Goal: Task Accomplishment & Management: Manage account settings

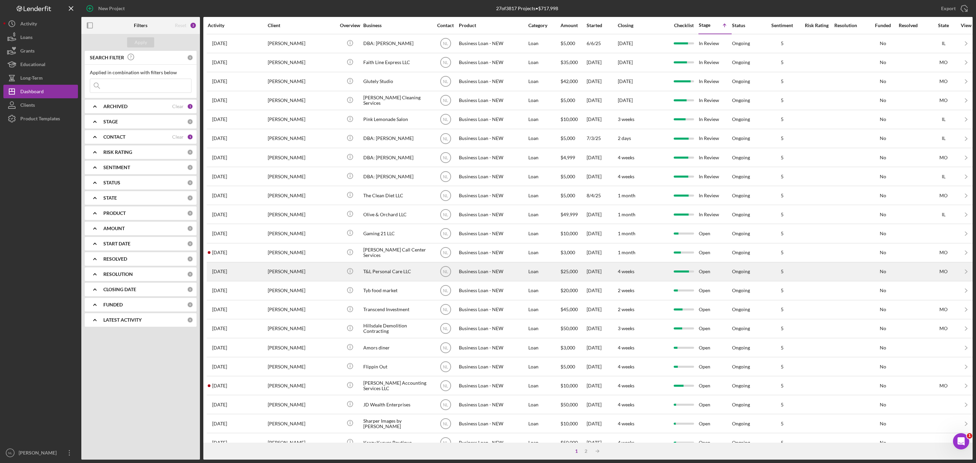
click at [305, 278] on div "[PERSON_NAME]" at bounding box center [302, 272] width 68 height 18
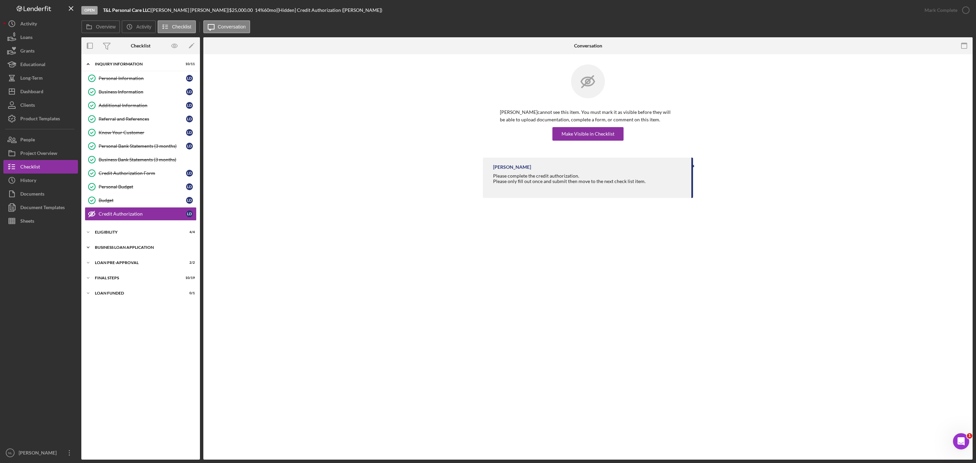
click at [121, 250] on div "BUSINESS LOAN APPLICATION" at bounding box center [143, 247] width 97 height 4
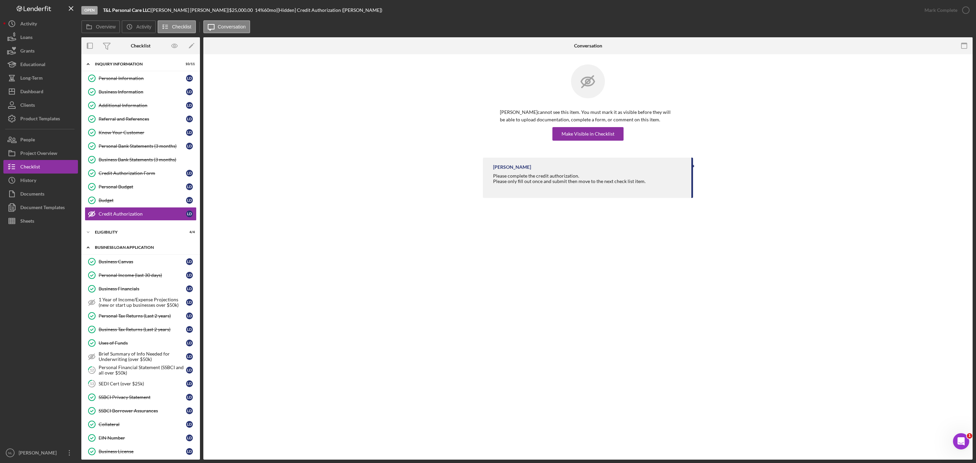
scroll to position [227, 0]
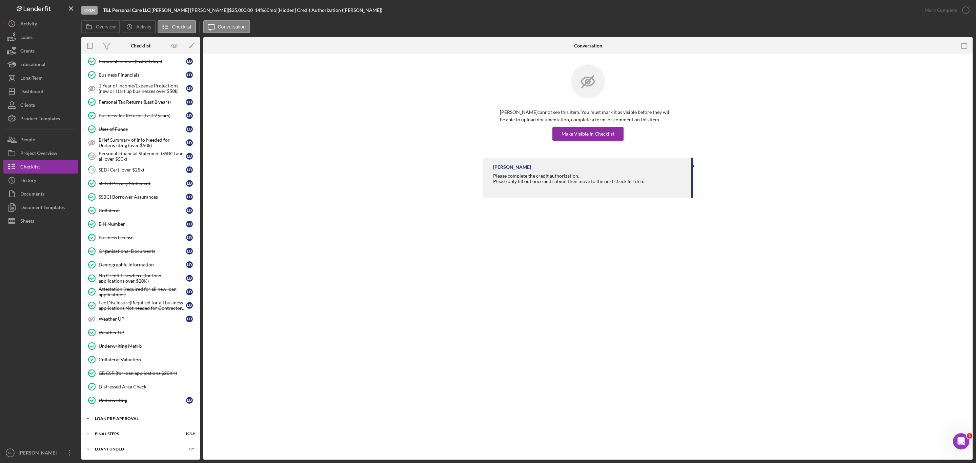
click at [127, 419] on div "LOAN PRE-APPROVAL" at bounding box center [143, 419] width 97 height 4
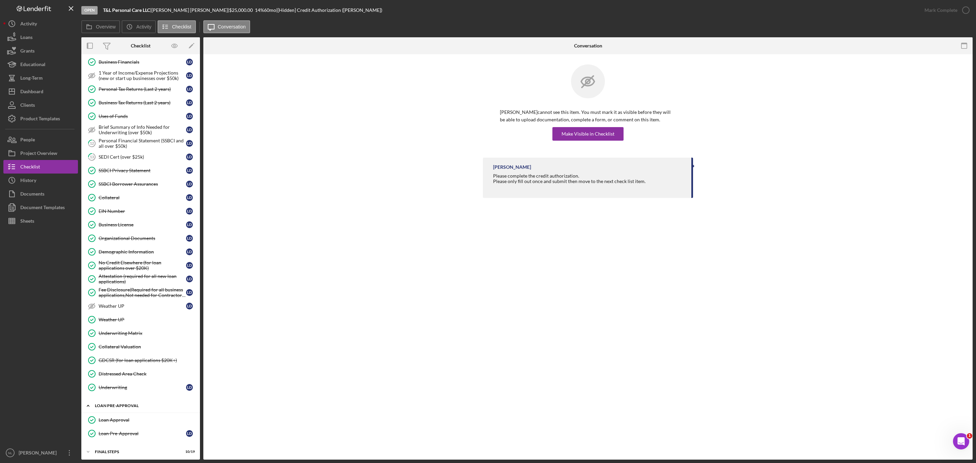
scroll to position [258, 0]
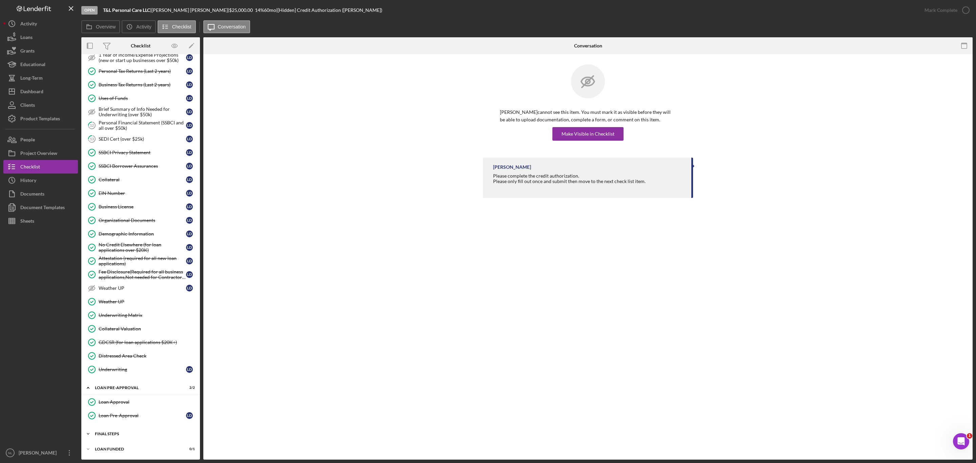
click at [127, 439] on div "Icon/Expander FINAL STEPS 10 / 19" at bounding box center [140, 434] width 119 height 14
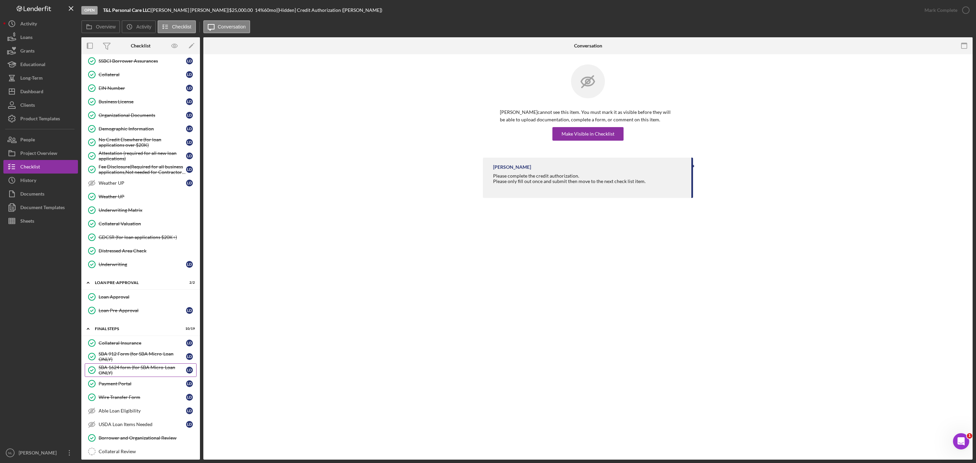
scroll to position [291, 0]
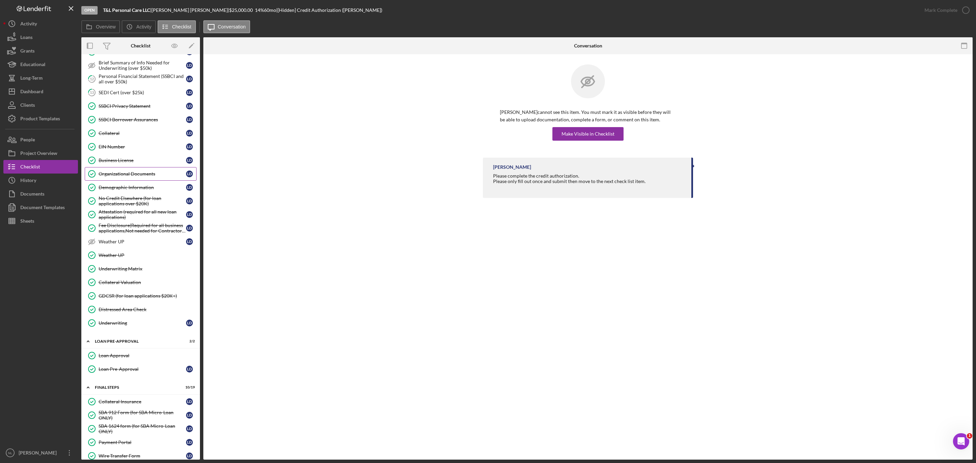
click at [163, 177] on div "Organizational Documents" at bounding box center [142, 173] width 87 height 5
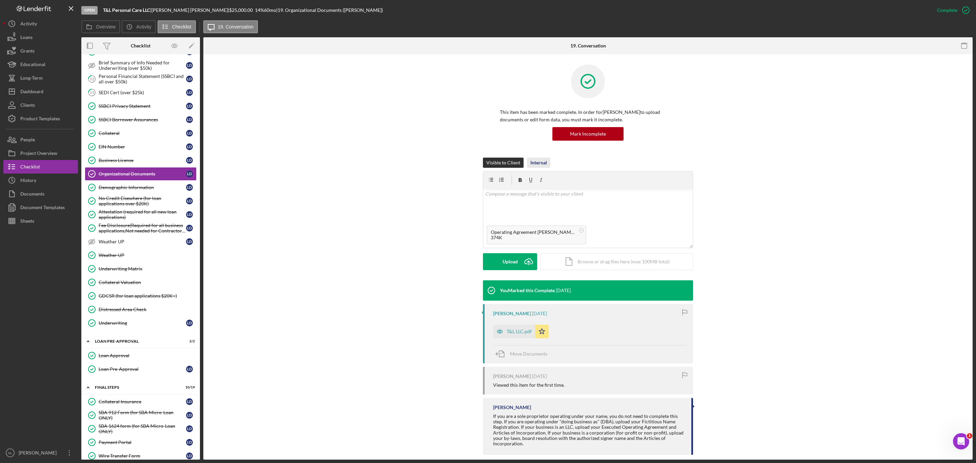
click at [535, 162] on div "Internal" at bounding box center [539, 163] width 17 height 10
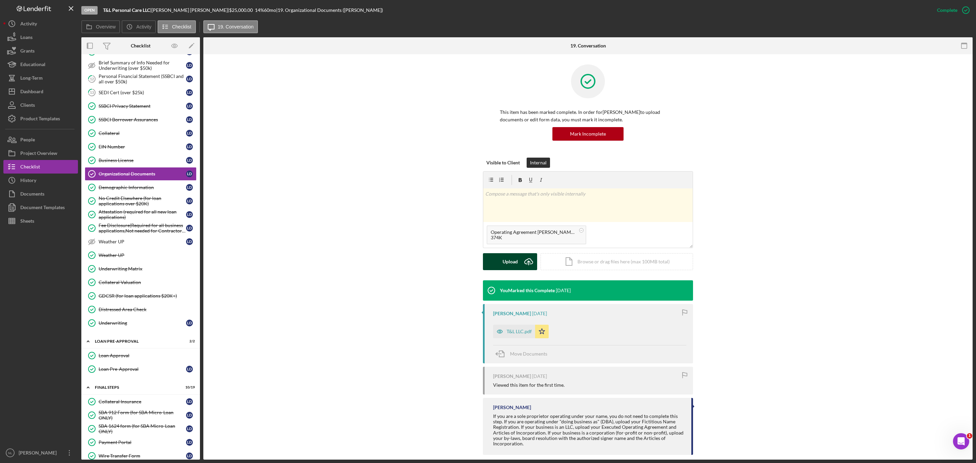
click at [520, 262] on icon "Icon/Upload" at bounding box center [528, 261] width 17 height 17
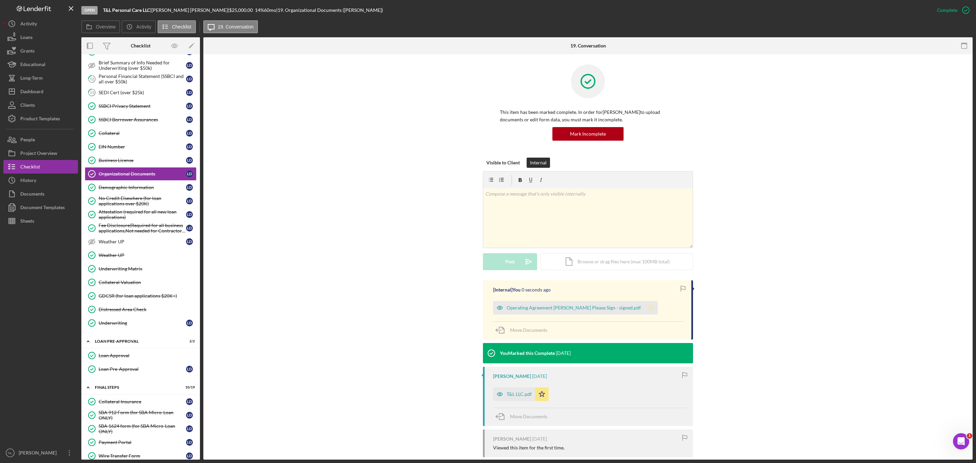
click at [644, 307] on icon "Icon/Star" at bounding box center [651, 308] width 14 height 14
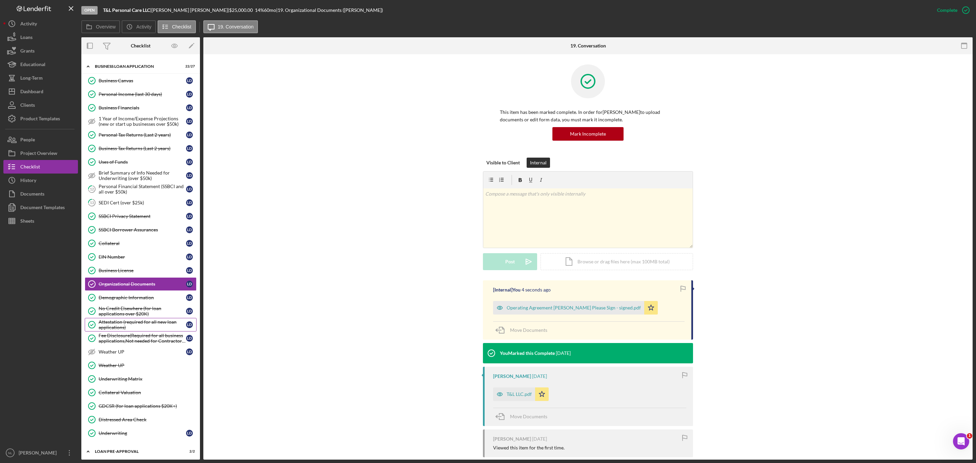
scroll to position [174, 0]
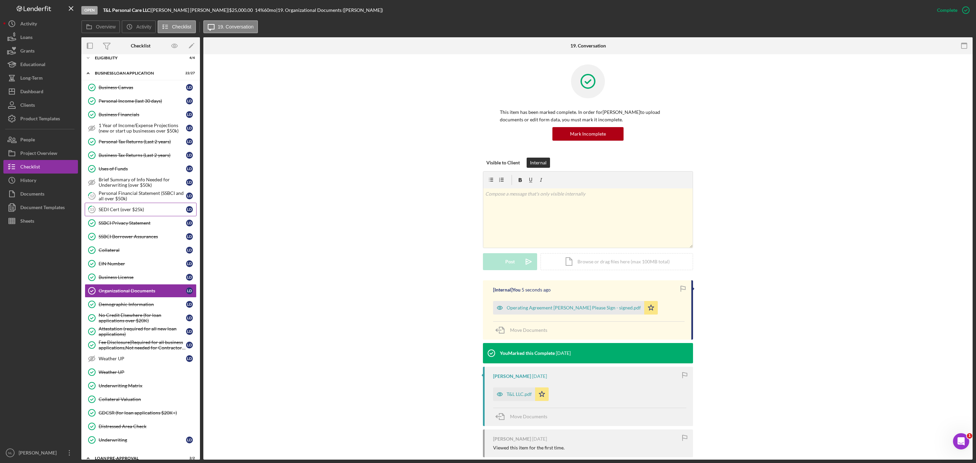
click at [131, 210] on link "13 SEDI Cert (over $25k) [PERSON_NAME]" at bounding box center [141, 210] width 112 height 14
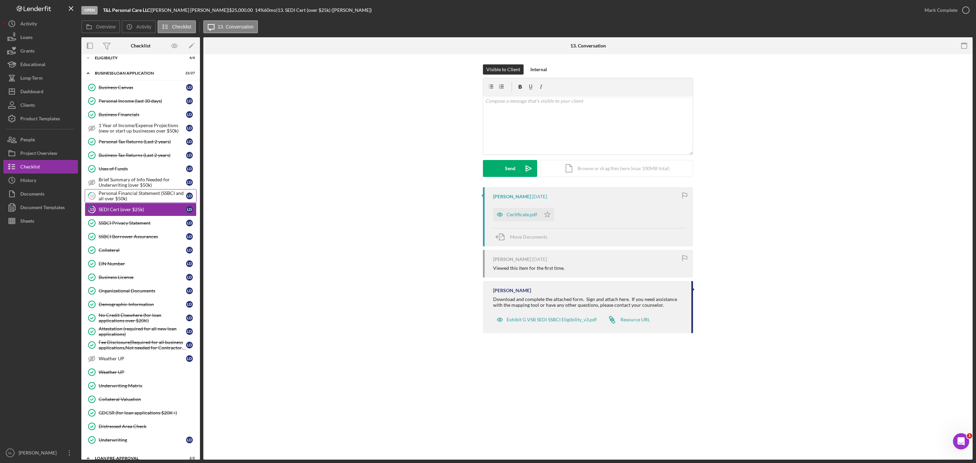
click at [126, 201] on div "Personal Financial Statement (SSBCI and all over $50k)" at bounding box center [142, 196] width 87 height 11
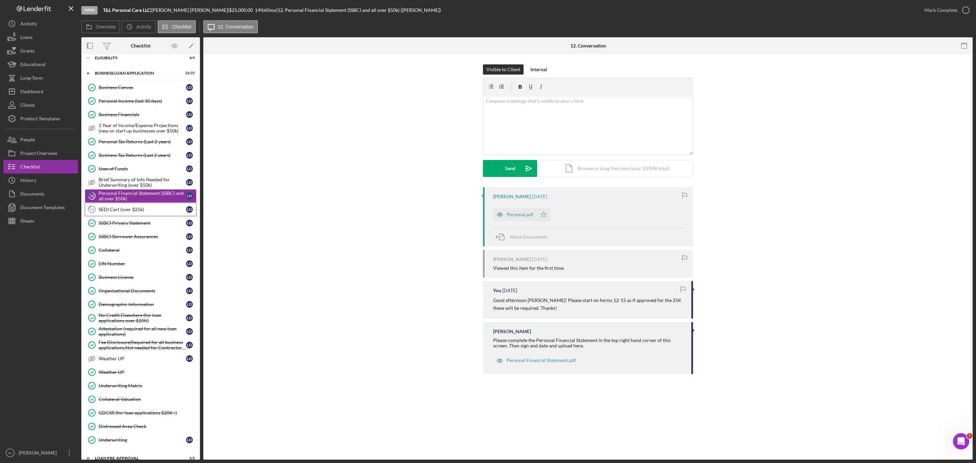
click at [138, 212] on div "SEDI Cert (over $25k)" at bounding box center [142, 209] width 87 height 5
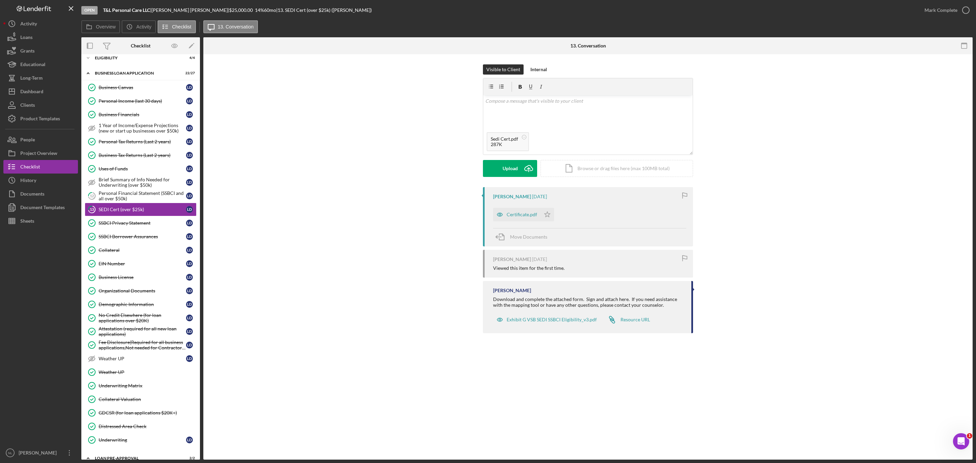
click at [544, 77] on div "Visible to Client Internal v Color teal Color pink Remove color Add row above A…" at bounding box center [588, 125] width 210 height 123
click at [542, 72] on div "Internal" at bounding box center [539, 69] width 17 height 10
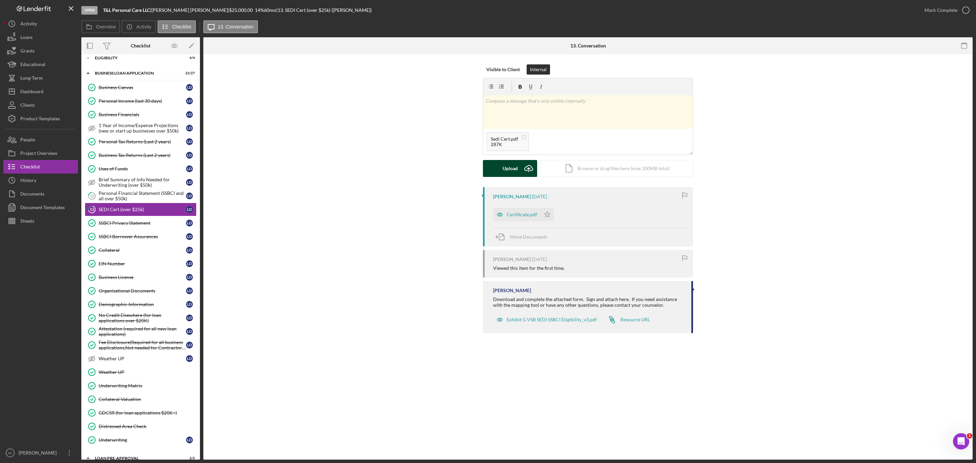
click at [518, 164] on button "Upload Icon/Upload" at bounding box center [510, 168] width 54 height 17
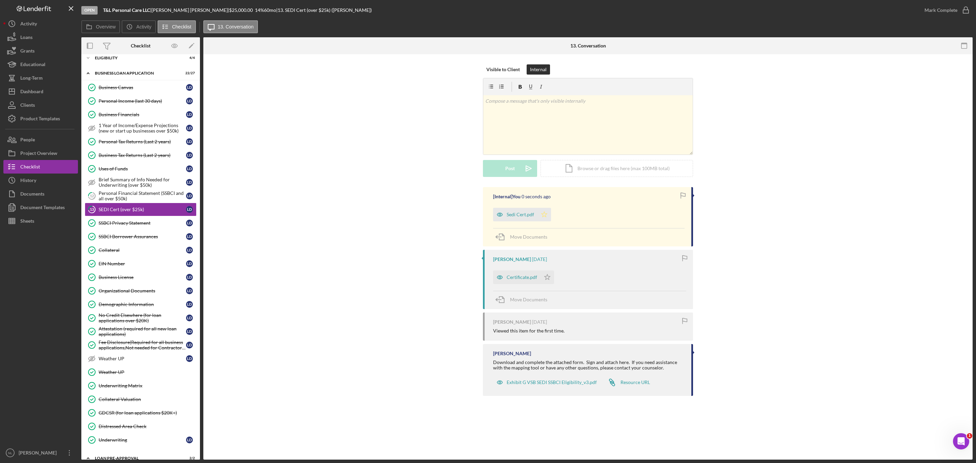
click at [543, 215] on icon "Icon/Star" at bounding box center [545, 215] width 14 height 14
click at [928, 8] on div "Mark Complete" at bounding box center [941, 10] width 33 height 14
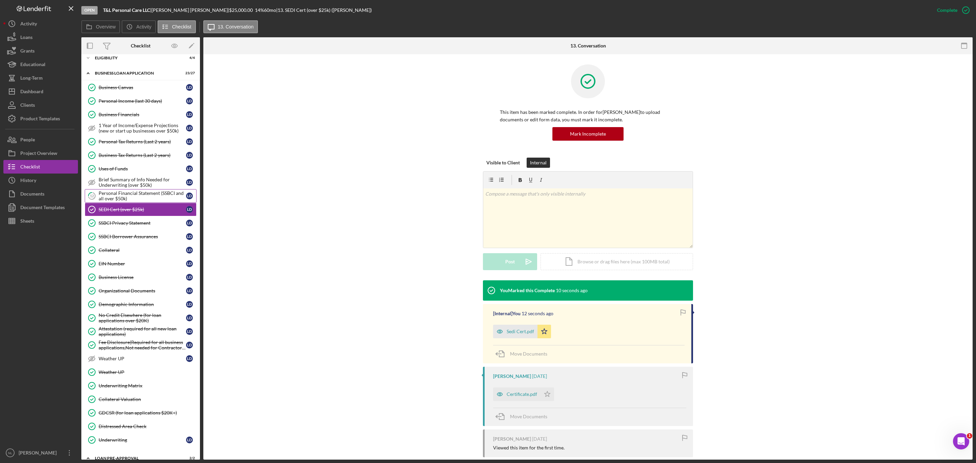
click at [118, 198] on div "Personal Financial Statement (SSBCI and all over $50k)" at bounding box center [142, 196] width 87 height 11
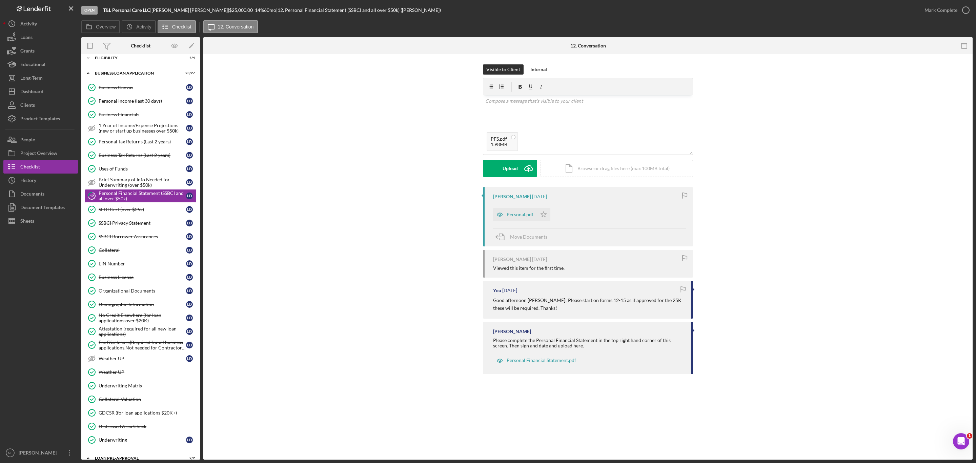
click at [535, 76] on div "Visible to Client Internal v Color teal Color pink Remove color Add row above A…" at bounding box center [588, 125] width 210 height 123
click at [535, 68] on div "Internal" at bounding box center [539, 69] width 17 height 10
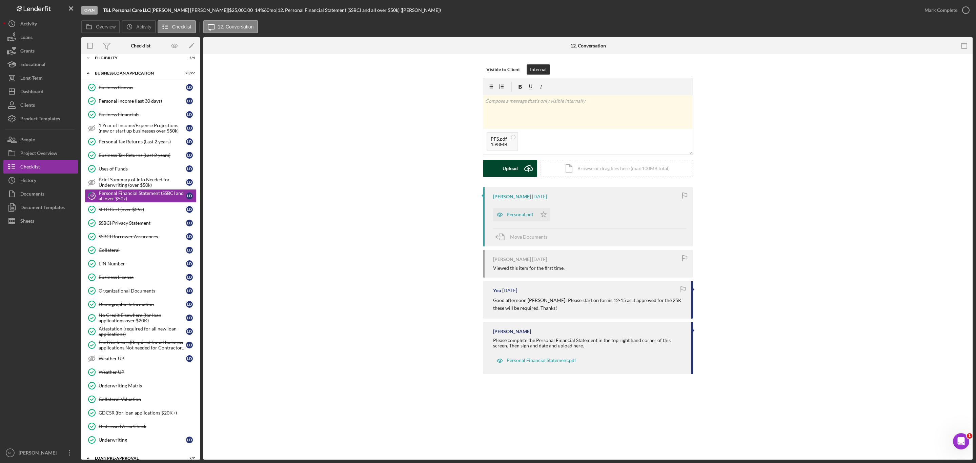
click at [511, 171] on div "Upload" at bounding box center [510, 168] width 15 height 17
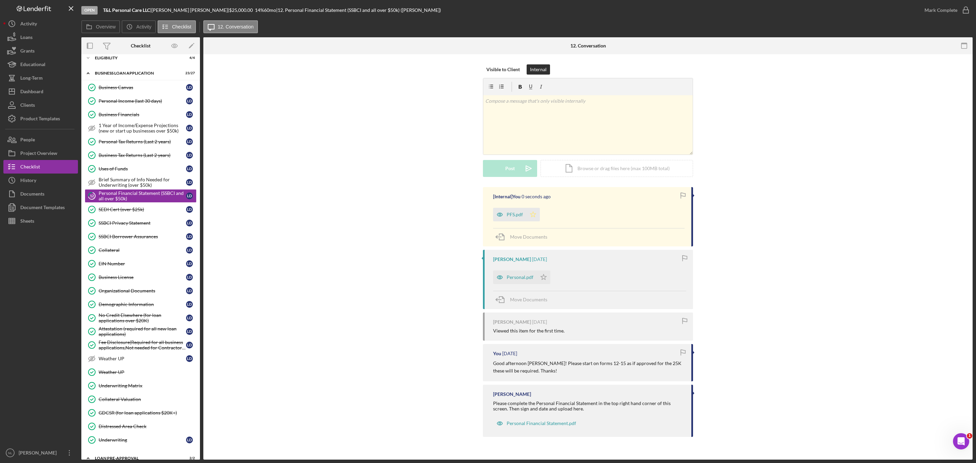
click at [534, 211] on icon "Icon/Star" at bounding box center [533, 215] width 14 height 14
click at [958, 6] on icon "button" at bounding box center [966, 10] width 17 height 17
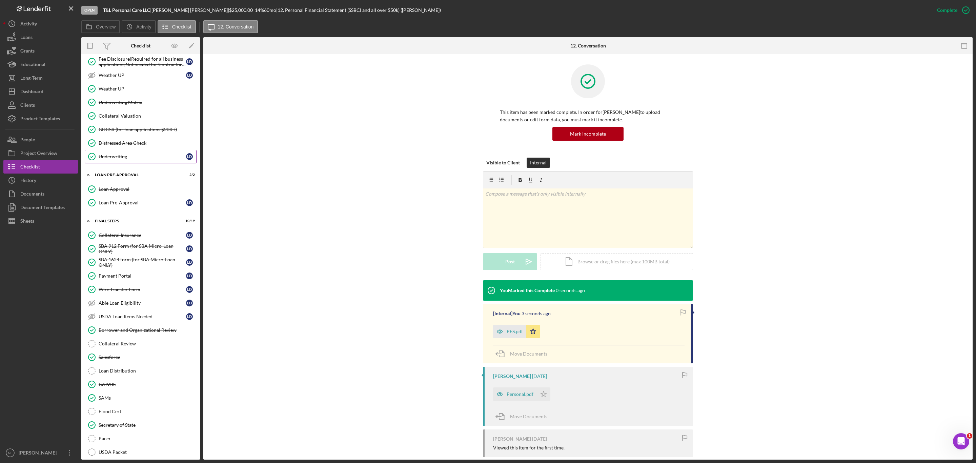
scroll to position [526, 0]
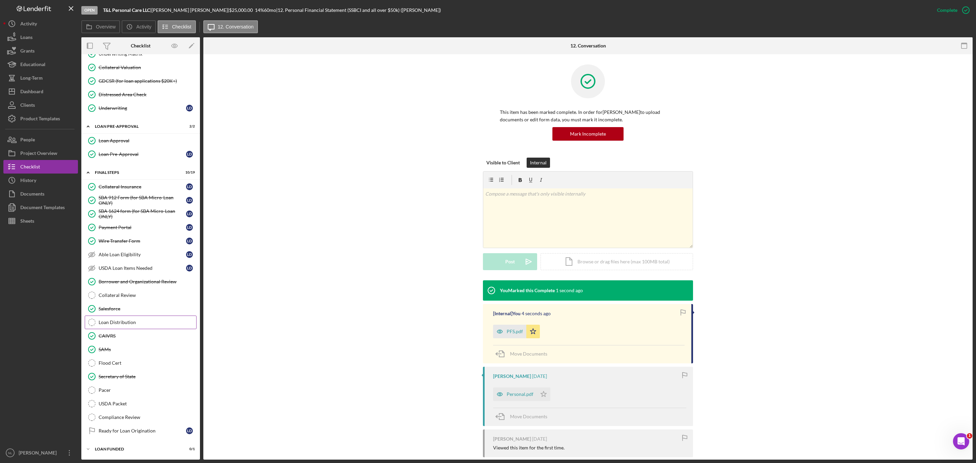
click at [113, 316] on link "Loan Distribution Loan Distribution" at bounding box center [141, 323] width 112 height 14
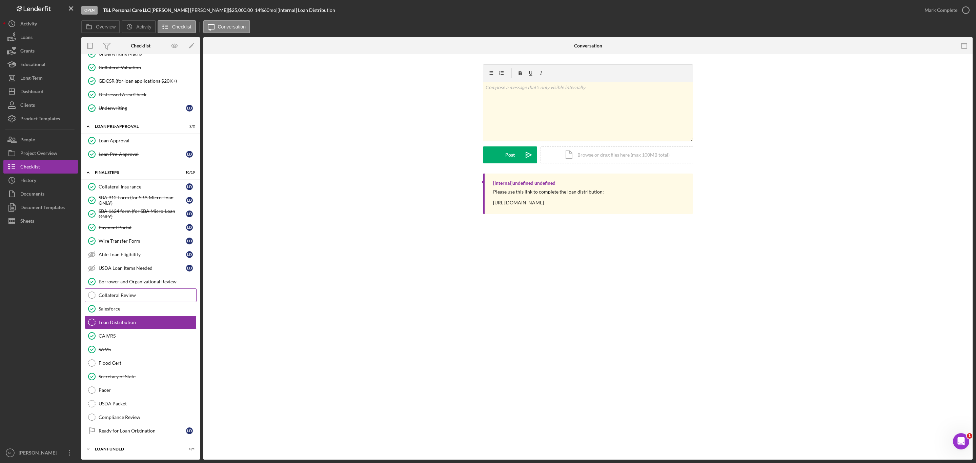
click at [110, 296] on link "Collateral Review Collateral Review" at bounding box center [141, 296] width 112 height 14
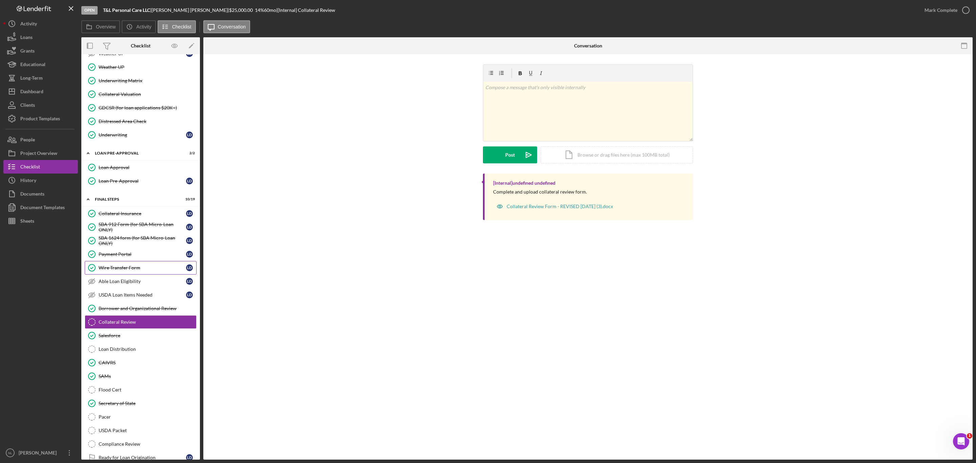
scroll to position [478, 0]
click at [132, 98] on div "Collateral Valuation" at bounding box center [148, 95] width 98 height 5
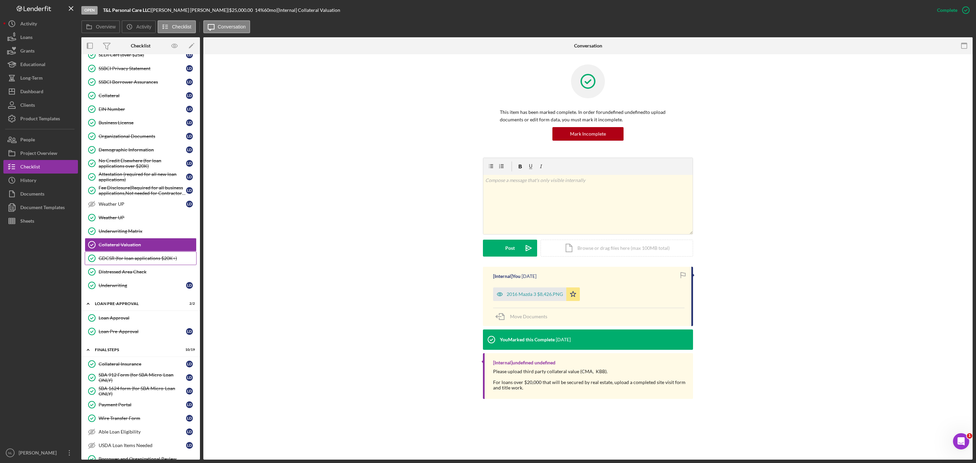
scroll to position [324, 0]
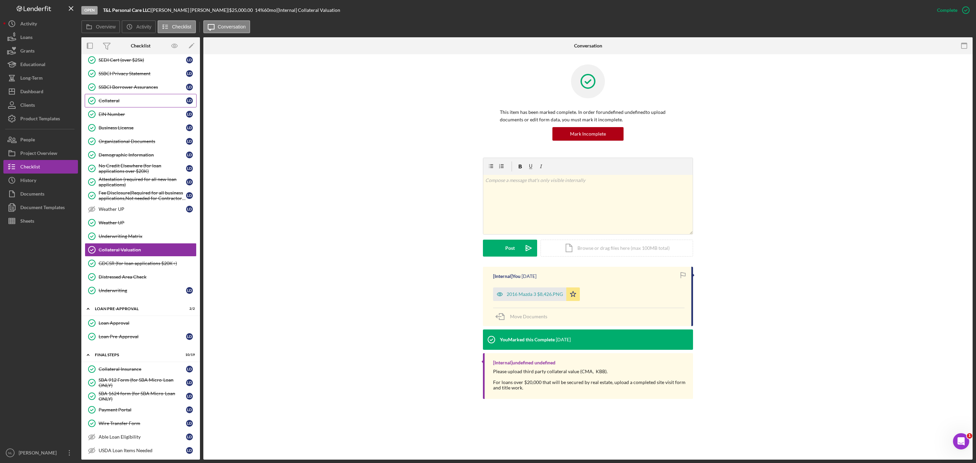
click at [115, 103] on div "Collateral" at bounding box center [142, 100] width 87 height 5
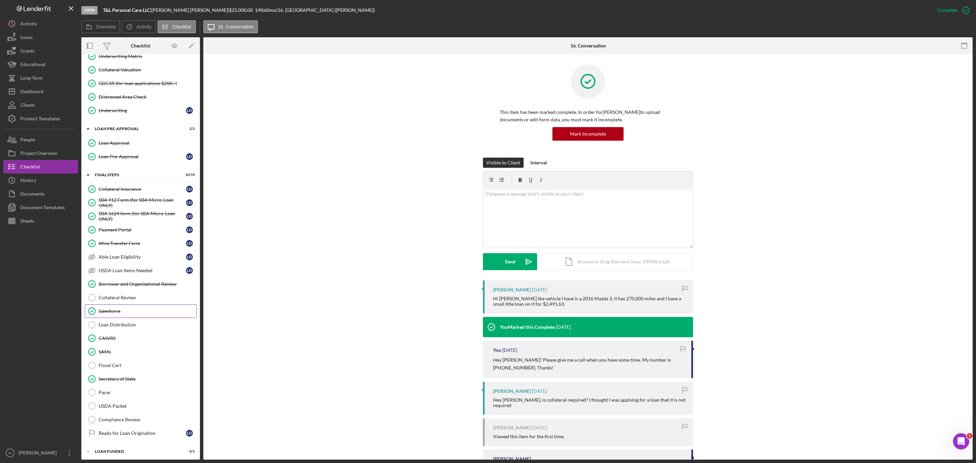
scroll to position [526, 0]
click at [124, 289] on link "Collateral Review Collateral Review" at bounding box center [141, 296] width 112 height 14
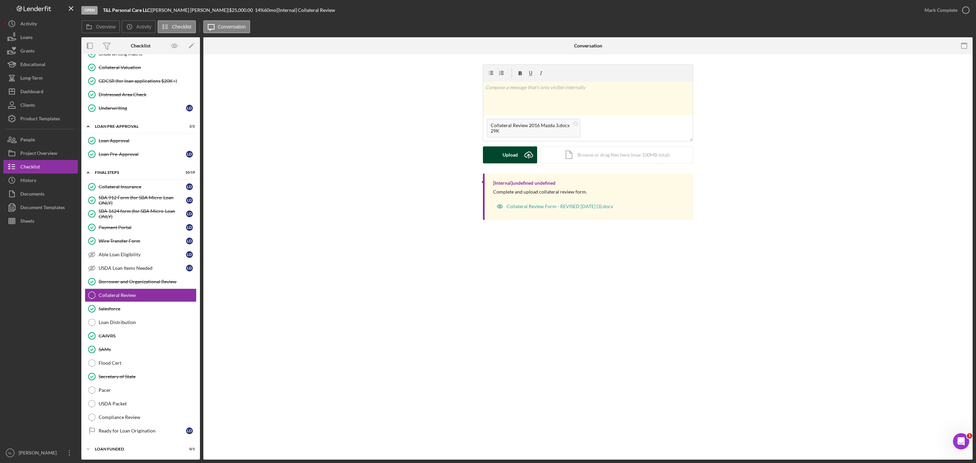
click at [511, 154] on div "Upload" at bounding box center [510, 154] width 15 height 17
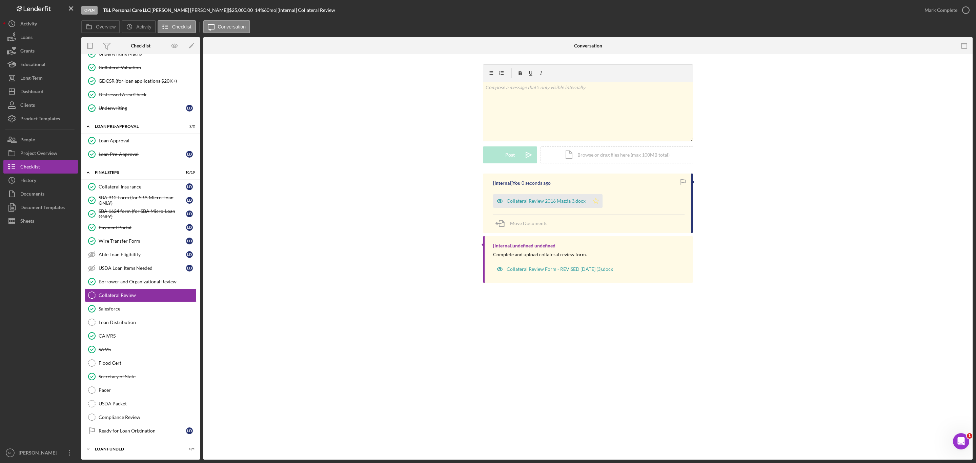
click at [595, 196] on icon "Icon/Star" at bounding box center [596, 201] width 14 height 14
click at [938, 12] on div "Mark Complete" at bounding box center [941, 10] width 33 height 14
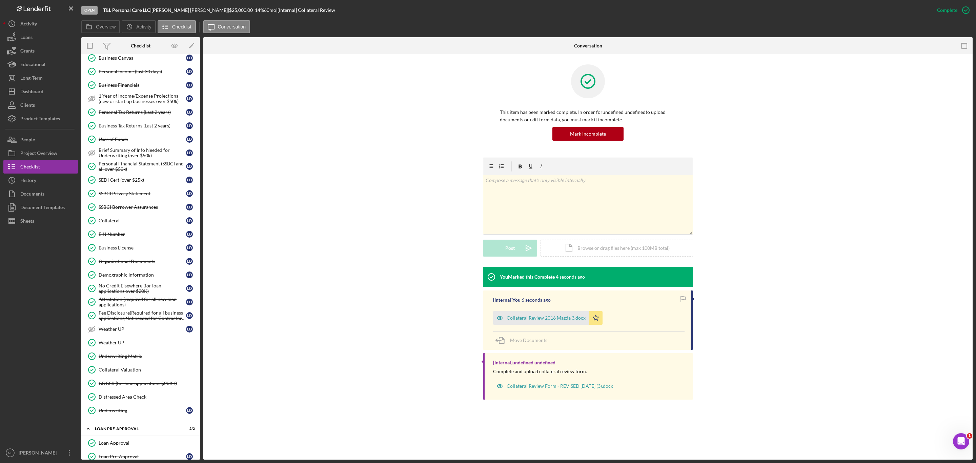
scroll to position [142, 0]
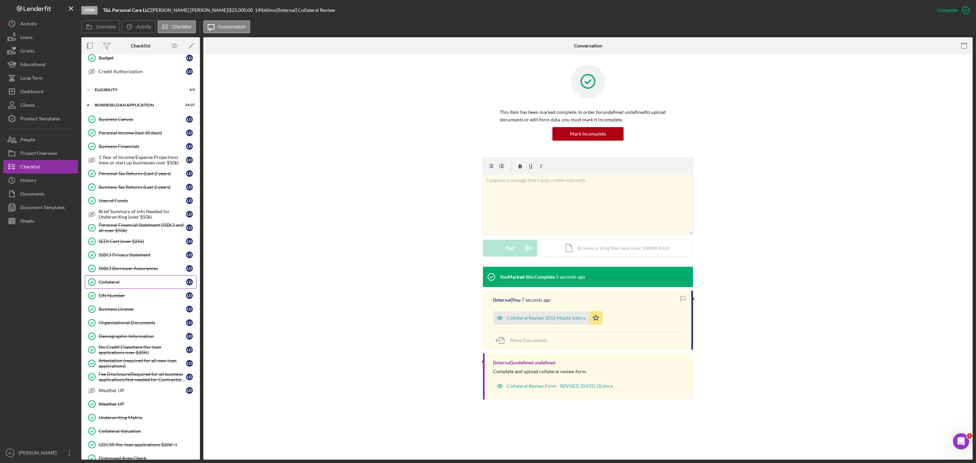
click at [123, 284] on link "Collateral Collateral [PERSON_NAME]" at bounding box center [141, 282] width 112 height 14
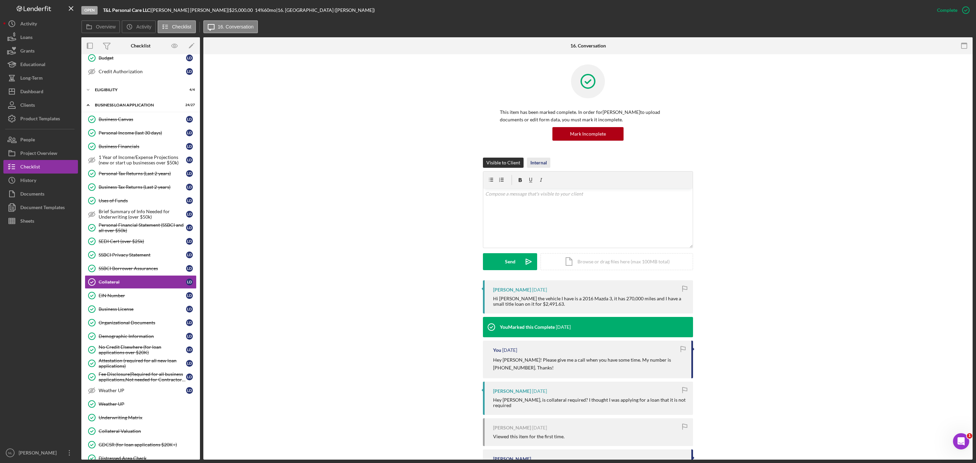
click at [531, 162] on div "Internal" at bounding box center [539, 163] width 17 height 10
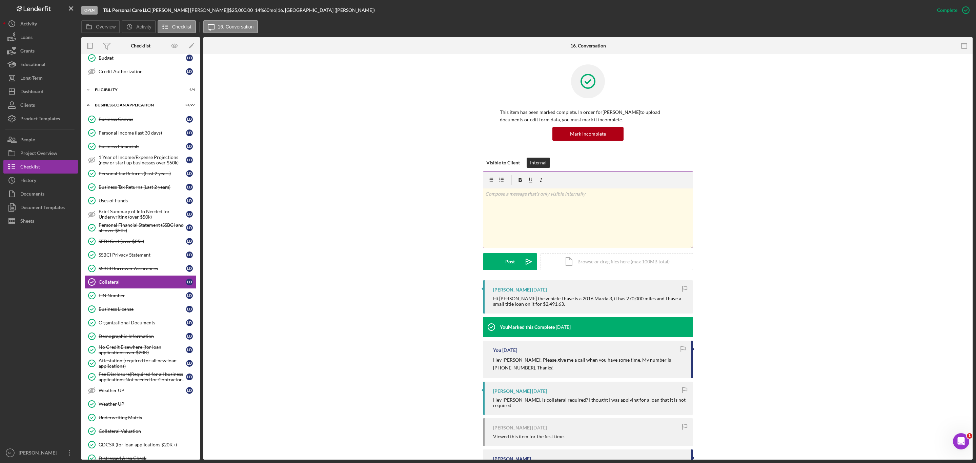
click at [516, 208] on div "v Color teal Color pink Remove color Add row above Add row below Add column bef…" at bounding box center [588, 217] width 210 height 59
click at [502, 267] on button "Post Icon/icon-invite-send" at bounding box center [510, 261] width 54 height 17
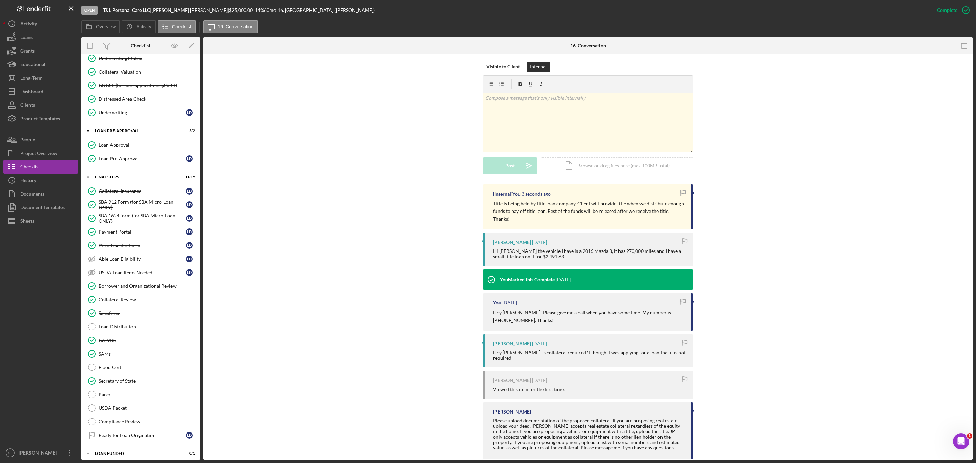
scroll to position [526, 0]
click at [133, 261] on link "USDA Loan Items Needed USDA Loan Items Needed [PERSON_NAME]" at bounding box center [141, 268] width 112 height 14
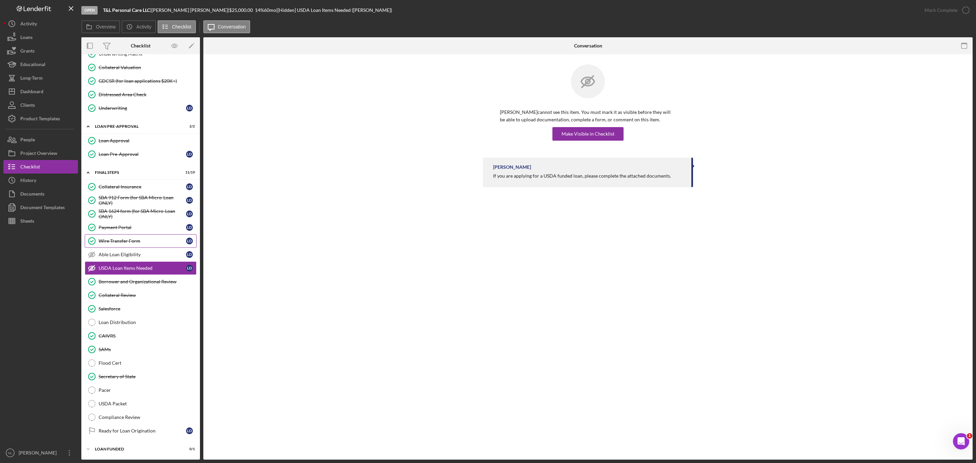
click at [123, 238] on div "Wire Transfer Form" at bounding box center [142, 240] width 87 height 5
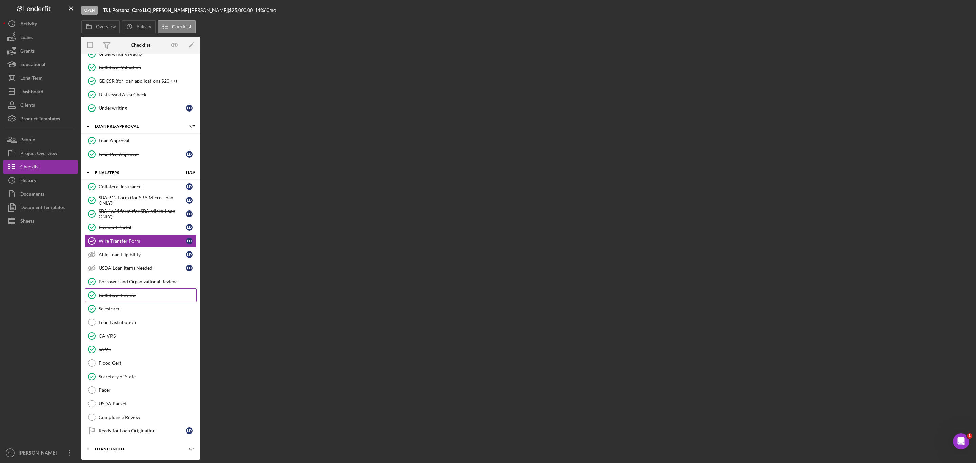
scroll to position [526, 0]
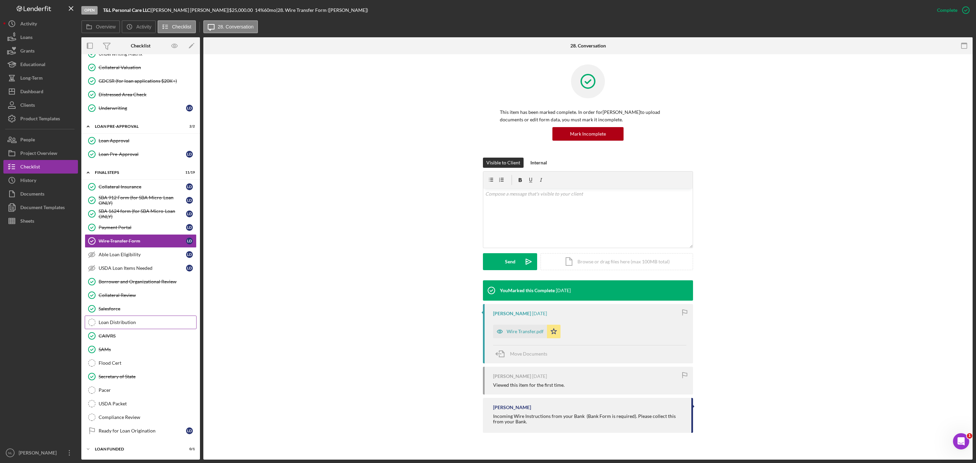
click at [120, 321] on div "Loan Distribution" at bounding box center [148, 322] width 98 height 5
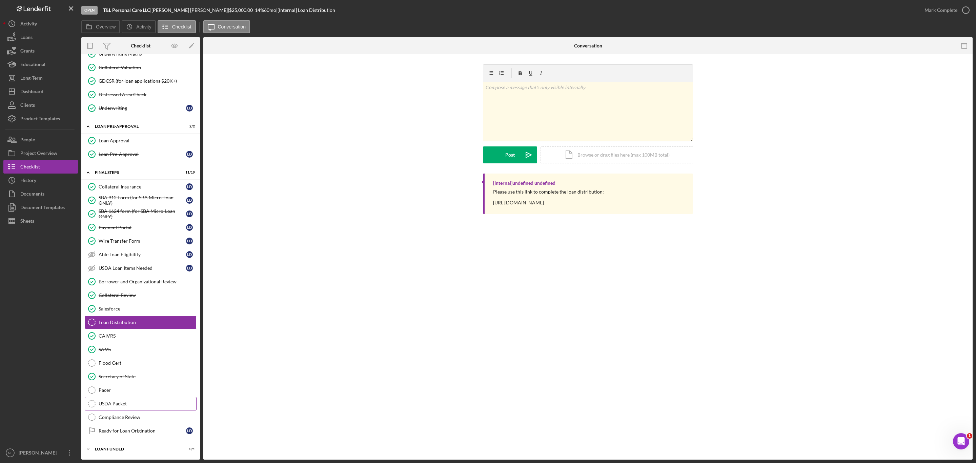
click at [88, 404] on icon at bounding box center [91, 403] width 7 height 7
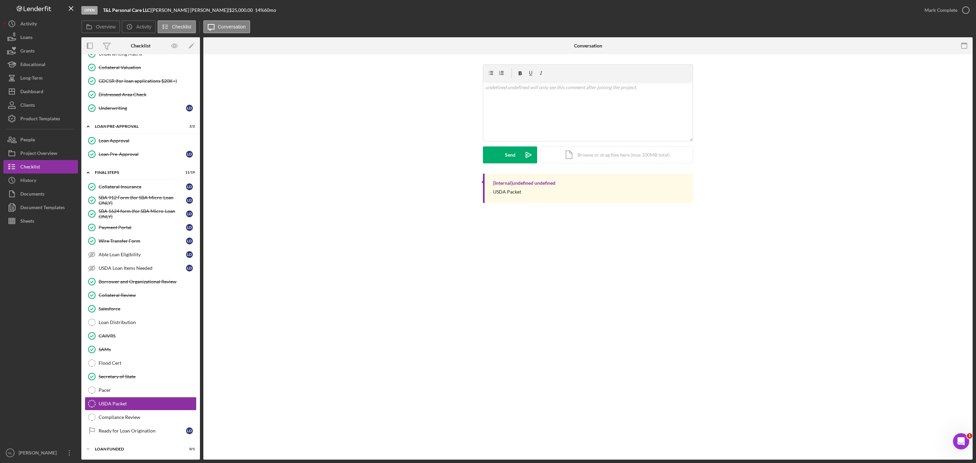
scroll to position [526, 0]
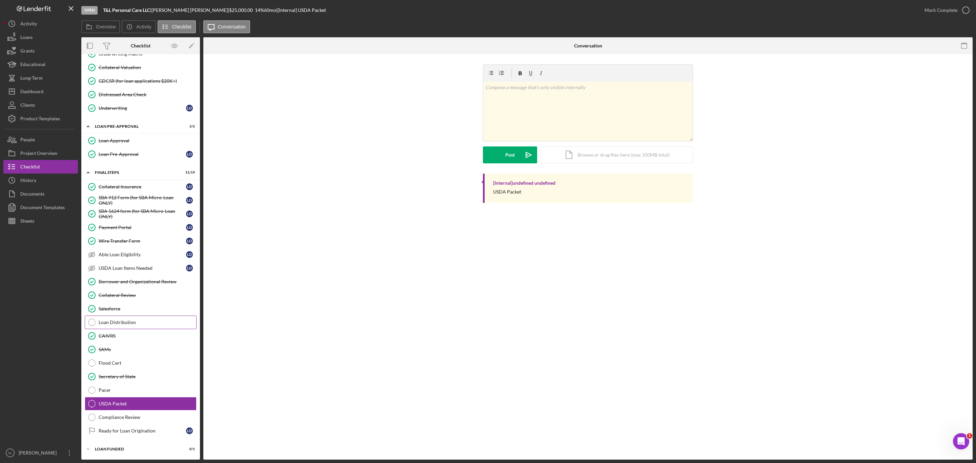
click at [130, 316] on link "Loan Distribution Loan Distribution" at bounding box center [141, 323] width 112 height 14
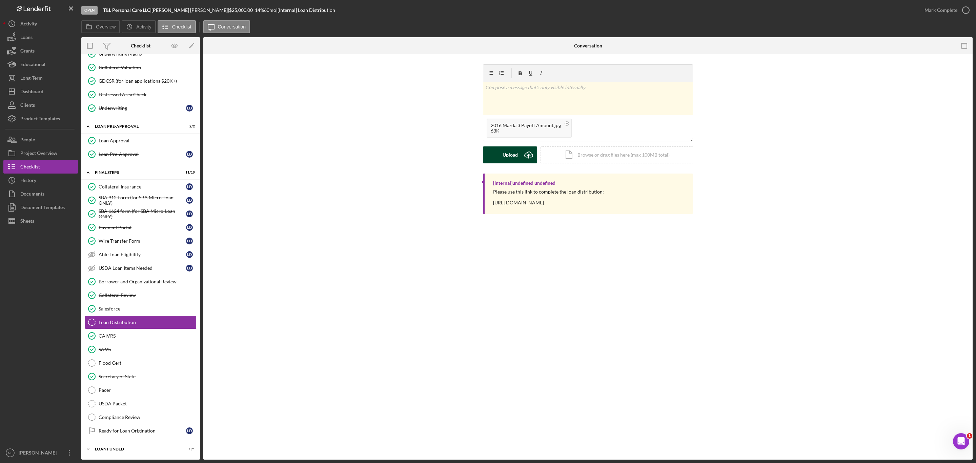
click at [519, 151] on button "Upload Icon/Upload" at bounding box center [510, 154] width 54 height 17
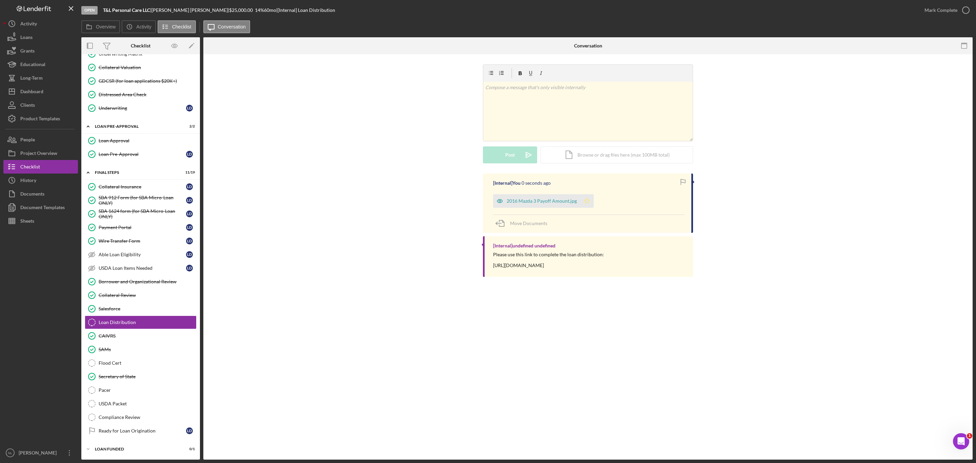
click at [585, 205] on icon "Icon/Star" at bounding box center [587, 201] width 14 height 14
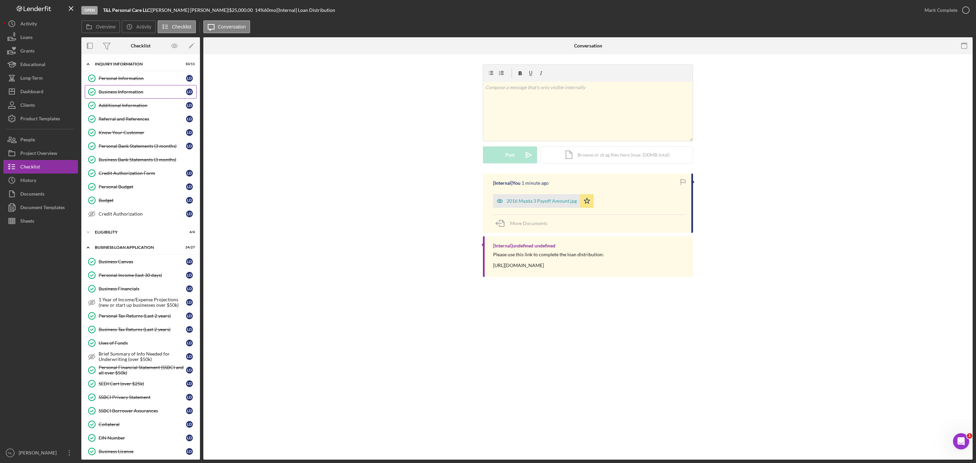
click at [141, 87] on link "Business Information Business Information [PERSON_NAME]" at bounding box center [141, 92] width 112 height 14
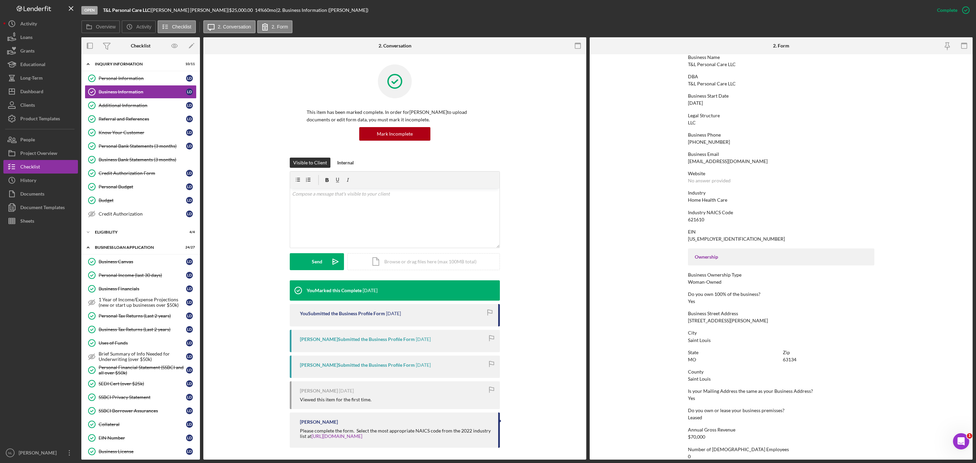
scroll to position [35, 0]
click at [718, 319] on div "[STREET_ADDRESS][PERSON_NAME]" at bounding box center [728, 319] width 80 height 5
copy div "[STREET_ADDRESS][PERSON_NAME]"
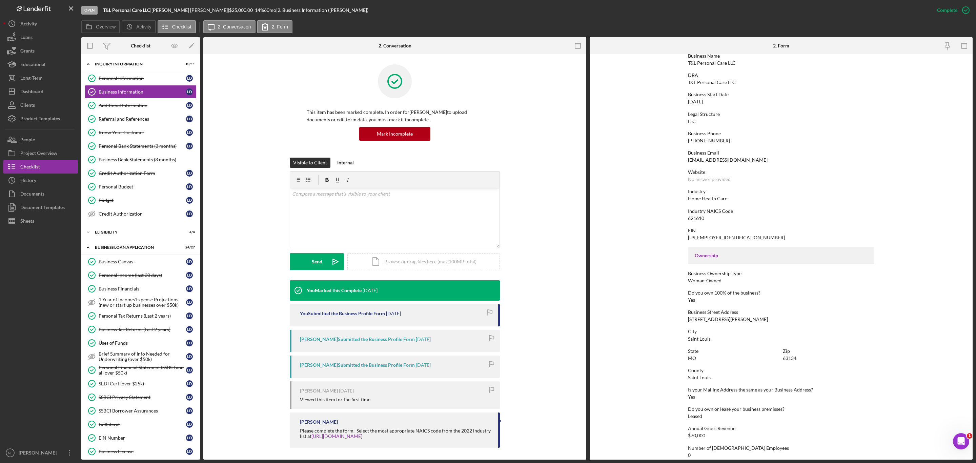
click at [794, 357] on div "63134" at bounding box center [790, 358] width 14 height 5
copy div "63134"
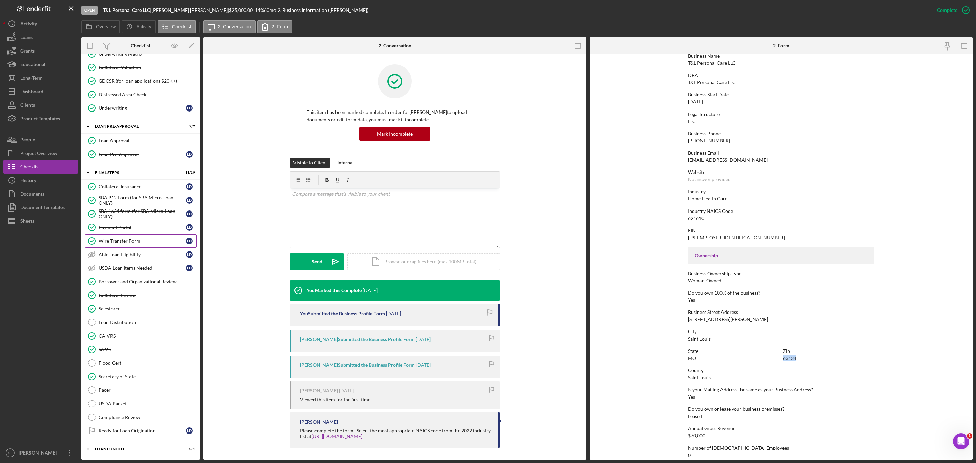
click at [126, 240] on link "Wire Transfer Form Wire Transfer Form [PERSON_NAME]" at bounding box center [141, 241] width 112 height 14
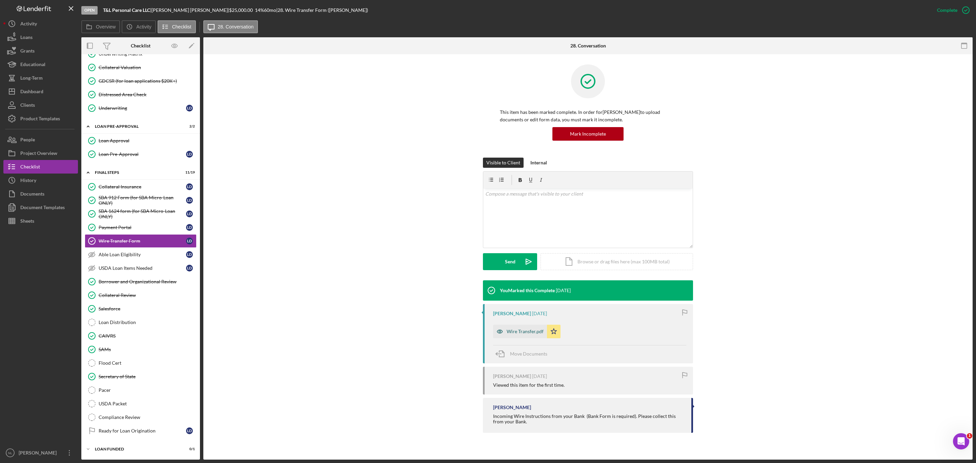
click at [529, 336] on div "Wire Transfer.pdf" at bounding box center [520, 332] width 54 height 14
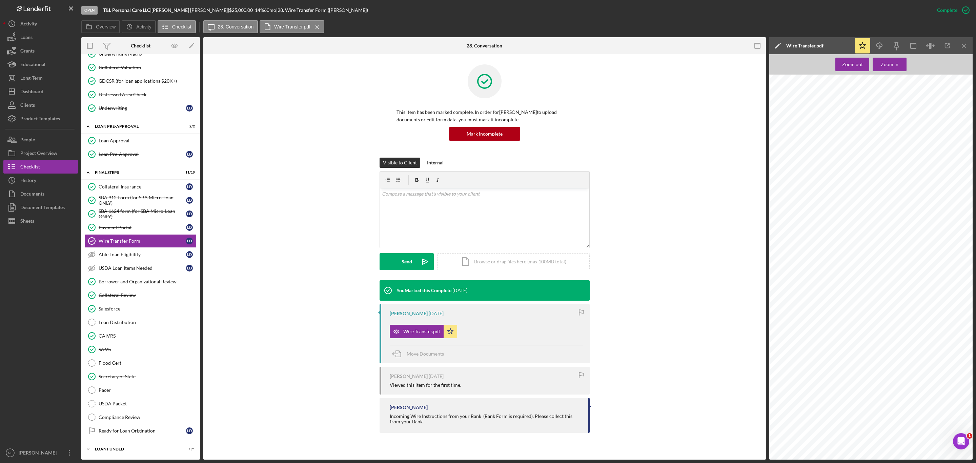
scroll to position [795, 315]
click at [882, 48] on icon "Icon/Download" at bounding box center [879, 45] width 15 height 15
click at [959, 44] on icon "Icon/Menu Close" at bounding box center [964, 45] width 15 height 15
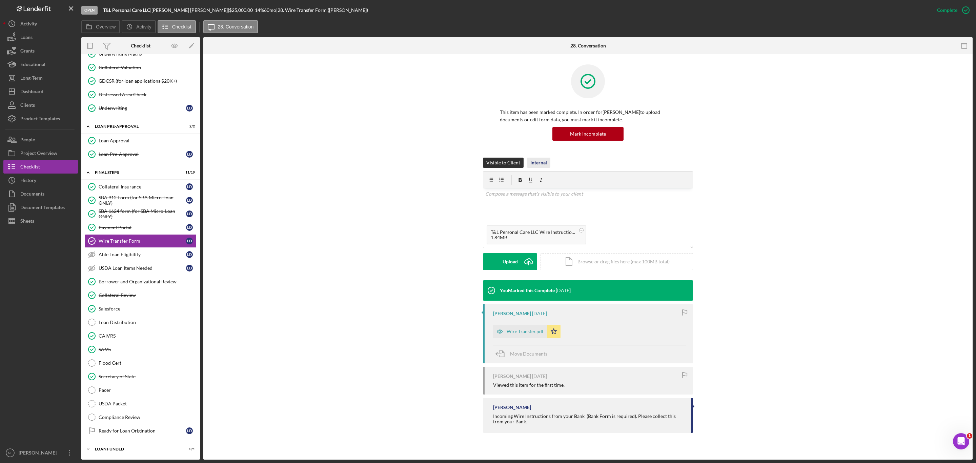
click at [542, 158] on div "Internal" at bounding box center [539, 163] width 17 height 10
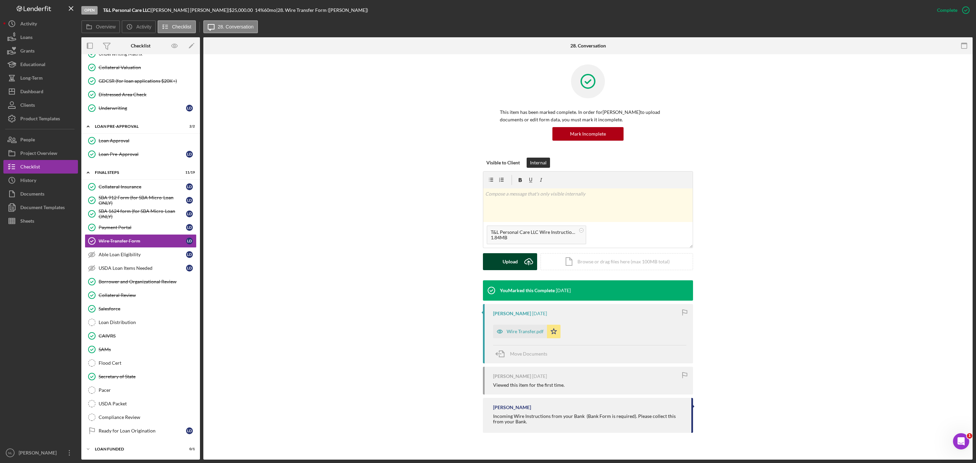
click at [519, 259] on button "Upload Icon/Upload" at bounding box center [510, 261] width 54 height 17
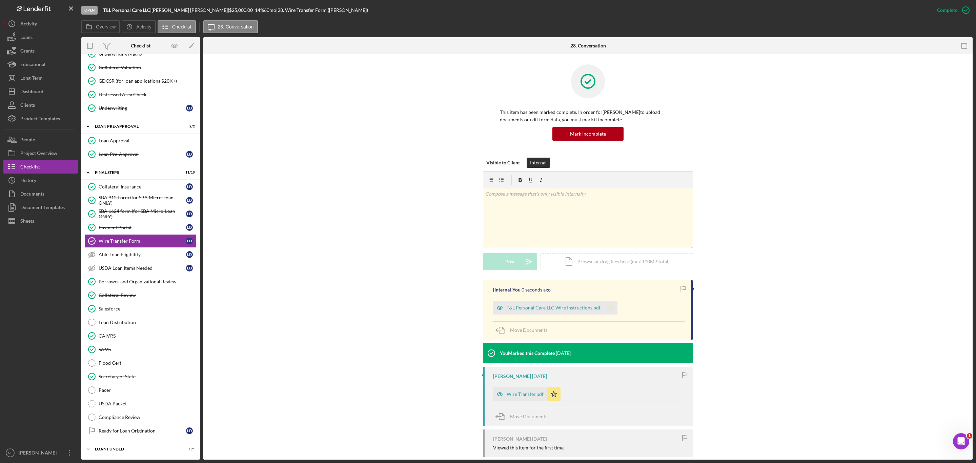
click at [605, 309] on icon "Icon/Star" at bounding box center [611, 308] width 14 height 14
click at [173, 261] on link "USDA Loan Items Needed USDA Loan Items Needed [PERSON_NAME]" at bounding box center [141, 268] width 112 height 14
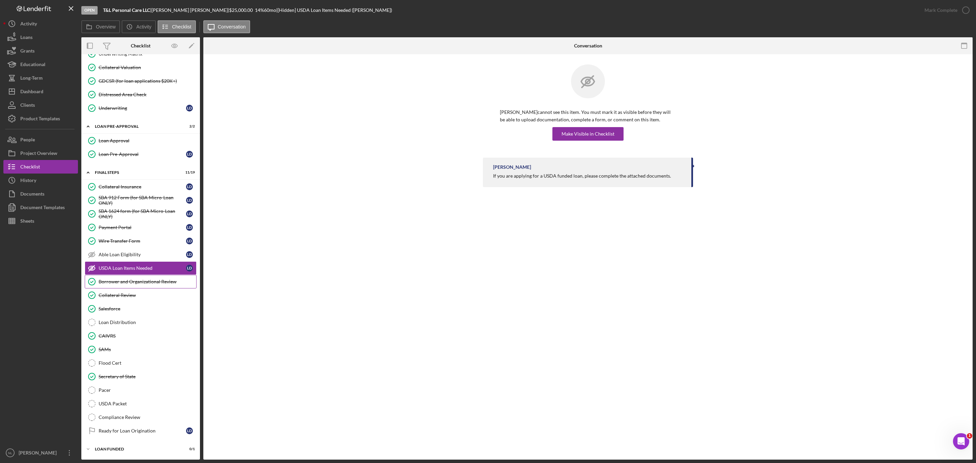
click at [137, 284] on link "Borrower and Organizational Review Borrower and Organizational Review" at bounding box center [141, 282] width 112 height 14
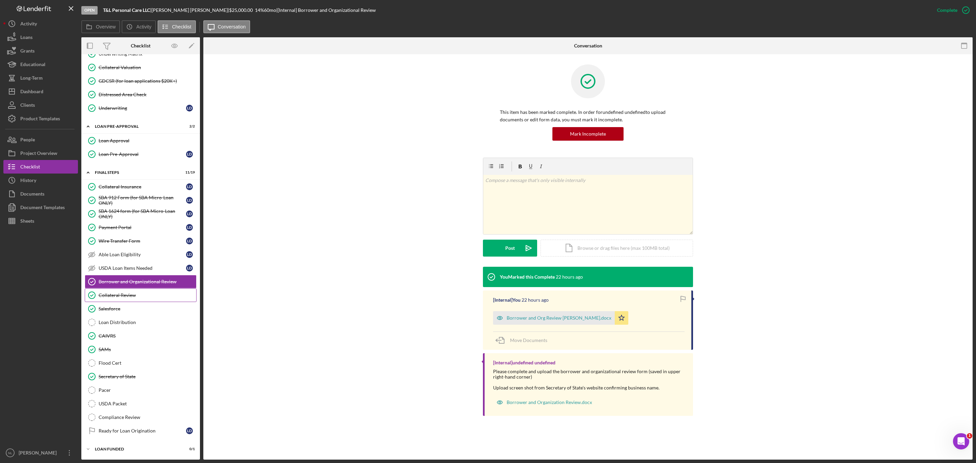
click at [136, 293] on div "Collateral Review" at bounding box center [148, 295] width 98 height 5
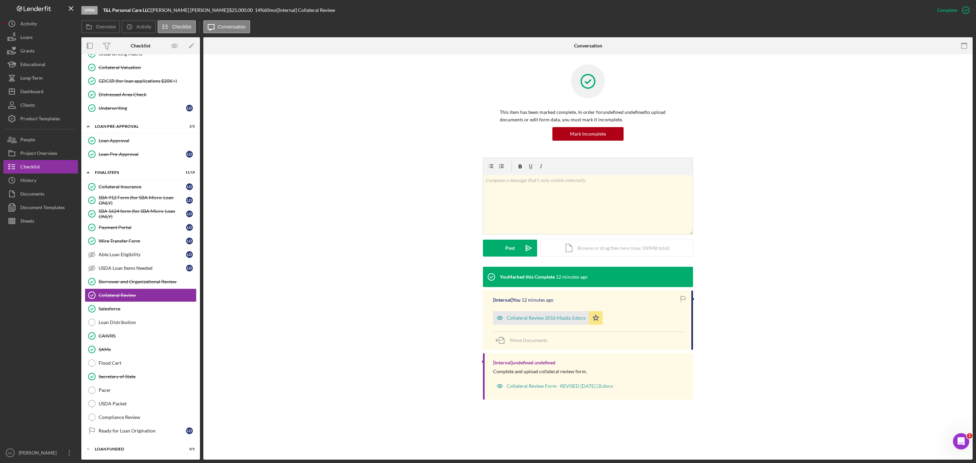
scroll to position [526, 0]
click at [555, 323] on div "Collateral Review 2016 Mazda 3.docx" at bounding box center [541, 318] width 96 height 14
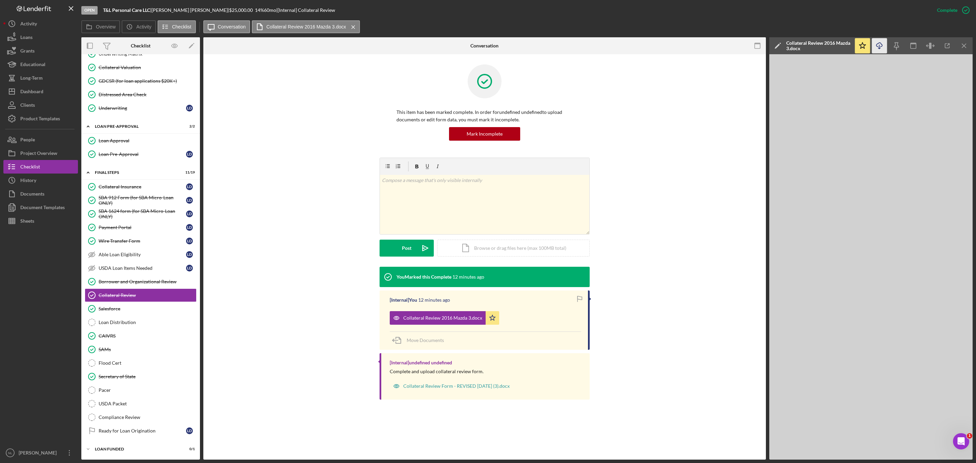
click at [876, 46] on icon "Icon/Download" at bounding box center [879, 45] width 15 height 15
click at [36, 141] on button "People" at bounding box center [40, 140] width 75 height 14
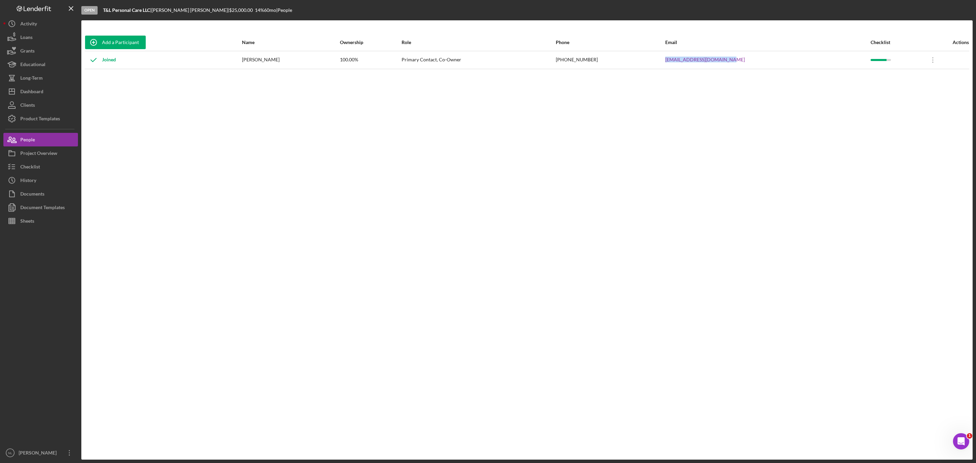
drag, startPoint x: 757, startPoint y: 58, endPoint x: 665, endPoint y: 68, distance: 92.1
click at [665, 68] on tr "Joined [PERSON_NAME] 100.00% Primary Contact, Co-Owner [PHONE_NUMBER] [EMAIL_AD…" at bounding box center [527, 60] width 885 height 18
copy tr "[EMAIL_ADDRESS][DOMAIN_NAME]"
click at [58, 166] on button "Checklist" at bounding box center [40, 167] width 75 height 14
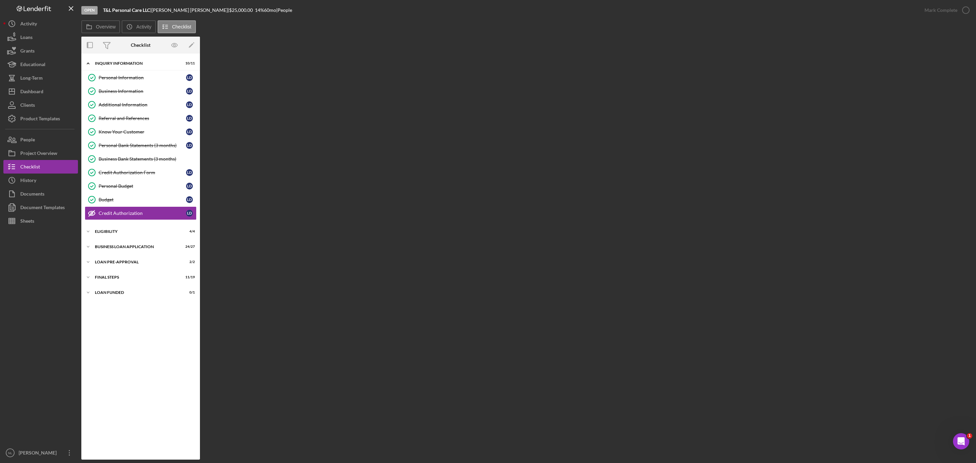
click at [126, 243] on div "Icon/Expander INQUIRY INFORMATION 10 / 11 Personal Information Personal Informa…" at bounding box center [140, 256] width 119 height 399
click at [114, 248] on div "Icon/Expander BUSINESS LOAN APPLICATION 24 / 27" at bounding box center [140, 247] width 119 height 14
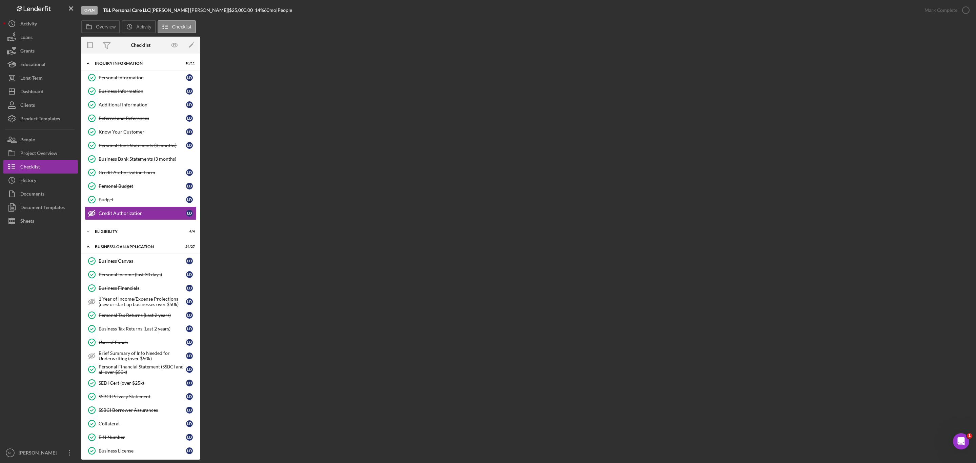
scroll to position [226, 0]
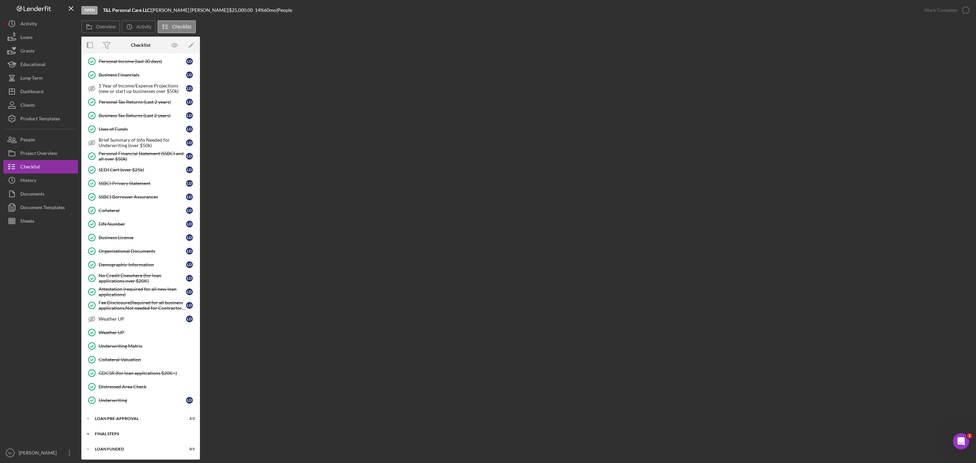
click at [119, 433] on div "FINAL STEPS" at bounding box center [143, 434] width 97 height 4
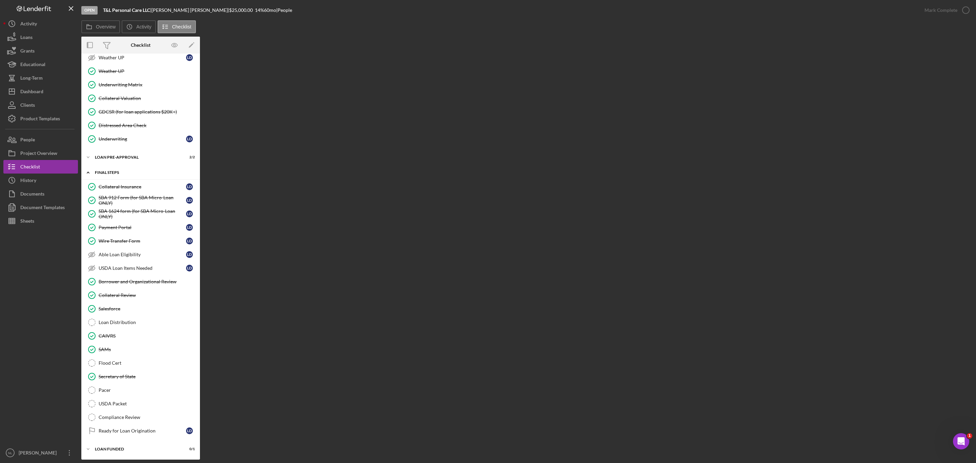
scroll to position [494, 0]
click at [112, 320] on div "Loan Distribution" at bounding box center [148, 322] width 98 height 5
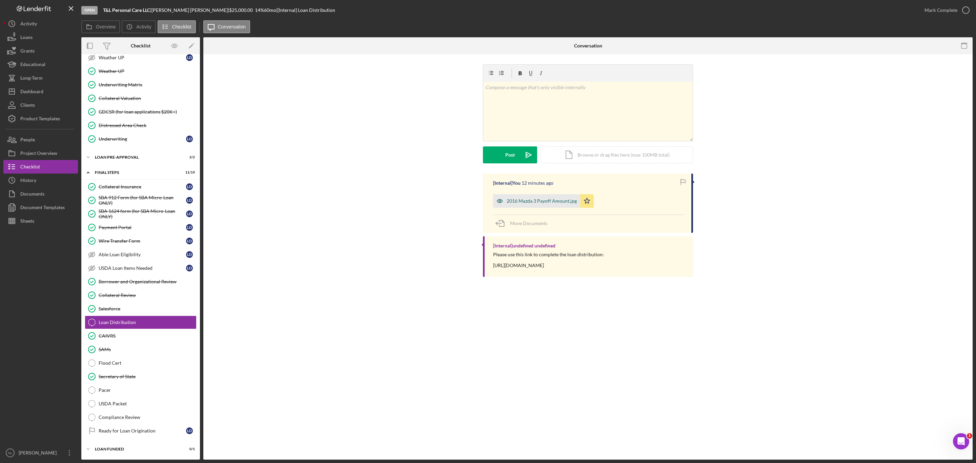
click at [539, 200] on div "2016 Mazda 3 Payoff Amount.jpg" at bounding box center [542, 200] width 70 height 5
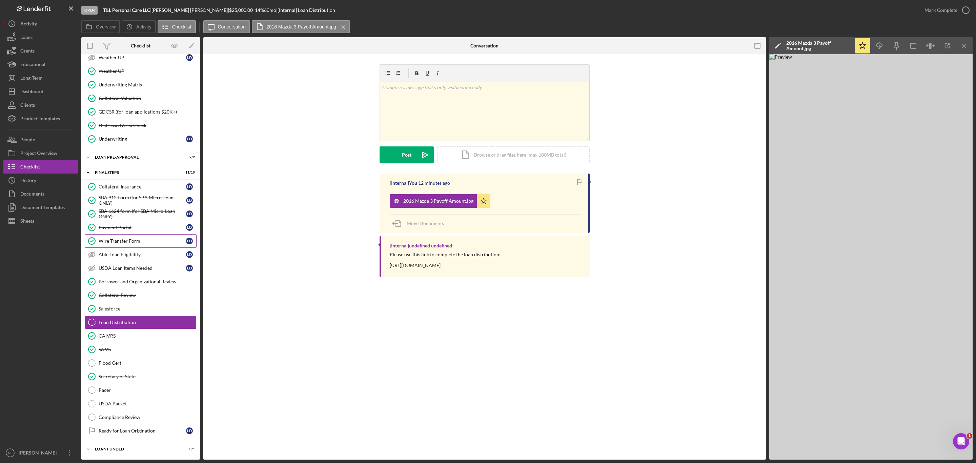
click at [108, 234] on link "Wire Transfer Form Wire Transfer Form [PERSON_NAME]" at bounding box center [141, 241] width 112 height 14
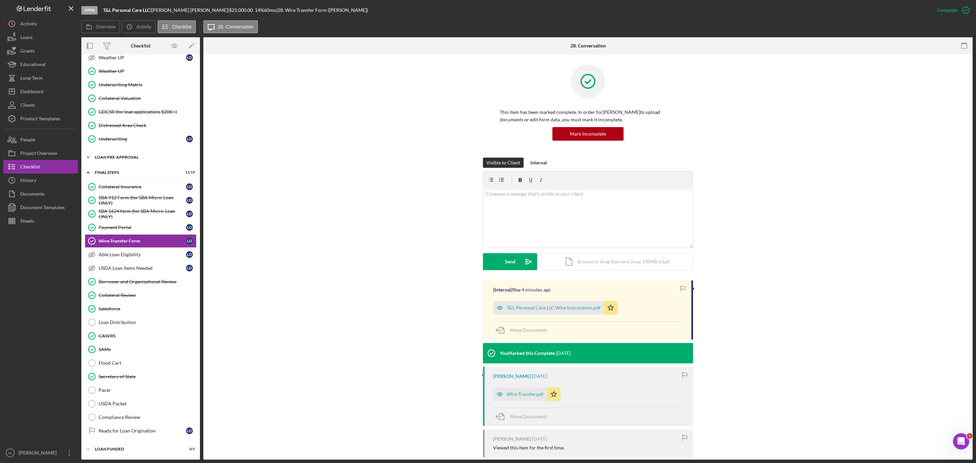
click at [111, 155] on div "LOAN PRE-APPROVAL" at bounding box center [143, 157] width 97 height 4
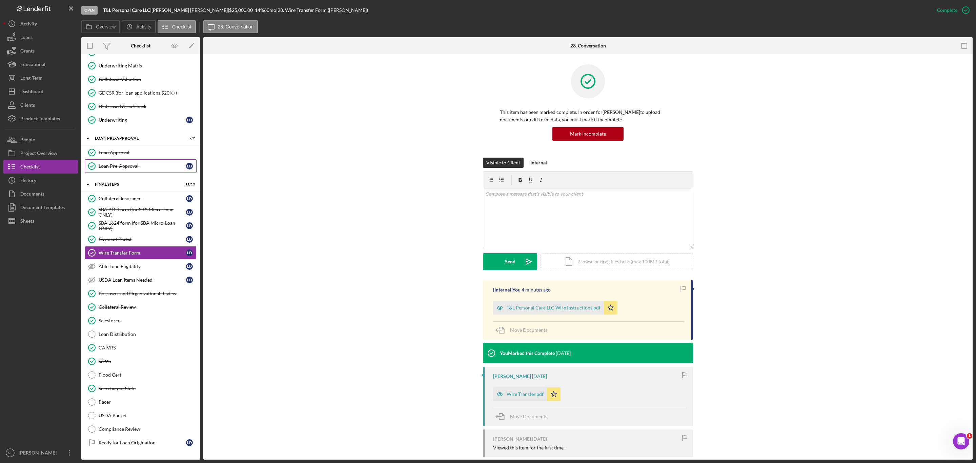
click at [126, 169] on div "Loan Pre-Approval" at bounding box center [142, 165] width 87 height 5
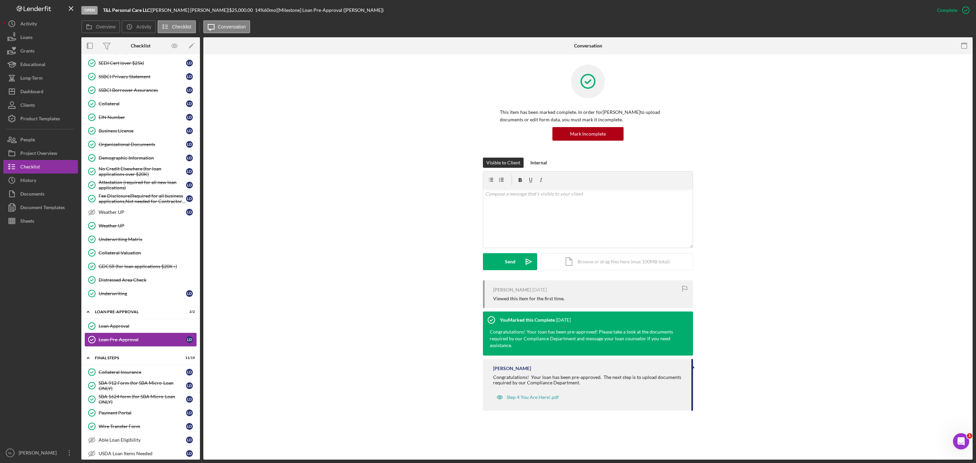
scroll to position [317, 0]
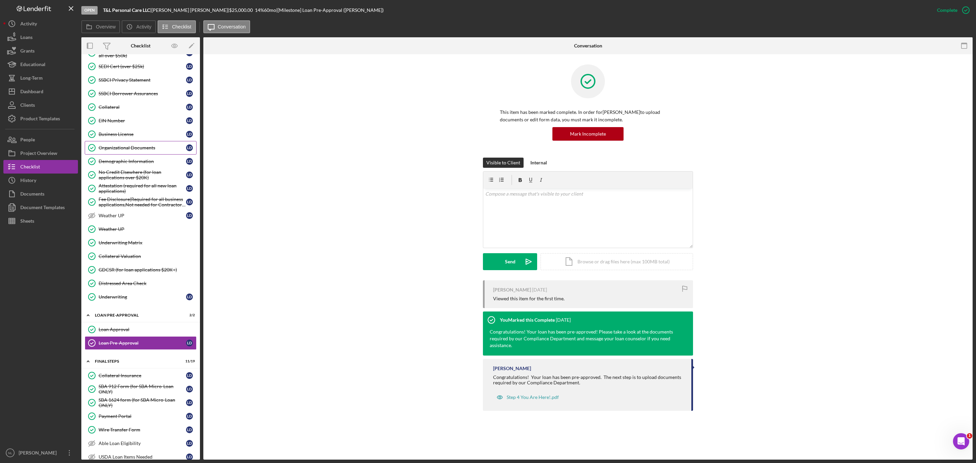
click at [138, 152] on link "Organizational Documents Organizational Documents [PERSON_NAME]" at bounding box center [141, 148] width 112 height 14
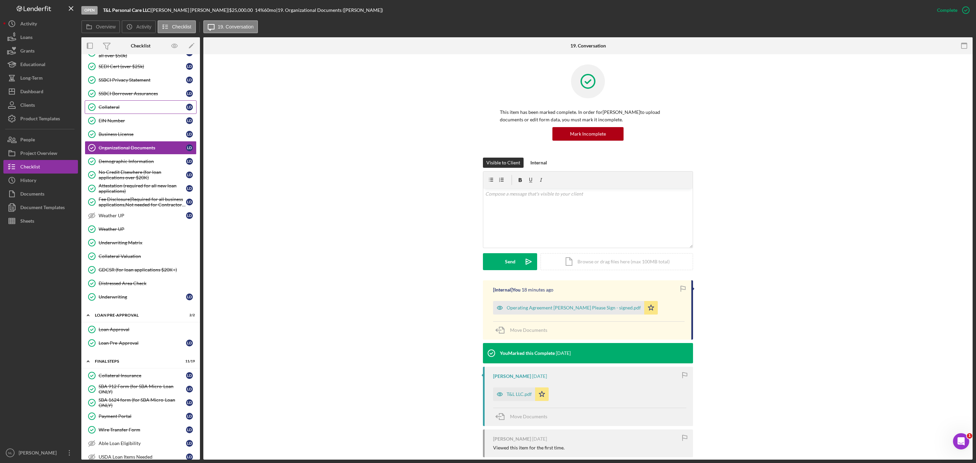
click at [125, 110] on div "Collateral" at bounding box center [142, 106] width 87 height 5
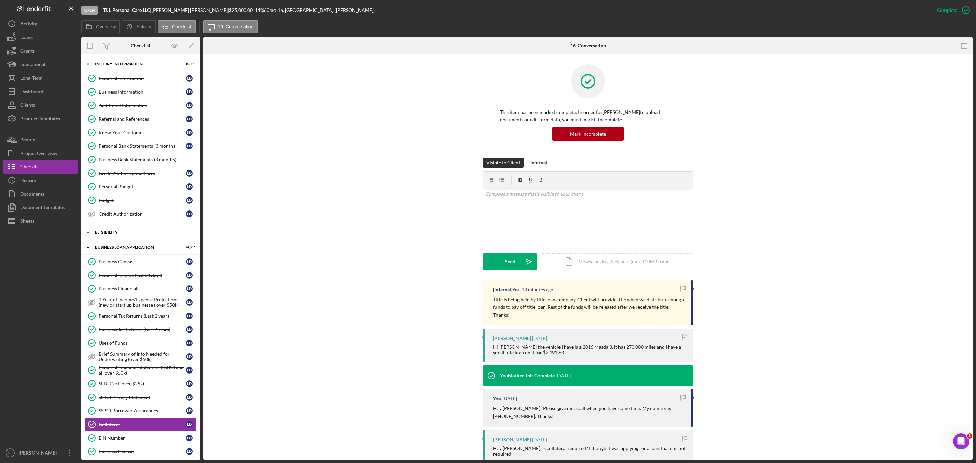
click at [121, 234] on div "ELIGIBILITY" at bounding box center [143, 232] width 97 height 4
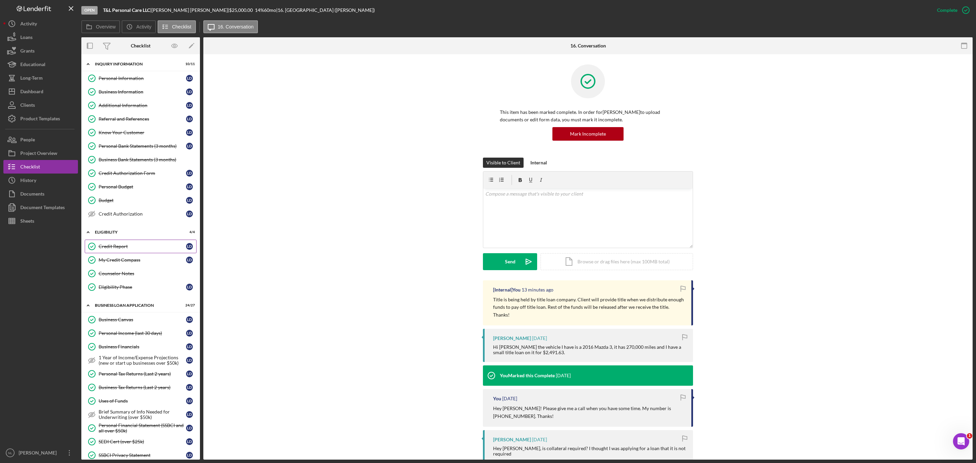
click at [121, 249] on div "Credit Report" at bounding box center [142, 246] width 87 height 5
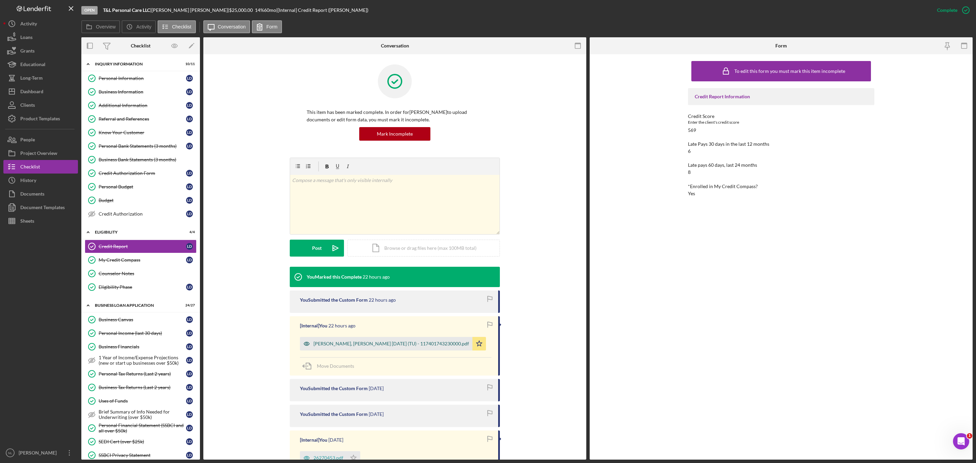
click at [350, 345] on div "[PERSON_NAME], [PERSON_NAME] [DATE] (TU) - 117401743230000.pdf" at bounding box center [392, 343] width 156 height 5
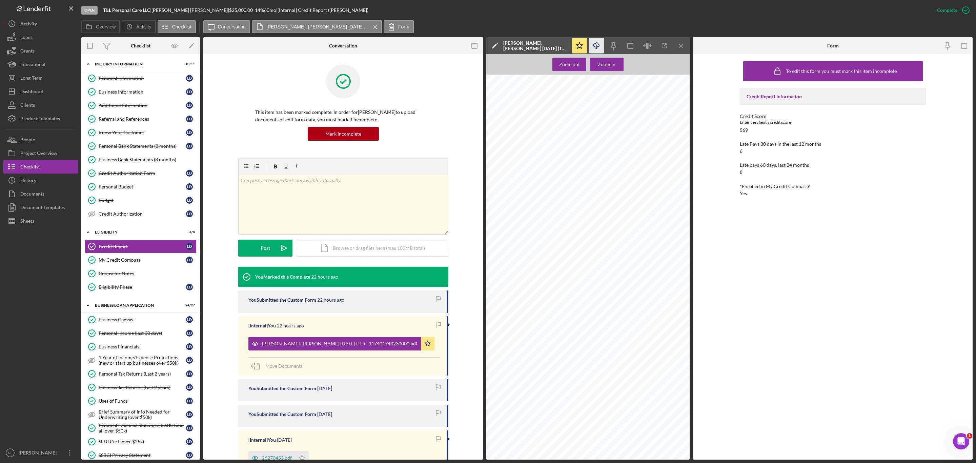
click at [600, 45] on icon "Icon/Download" at bounding box center [596, 45] width 15 height 15
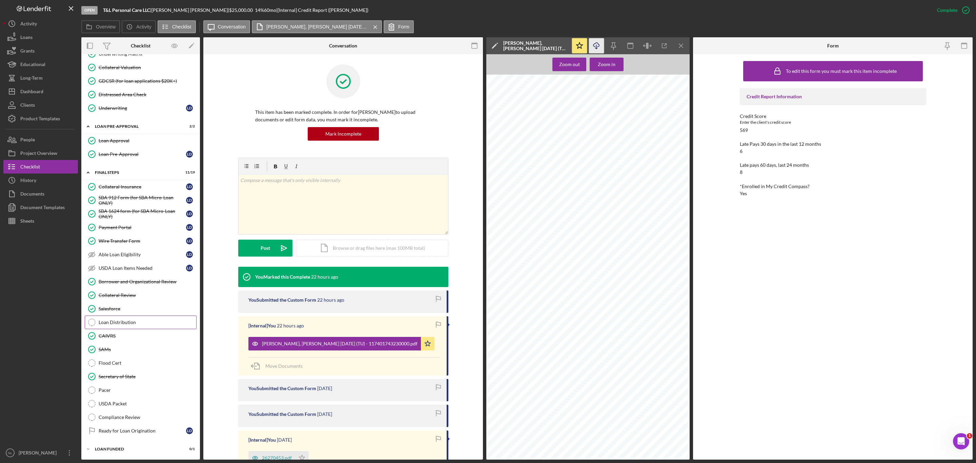
click at [125, 320] on div "Loan Distribution" at bounding box center [148, 322] width 98 height 5
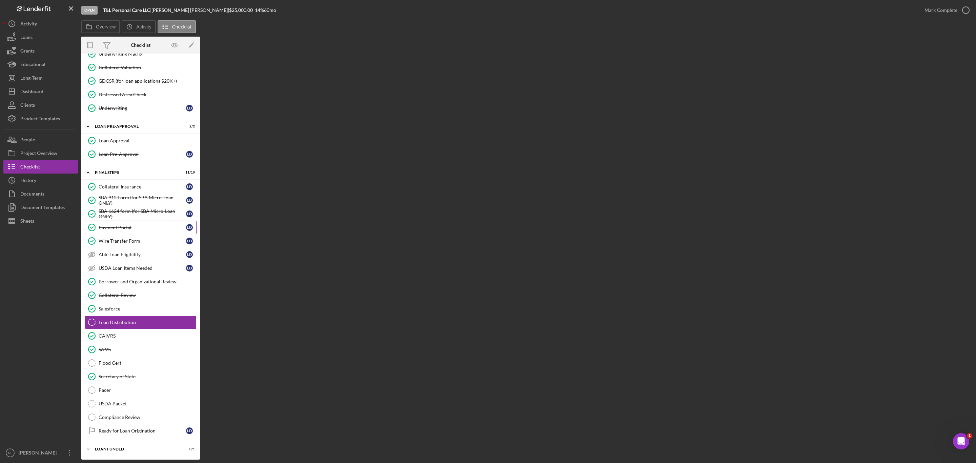
scroll to position [585, 0]
click at [114, 225] on div "Payment Portal" at bounding box center [142, 227] width 87 height 5
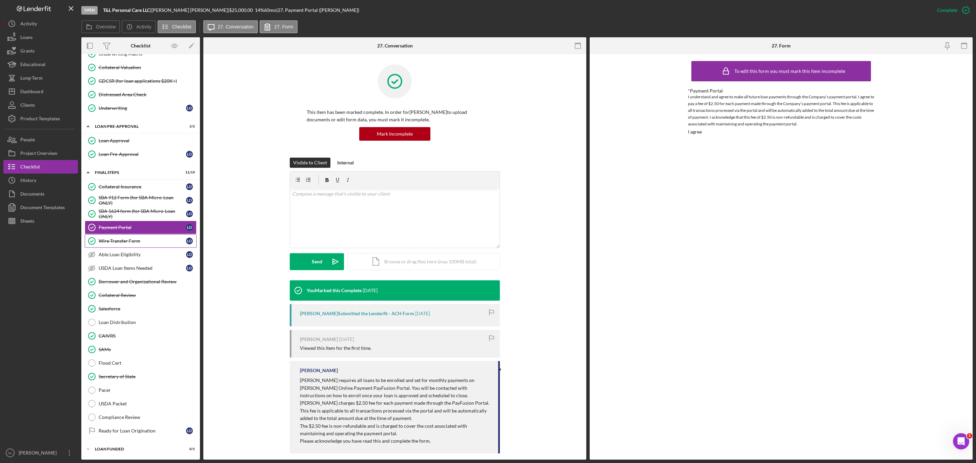
click at [118, 238] on div "Wire Transfer Form" at bounding box center [142, 240] width 87 height 5
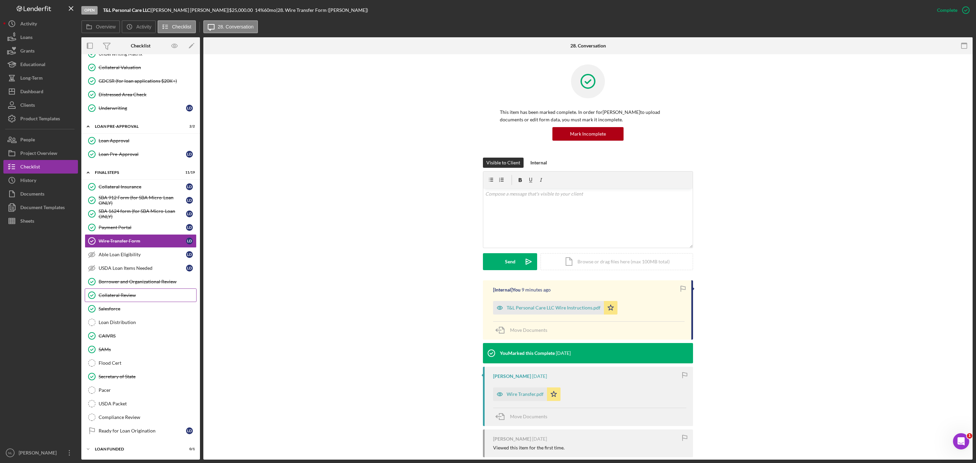
click at [118, 293] on div "Collateral Review" at bounding box center [148, 295] width 98 height 5
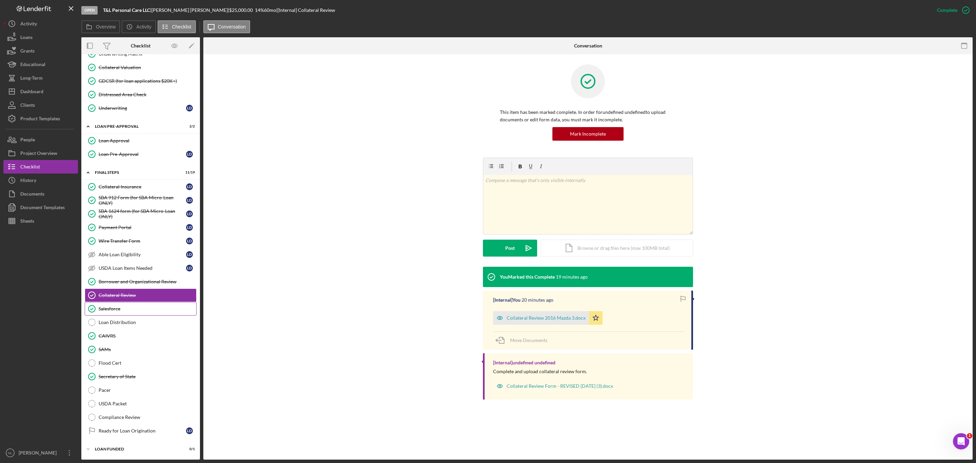
click at [119, 302] on link "Salesforce Salesforce" at bounding box center [141, 309] width 112 height 14
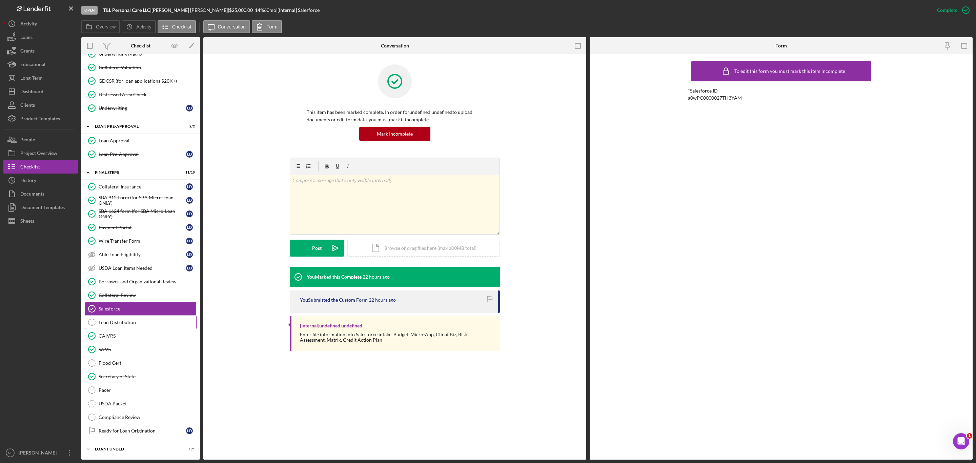
click at [126, 322] on div "Loan Distribution" at bounding box center [148, 322] width 98 height 5
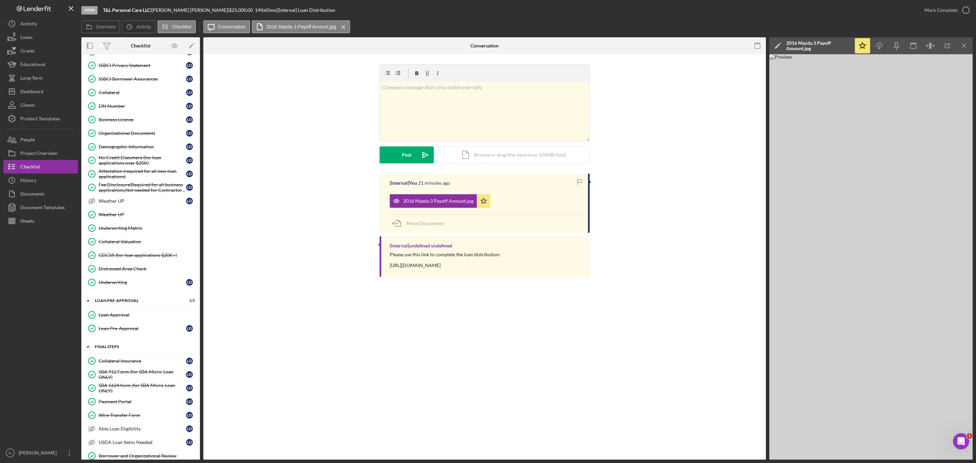
scroll to position [401, 0]
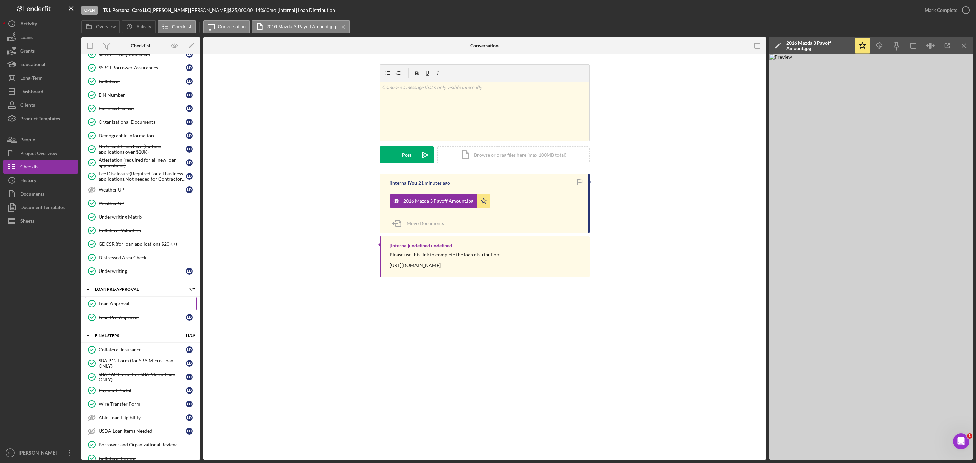
click at [144, 311] on link "Loan Approval Loan Approval" at bounding box center [141, 304] width 112 height 14
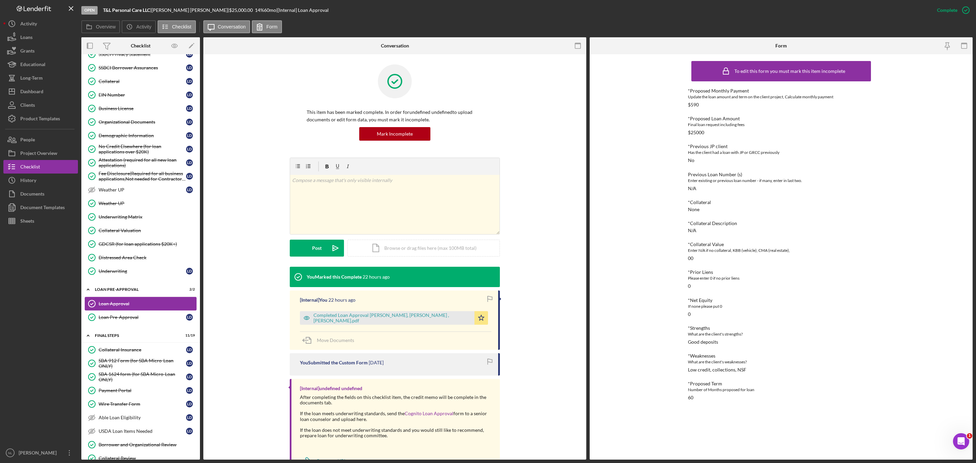
scroll to position [586, 0]
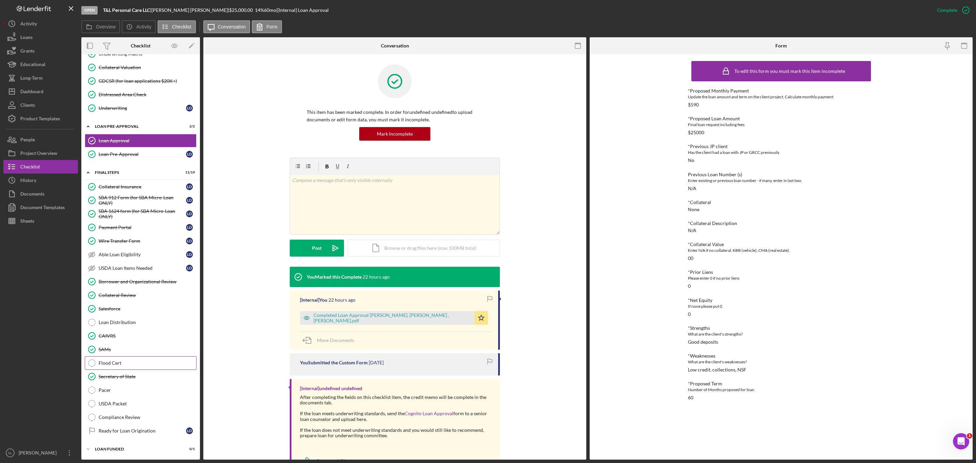
click at [133, 356] on link "Flood Cert Flood Cert" at bounding box center [141, 363] width 112 height 14
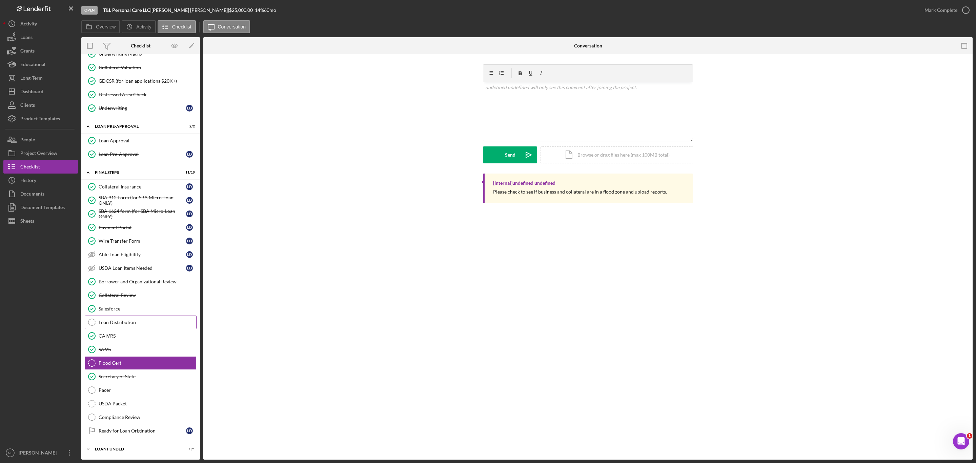
scroll to position [586, 0]
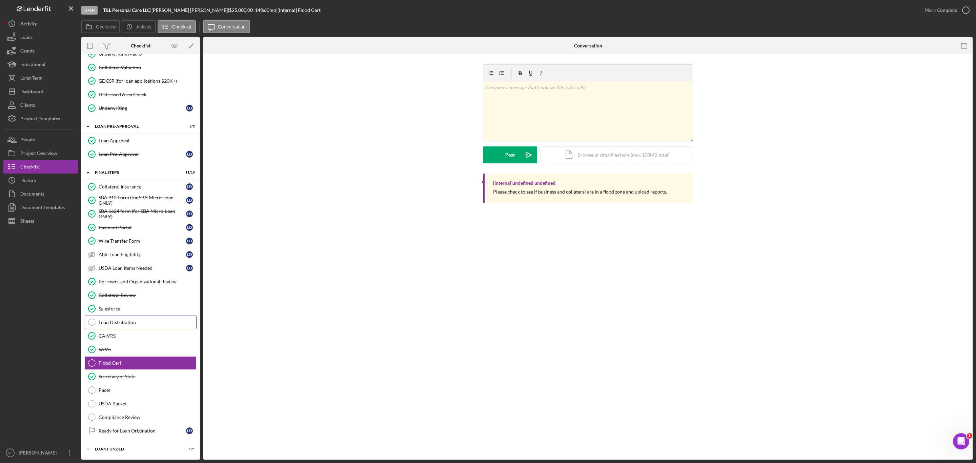
click at [114, 316] on link "Loan Distribution Loan Distribution" at bounding box center [141, 323] width 112 height 14
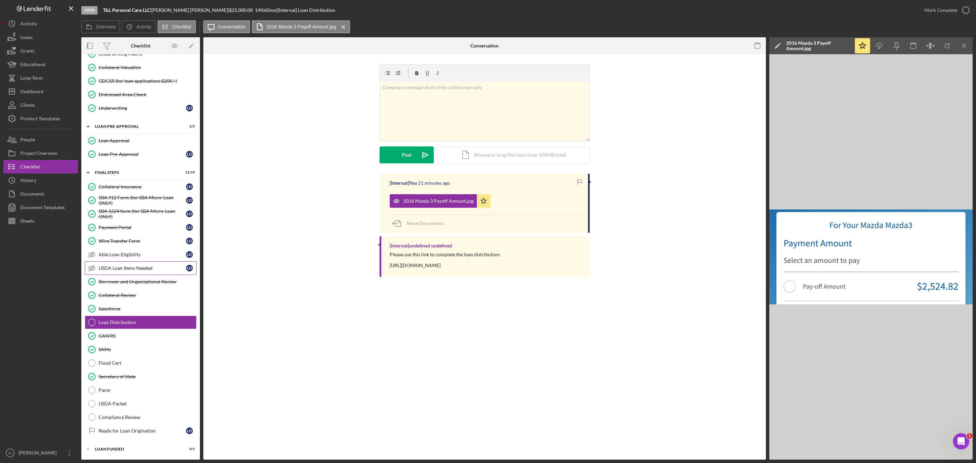
click at [117, 265] on div "USDA Loan Items Needed" at bounding box center [142, 267] width 87 height 5
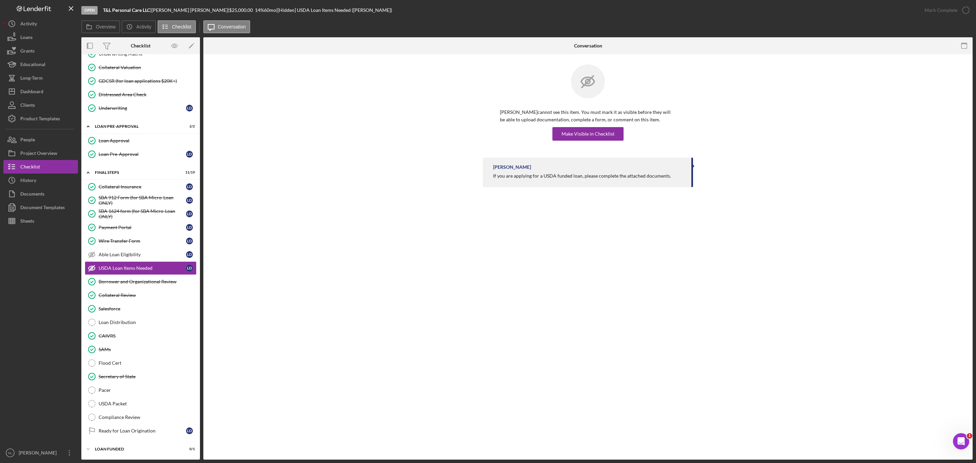
scroll to position [515, 0]
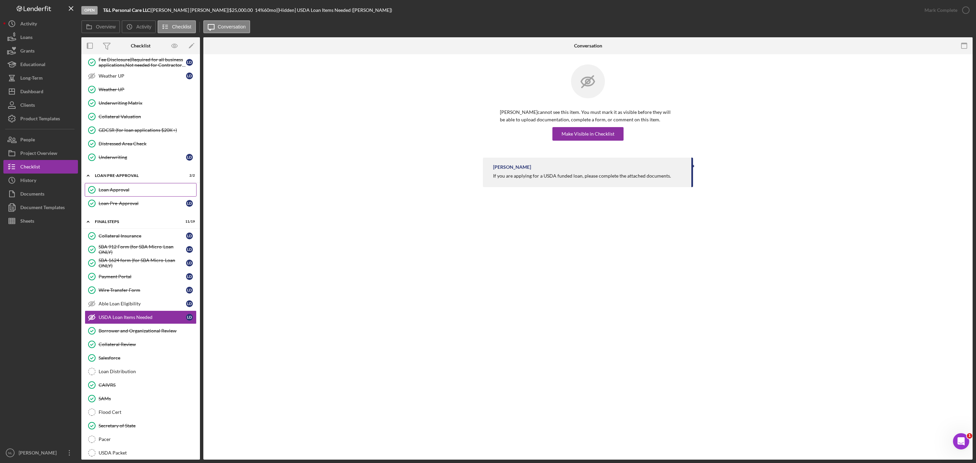
click at [135, 193] on div "Loan Approval" at bounding box center [148, 189] width 98 height 5
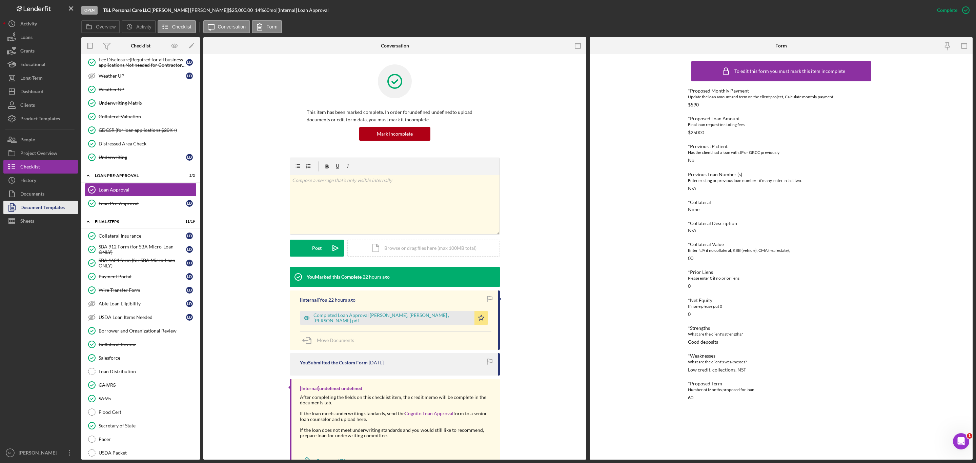
click at [53, 204] on div "Document Templates" at bounding box center [42, 208] width 44 height 15
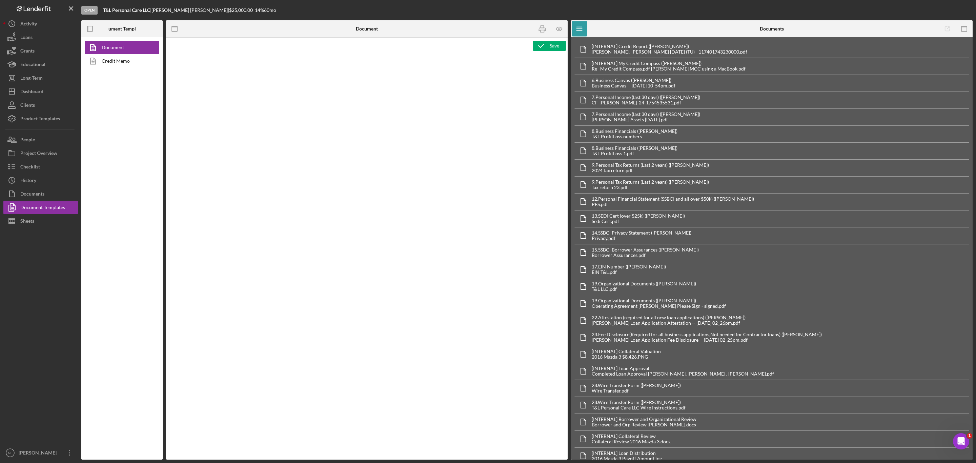
type textarea "Copy and paste, or create, your document template here."
click at [128, 66] on link "Credit Memo" at bounding box center [120, 61] width 71 height 14
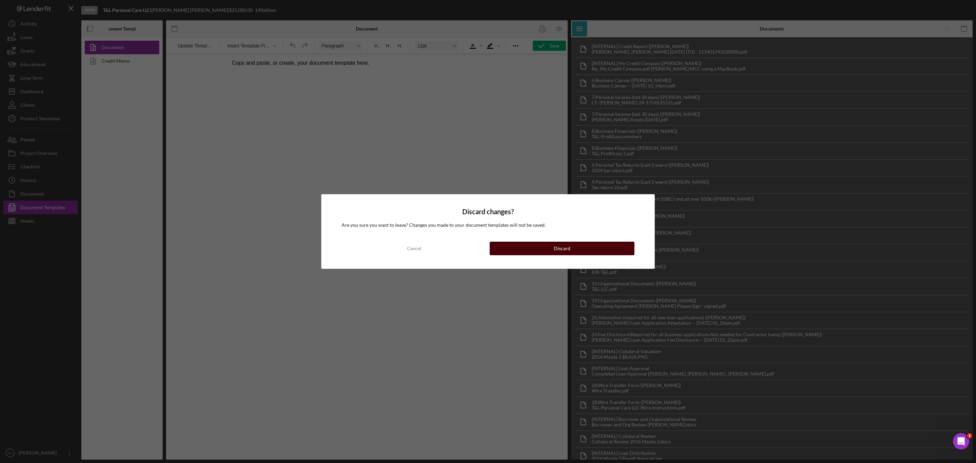
click at [569, 249] on div "Discard" at bounding box center [562, 249] width 17 height 14
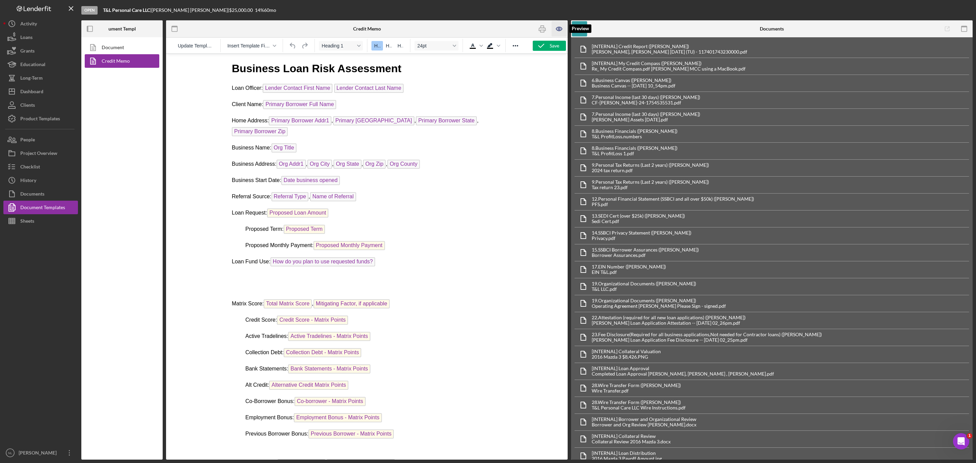
click at [558, 29] on icon "button" at bounding box center [559, 29] width 2 height 2
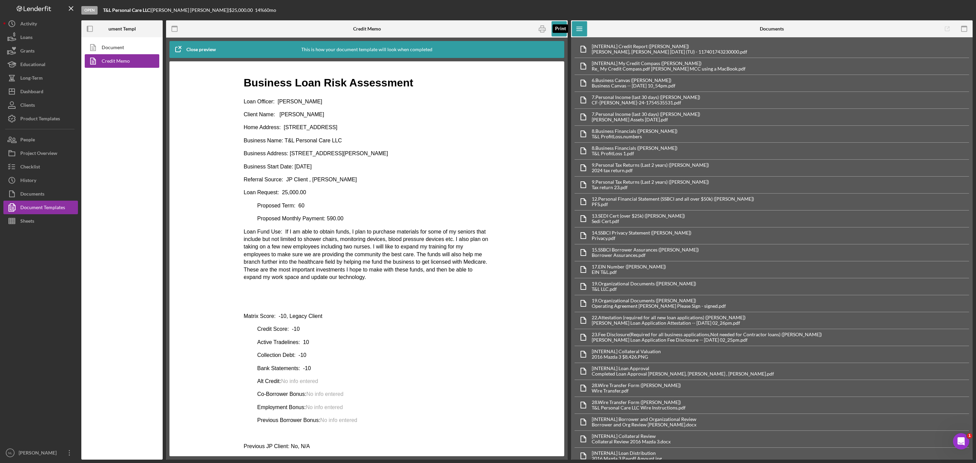
click at [543, 34] on icon "button" at bounding box center [542, 28] width 15 height 15
click at [54, 166] on button "Checklist" at bounding box center [40, 167] width 75 height 14
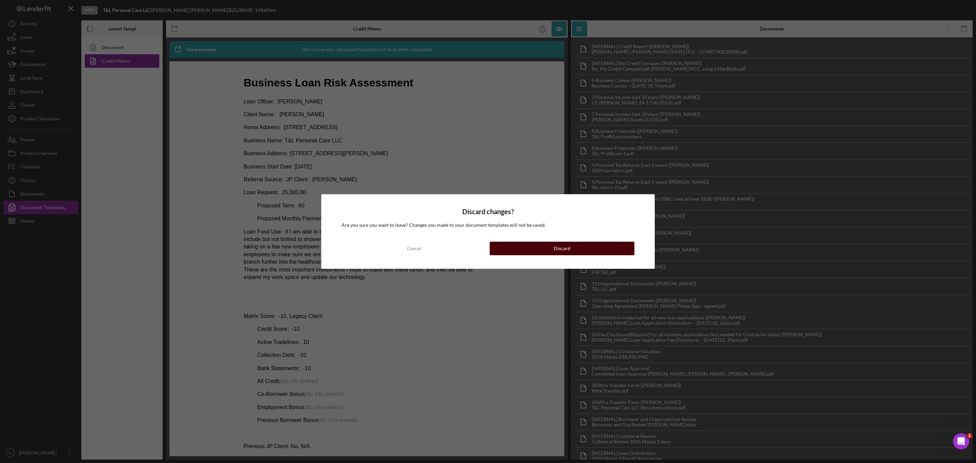
click at [531, 247] on button "Discard" at bounding box center [562, 249] width 145 height 14
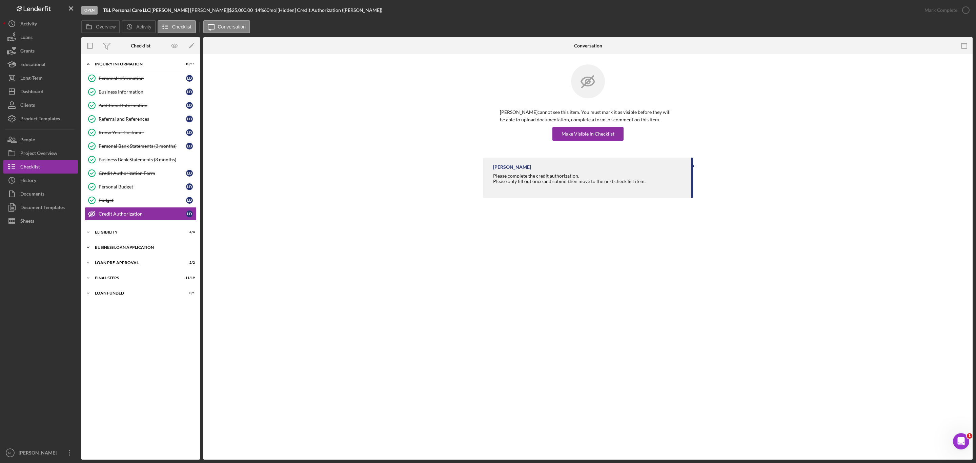
click at [127, 254] on div "Icon/Expander BUSINESS LOAN APPLICATION 24 / 27" at bounding box center [140, 248] width 119 height 14
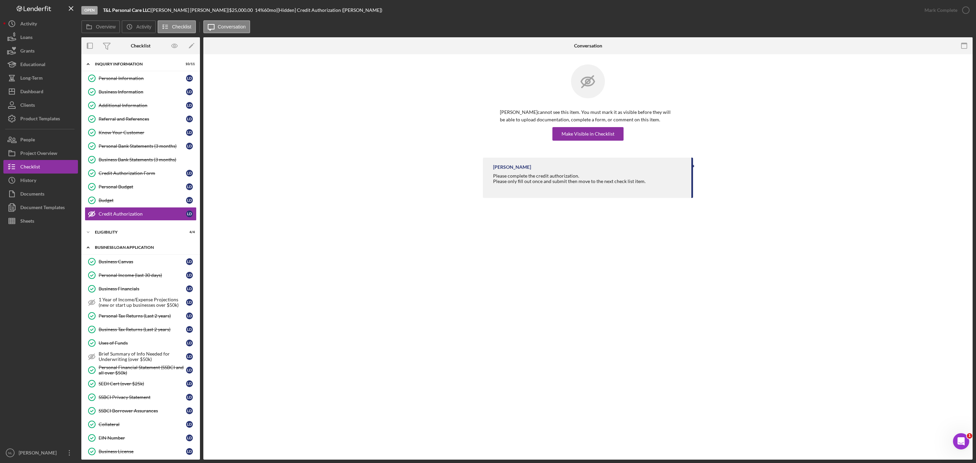
scroll to position [227, 0]
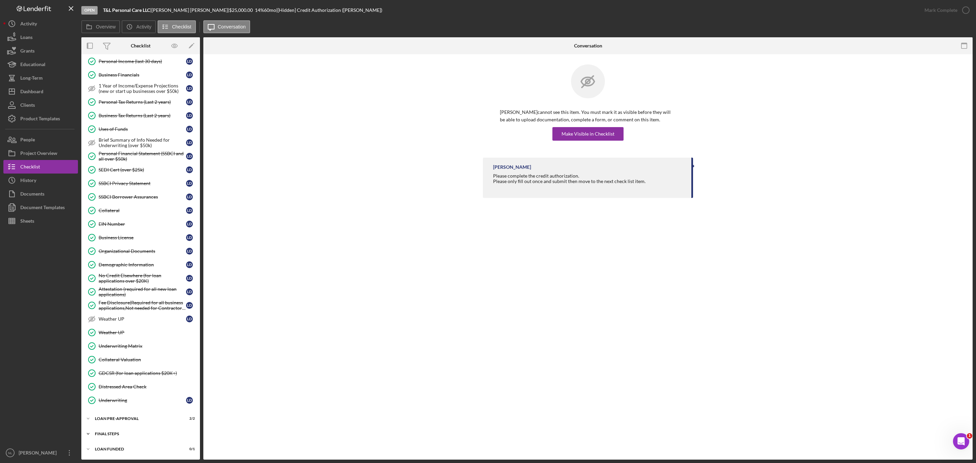
click at [134, 429] on div "Icon/Expander FINAL STEPS 11 / 19" at bounding box center [140, 434] width 119 height 14
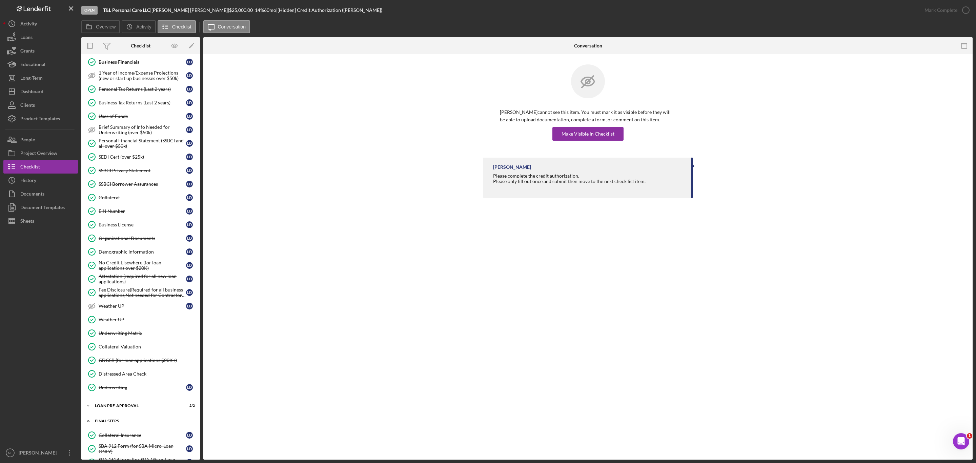
scroll to position [495, 0]
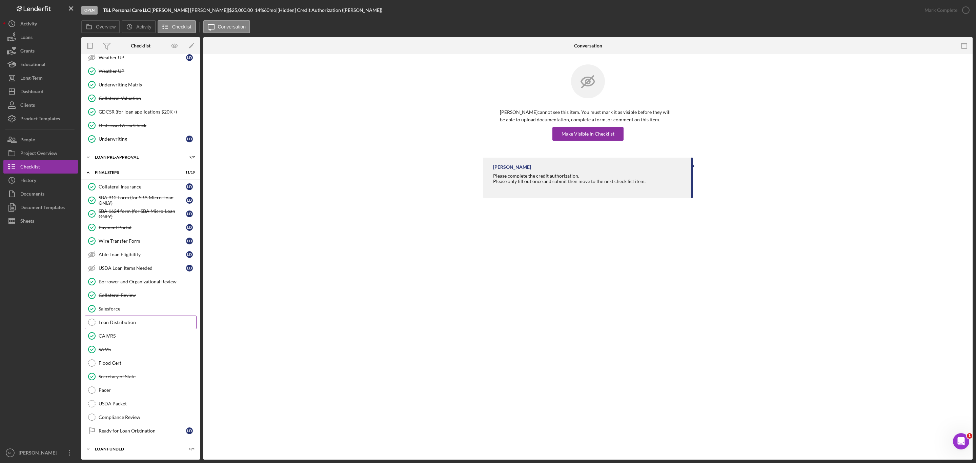
click at [131, 320] on div "Loan Distribution" at bounding box center [148, 322] width 98 height 5
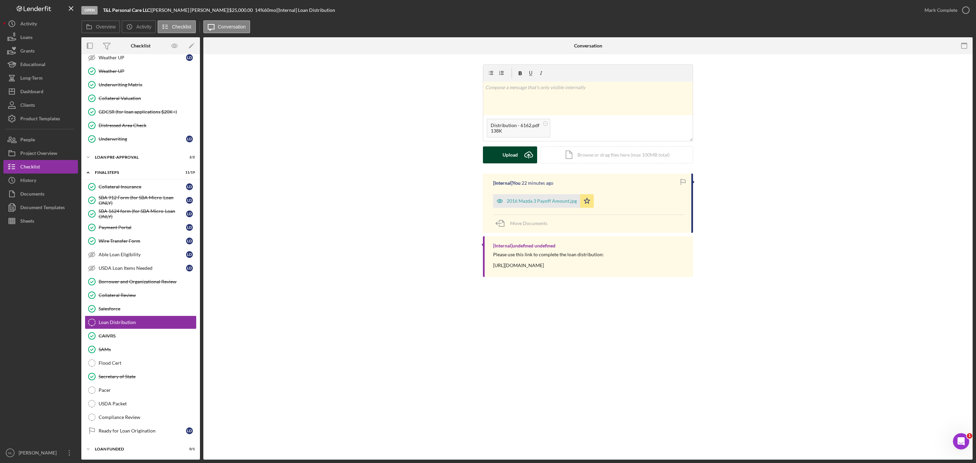
click at [524, 159] on icon "Icon/Upload" at bounding box center [528, 154] width 17 height 17
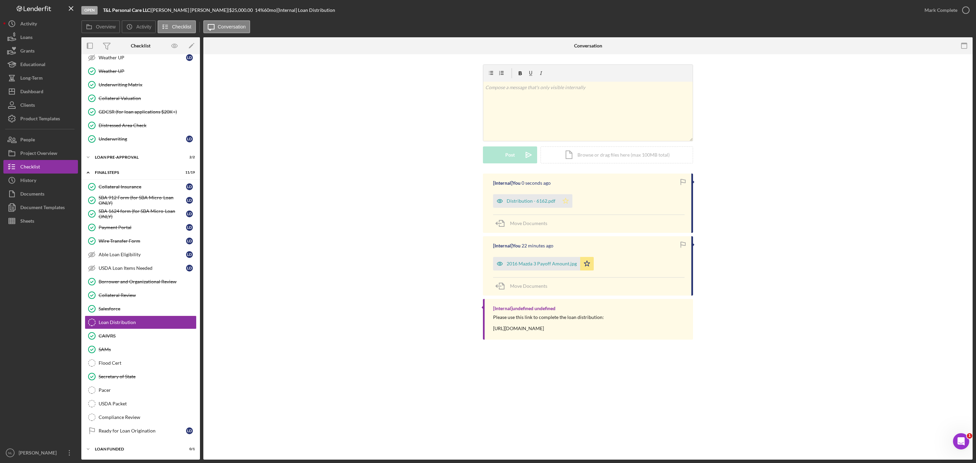
click at [565, 203] on polygon "button" at bounding box center [566, 200] width 6 height 5
click at [949, 7] on div "Mark Complete" at bounding box center [941, 10] width 33 height 14
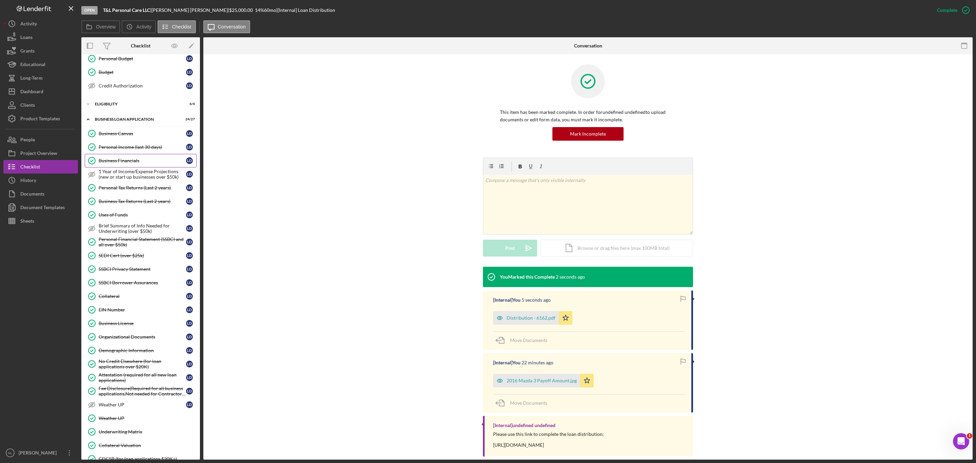
scroll to position [126, 0]
click at [111, 142] on link "Business Canvas Business Canvas [PERSON_NAME]" at bounding box center [141, 136] width 112 height 14
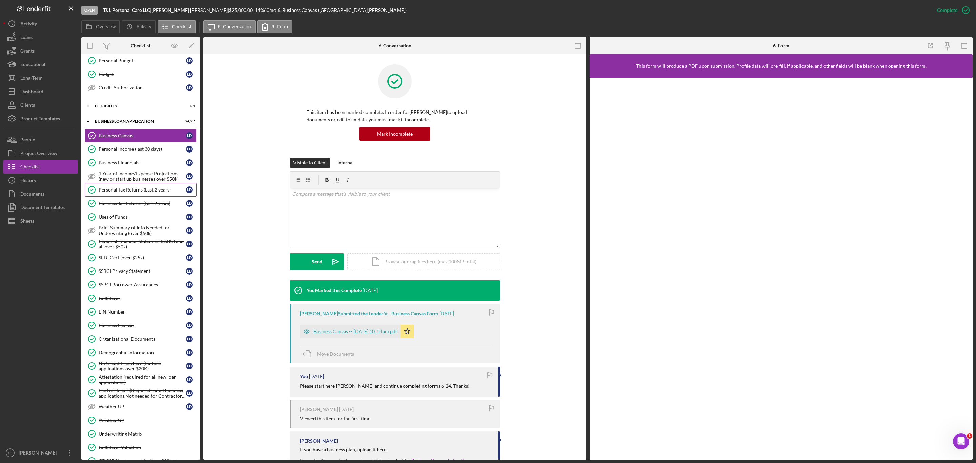
click at [118, 193] on div "Personal Tax Returns (Last 2 years)" at bounding box center [142, 189] width 87 height 5
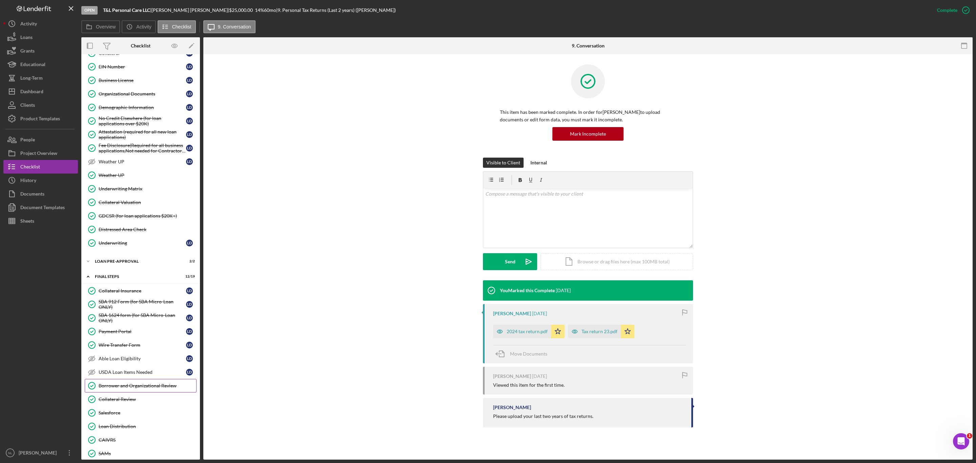
scroll to position [495, 0]
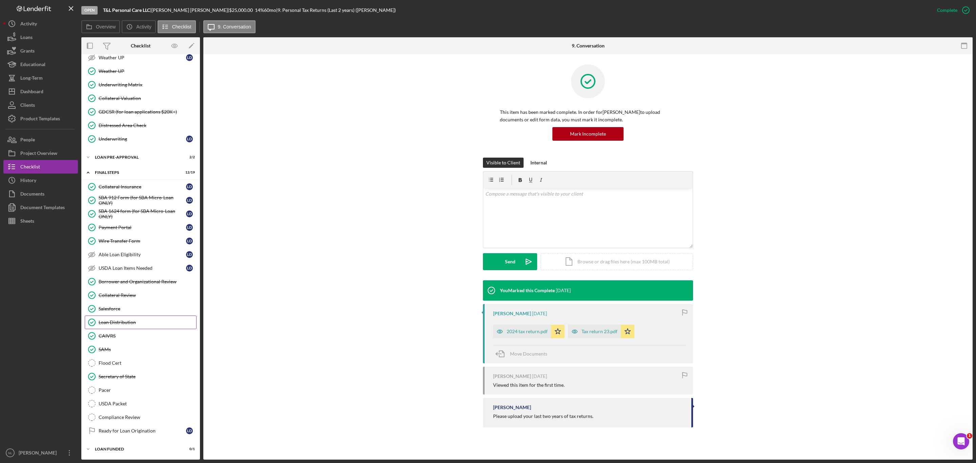
click at [141, 316] on link "Loan Distribution Loan Distribution" at bounding box center [141, 323] width 112 height 14
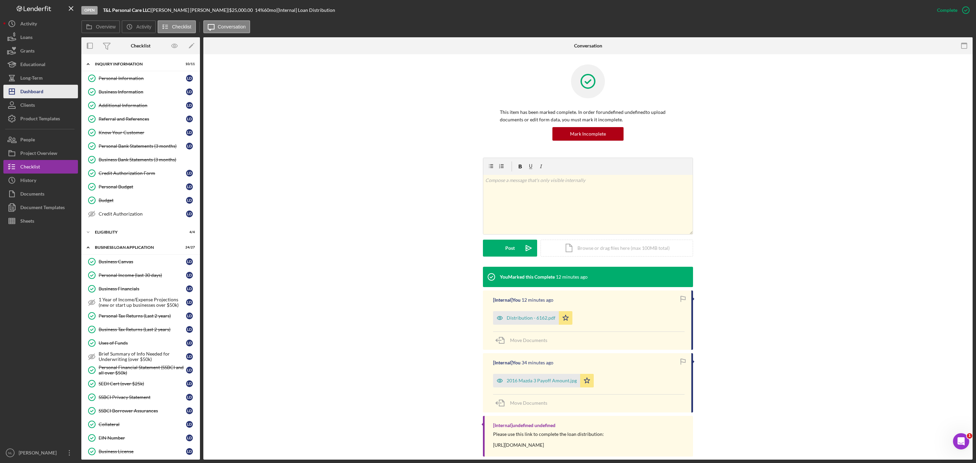
click at [35, 95] on div "Dashboard" at bounding box center [31, 92] width 23 height 15
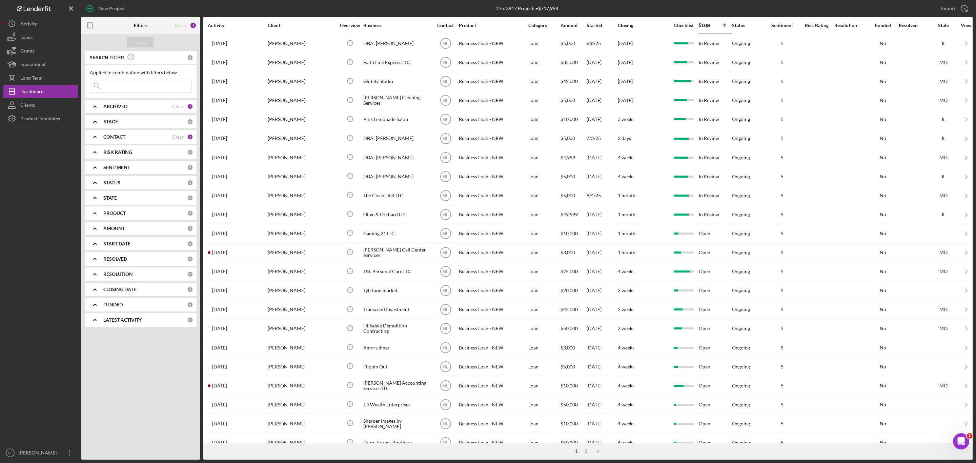
drag, startPoint x: 271, startPoint y: 118, endPoint x: 143, endPoint y: 88, distance: 131.7
click at [143, 88] on input at bounding box center [140, 86] width 101 height 14
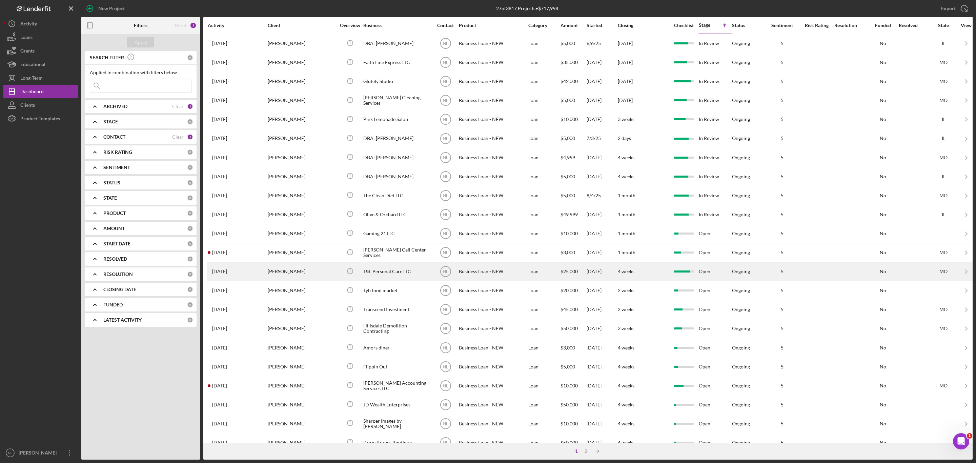
click at [294, 273] on div "[PERSON_NAME]" at bounding box center [302, 272] width 68 height 18
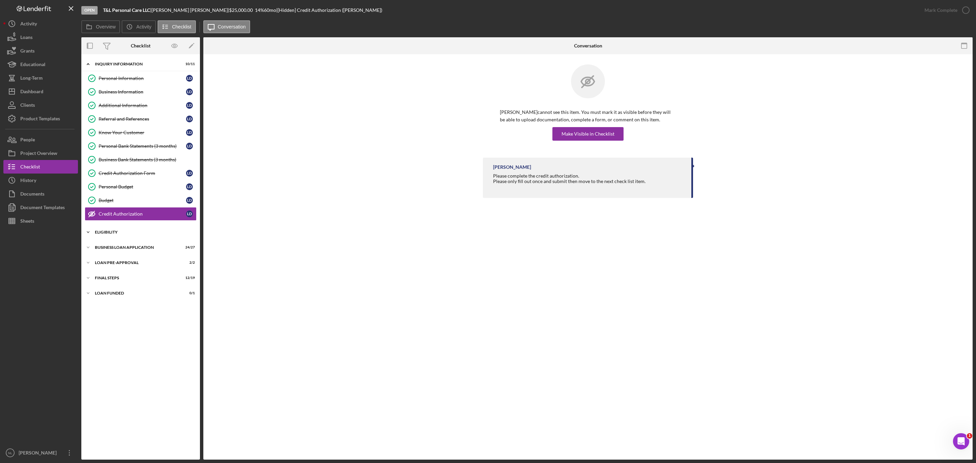
click at [106, 239] on div "Icon/Expander ELIGIBILITY 4 / 4" at bounding box center [140, 232] width 119 height 14
click at [116, 263] on div "My Credit Compass" at bounding box center [142, 259] width 87 height 5
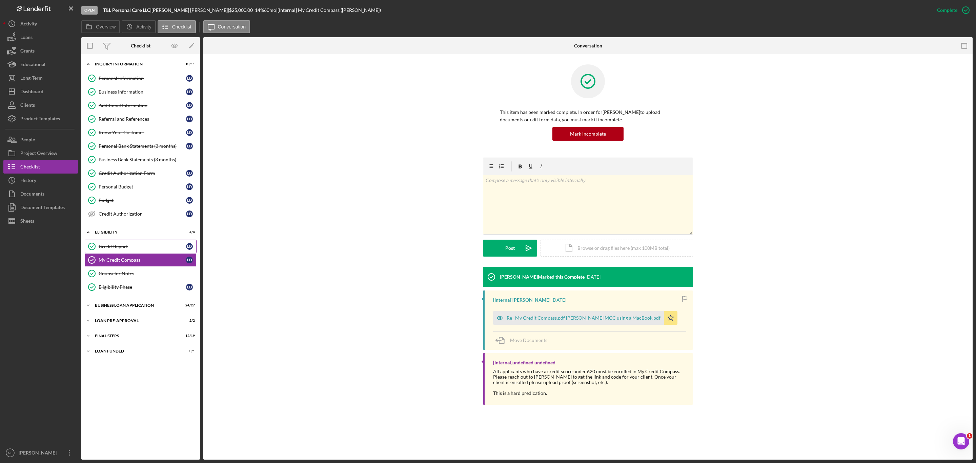
click at [109, 249] on div "Credit Report" at bounding box center [142, 246] width 87 height 5
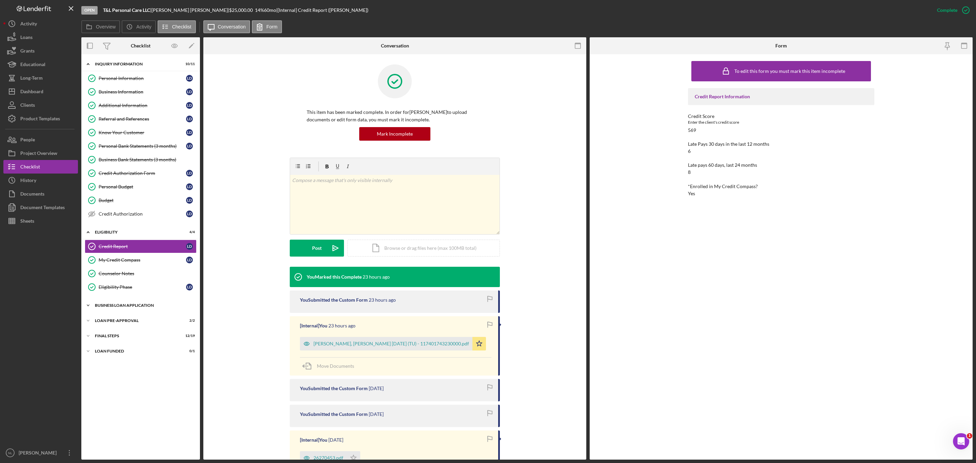
click at [115, 307] on div "Icon/Expander BUSINESS LOAN APPLICATION 24 / 27" at bounding box center [140, 306] width 119 height 14
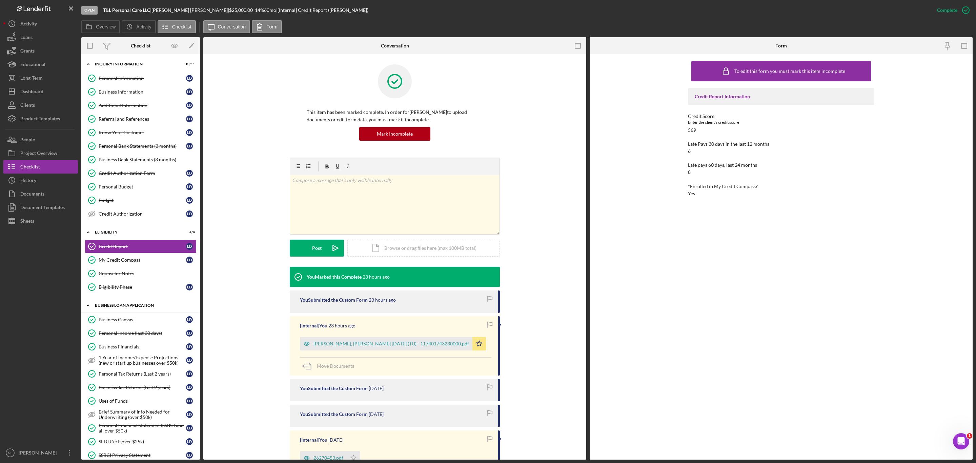
scroll to position [286, 0]
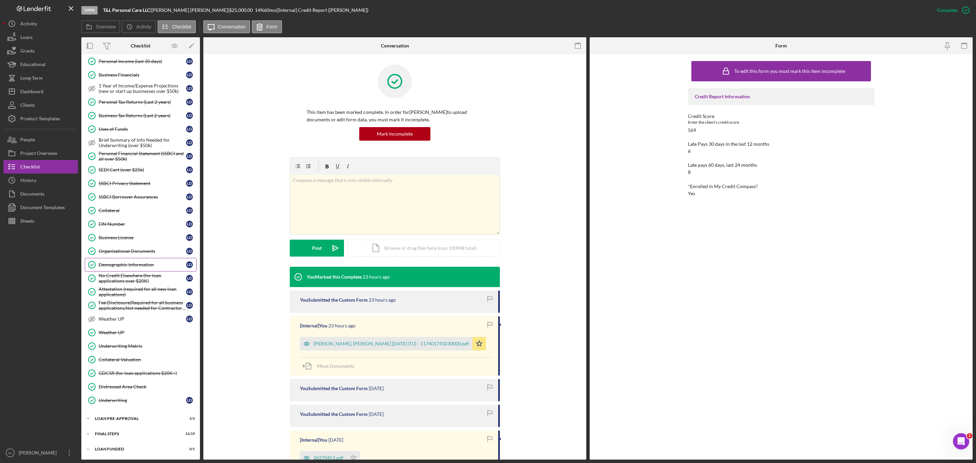
click at [143, 262] on div "Demographic Information" at bounding box center [142, 264] width 87 height 5
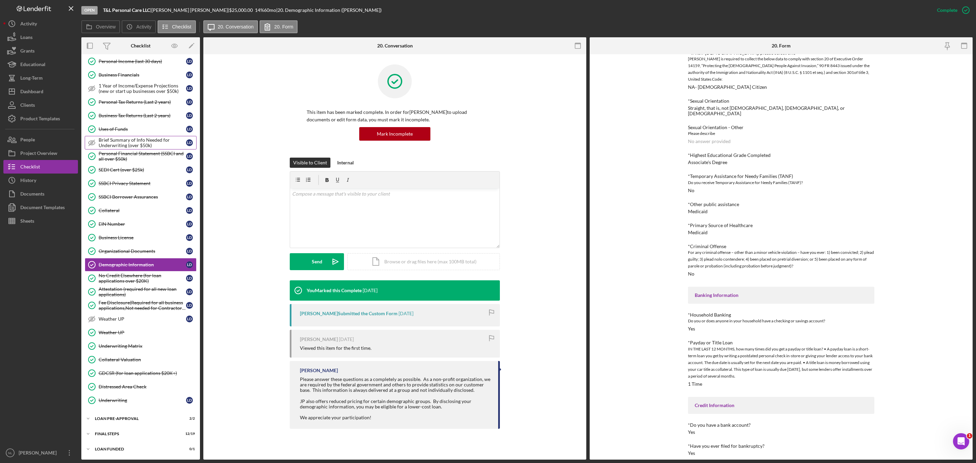
scroll to position [165, 0]
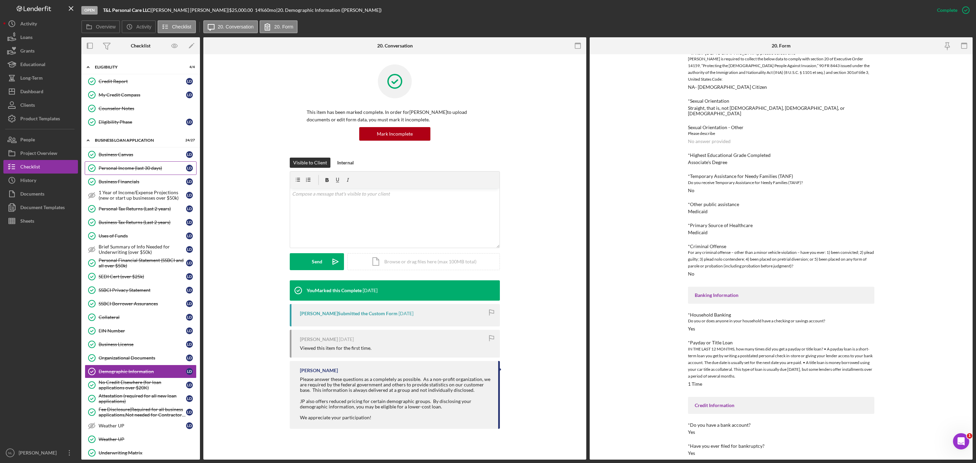
click at [140, 171] on div "Personal Income (last 30 days)" at bounding box center [142, 167] width 87 height 5
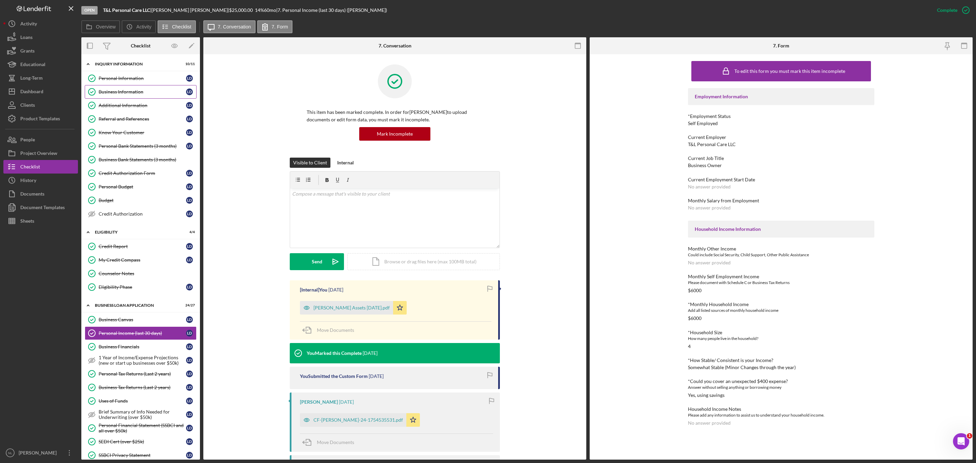
click at [130, 94] on div "Business Information" at bounding box center [142, 91] width 87 height 5
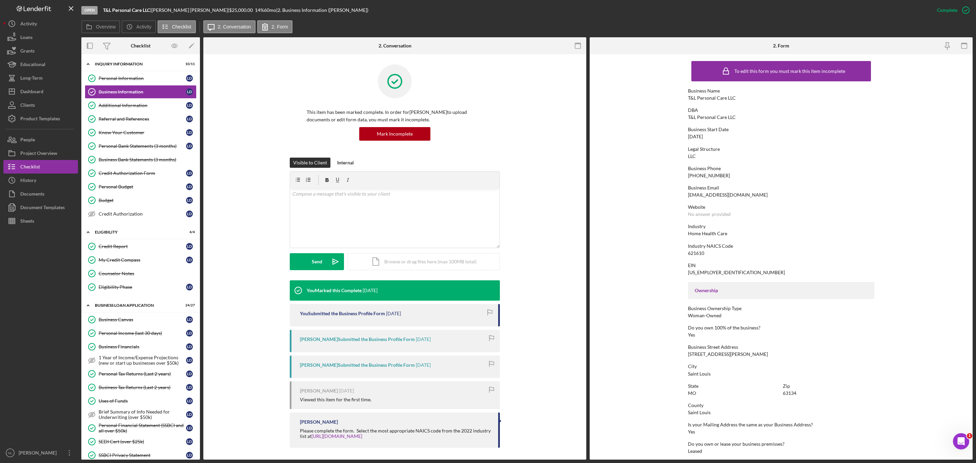
click at [698, 138] on div "[DATE]" at bounding box center [695, 136] width 15 height 5
click at [132, 336] on div "Personal Income (last 30 days)" at bounding box center [142, 333] width 87 height 5
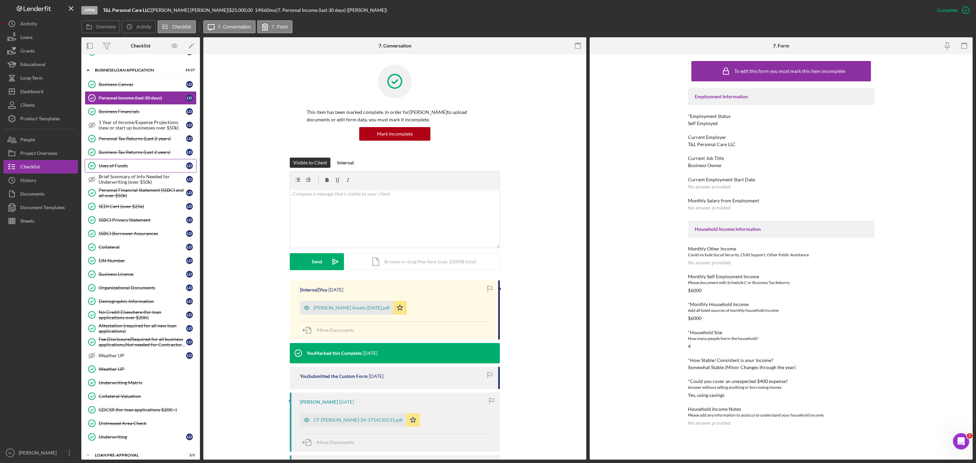
scroll to position [250, 0]
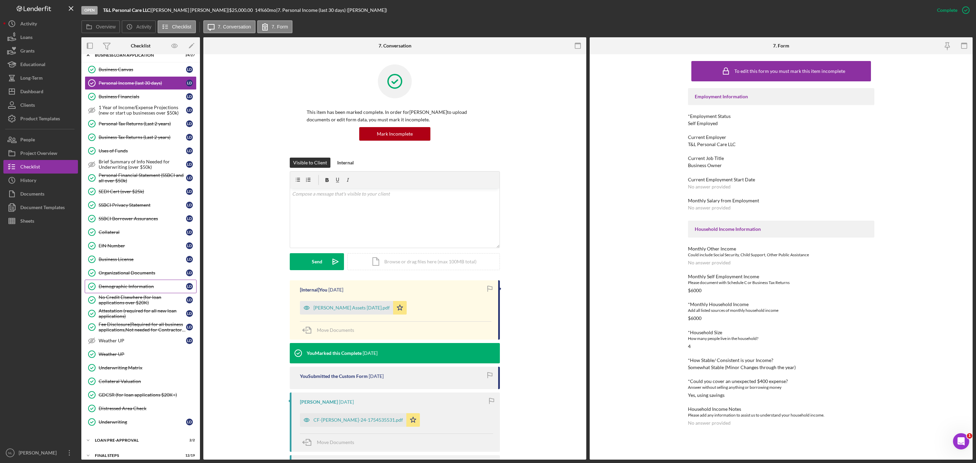
click at [135, 289] on div "Demographic Information" at bounding box center [142, 286] width 87 height 5
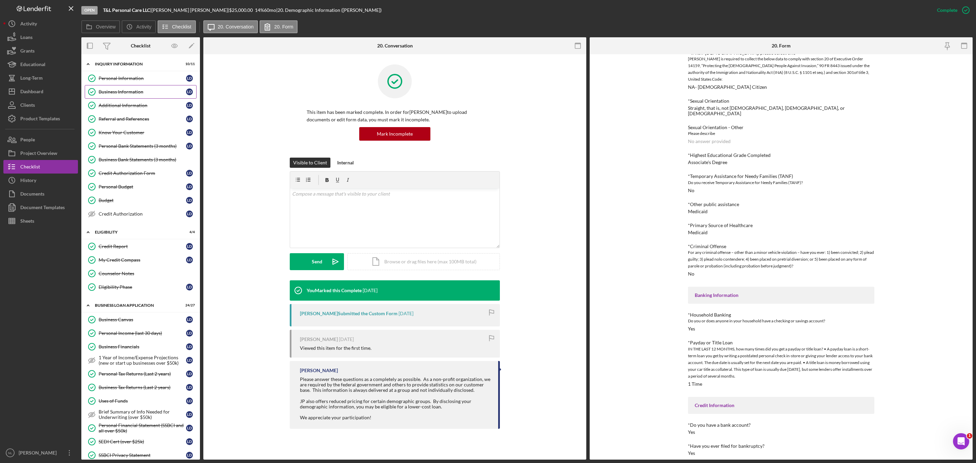
click at [135, 88] on link "Business Information Business Information [PERSON_NAME]" at bounding box center [141, 92] width 112 height 14
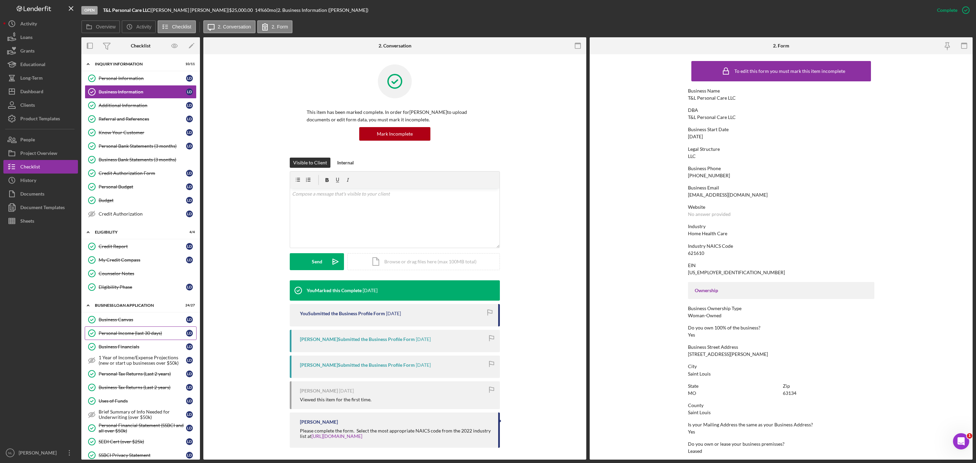
click at [139, 340] on link "Personal Income (last 30 days) Personal Income (last 30 days) [PERSON_NAME]" at bounding box center [141, 333] width 112 height 14
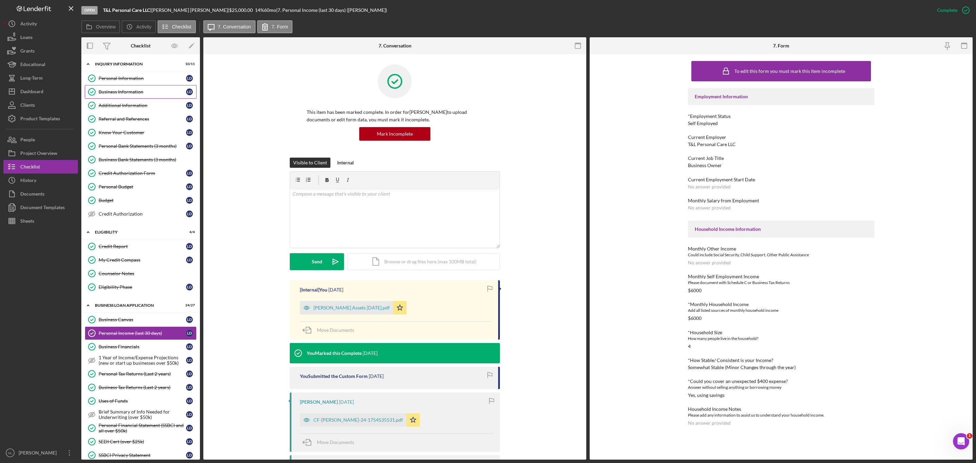
click at [110, 97] on link "Business Information Business Information [PERSON_NAME]" at bounding box center [141, 92] width 112 height 14
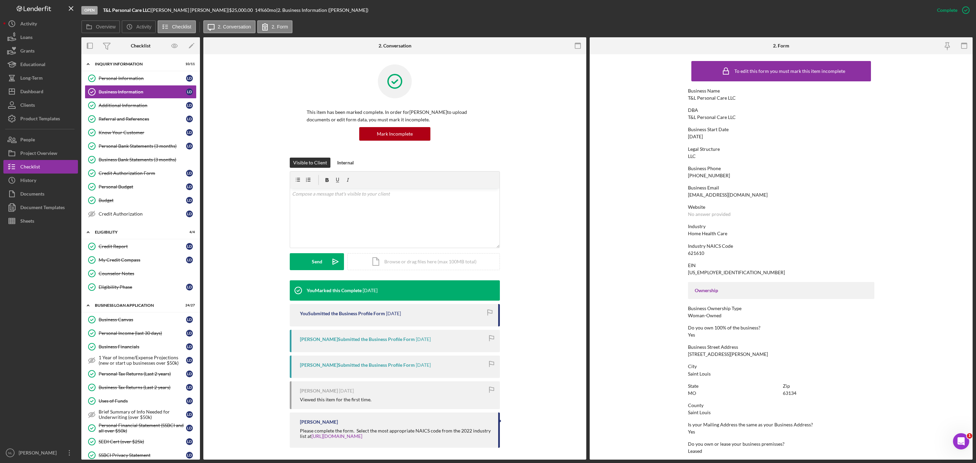
drag, startPoint x: 712, startPoint y: 136, endPoint x: 681, endPoint y: 133, distance: 30.7
click at [681, 133] on form "To edit this form you must mark this item incomplete Business Name T&L Personal…" at bounding box center [781, 256] width 383 height 405
copy div "[DATE]"
click at [154, 249] on div "Credit Report" at bounding box center [142, 246] width 87 height 5
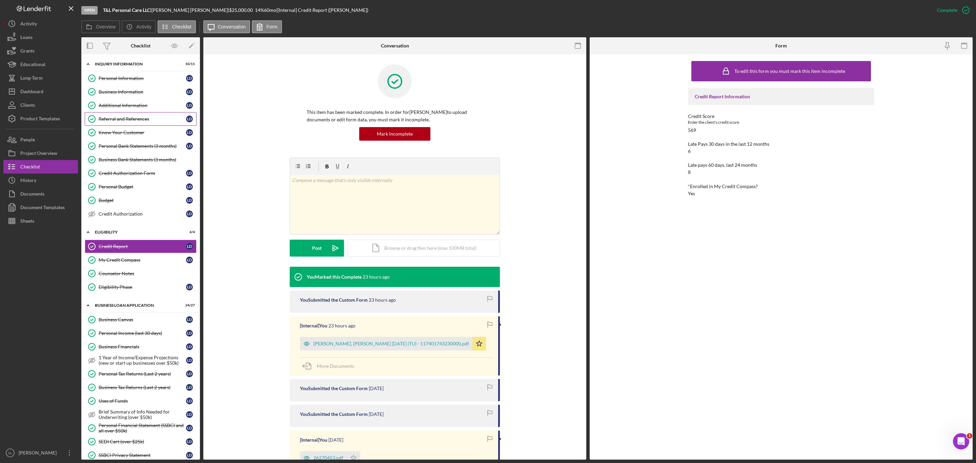
click at [106, 119] on div "Referral and References" at bounding box center [142, 118] width 87 height 5
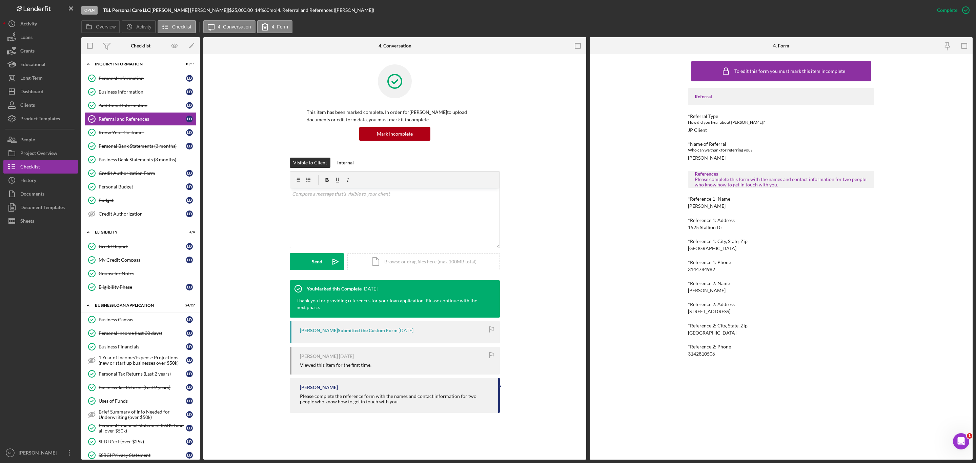
click at [705, 269] on div "3144784982" at bounding box center [701, 269] width 27 height 5
copy div "3144784982"
click at [693, 355] on div "3142810506" at bounding box center [701, 353] width 27 height 5
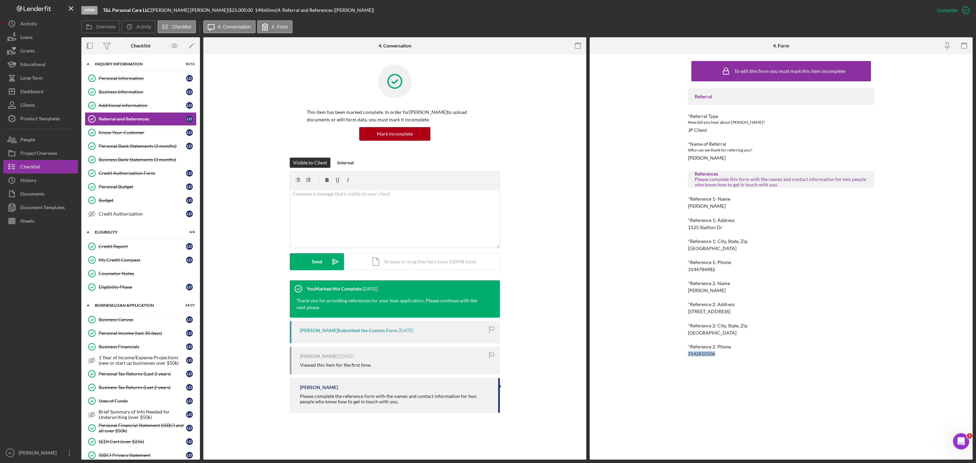
click at [693, 355] on div "3142810506" at bounding box center [701, 353] width 27 height 5
copy div "3142810506"
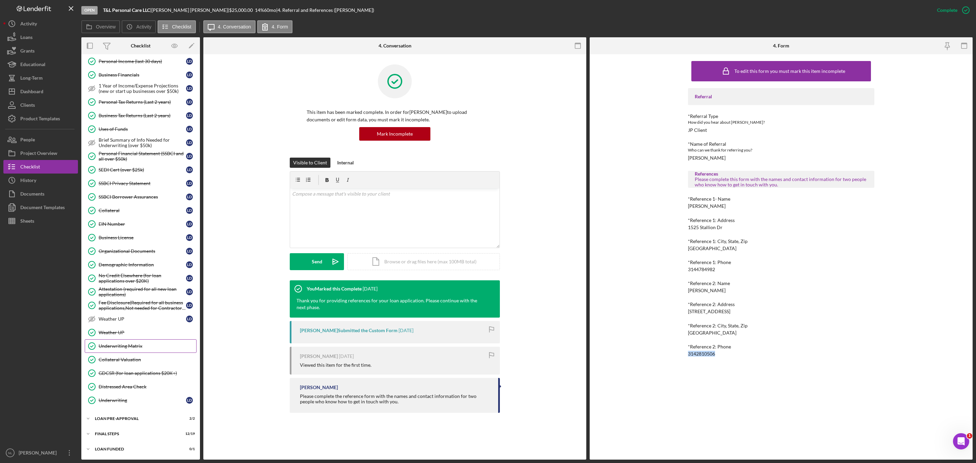
click at [138, 346] on div "Underwriting Matrix" at bounding box center [148, 345] width 98 height 5
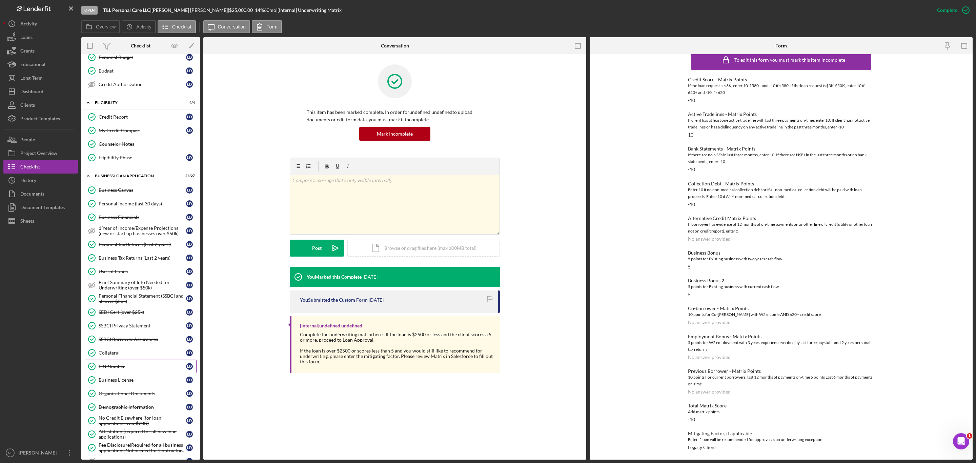
scroll to position [122, 0]
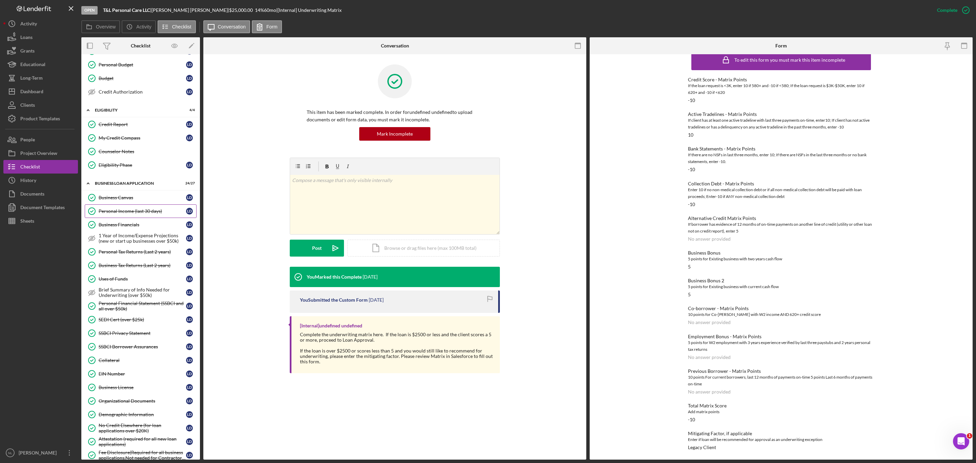
click at [145, 214] on div "Personal Income (last 30 days)" at bounding box center [142, 210] width 87 height 5
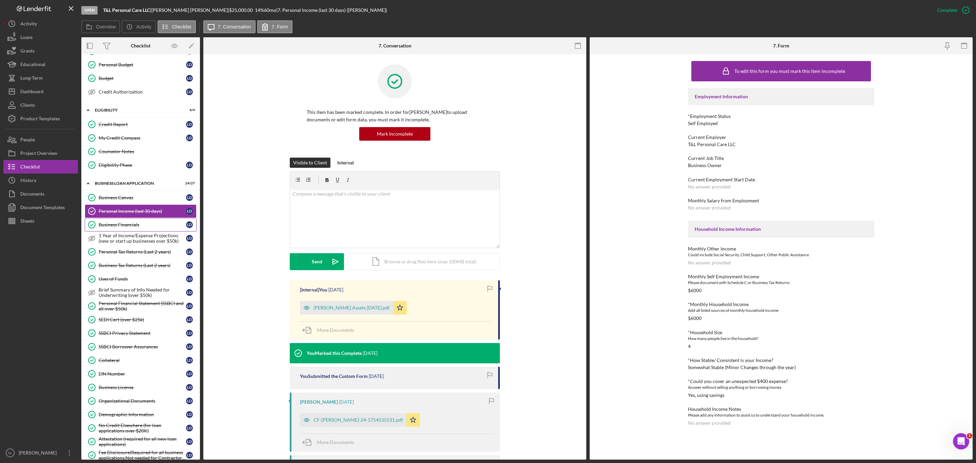
click at [143, 227] on link "Business Financials Business Financials [PERSON_NAME]" at bounding box center [141, 225] width 112 height 14
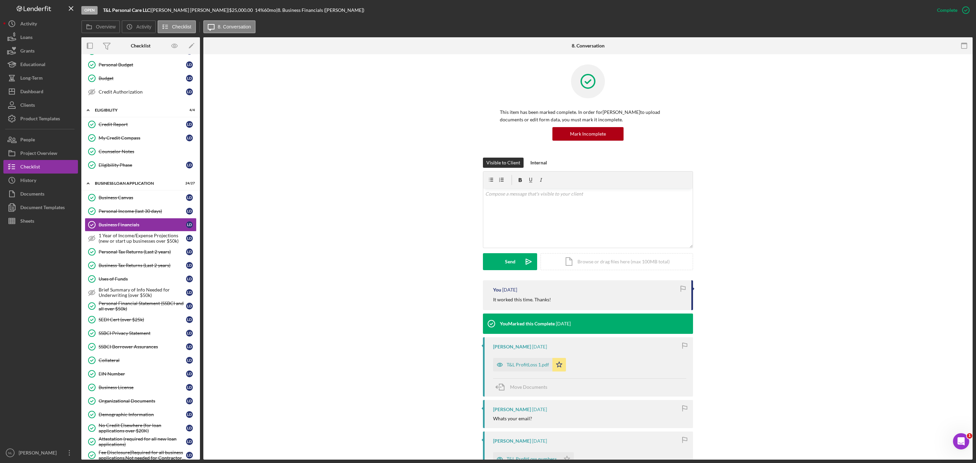
scroll to position [54, 0]
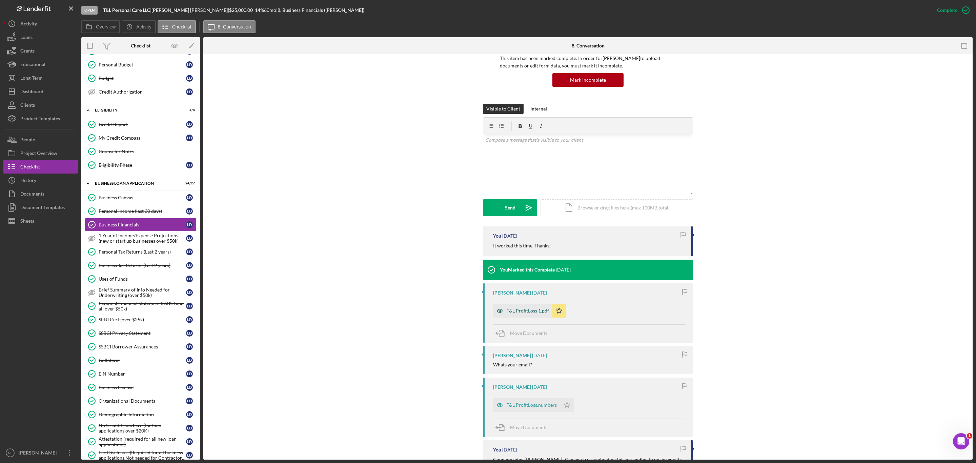
click at [513, 314] on div "T&L ProfitLoss 1.pdf" at bounding box center [528, 310] width 42 height 5
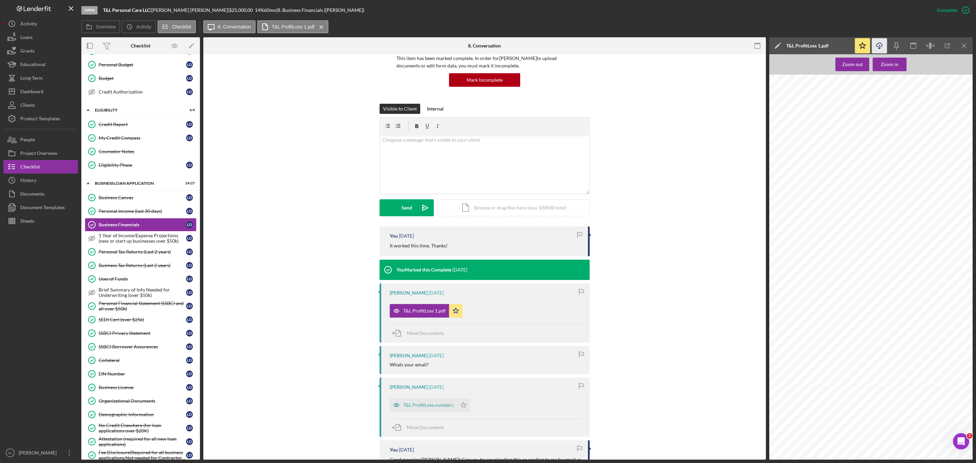
click at [877, 48] on icon "Icon/Download" at bounding box center [879, 45] width 15 height 15
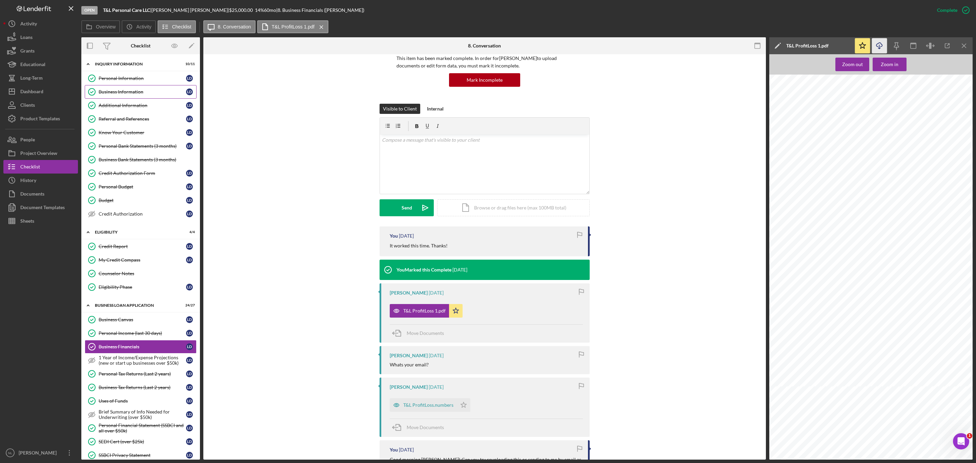
click at [156, 90] on div "Business Information" at bounding box center [142, 91] width 87 height 5
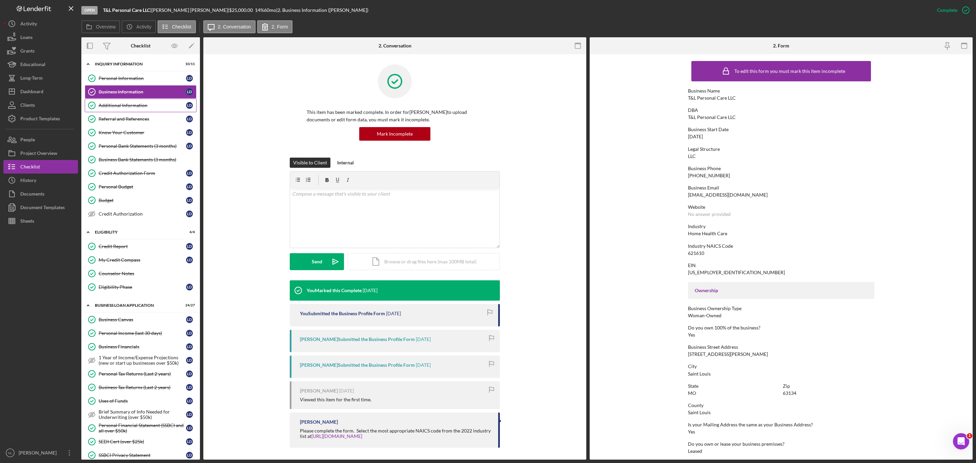
click at [104, 106] on div "Additional Information" at bounding box center [142, 105] width 87 height 5
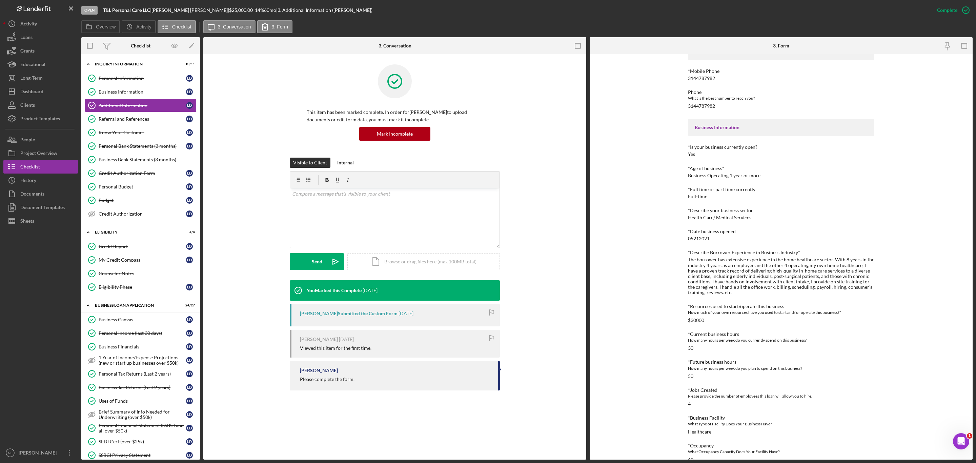
scroll to position [142, 0]
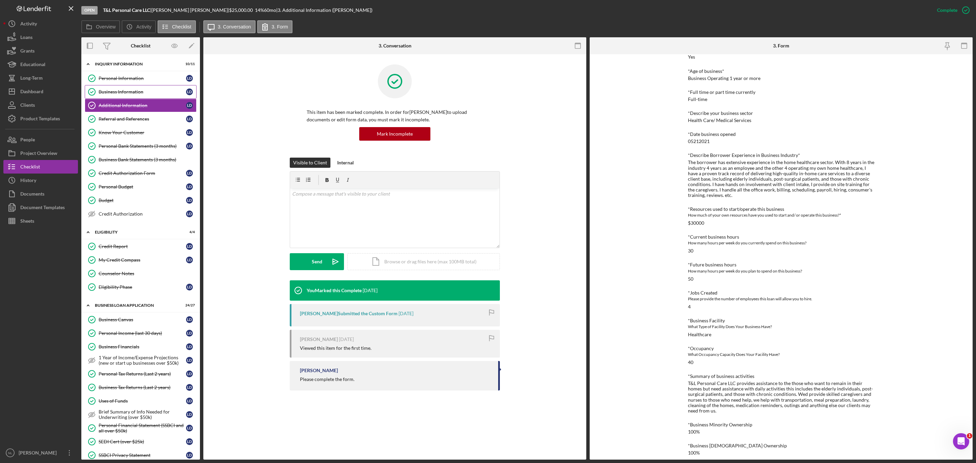
click at [100, 87] on icon "Business Information" at bounding box center [91, 91] width 17 height 17
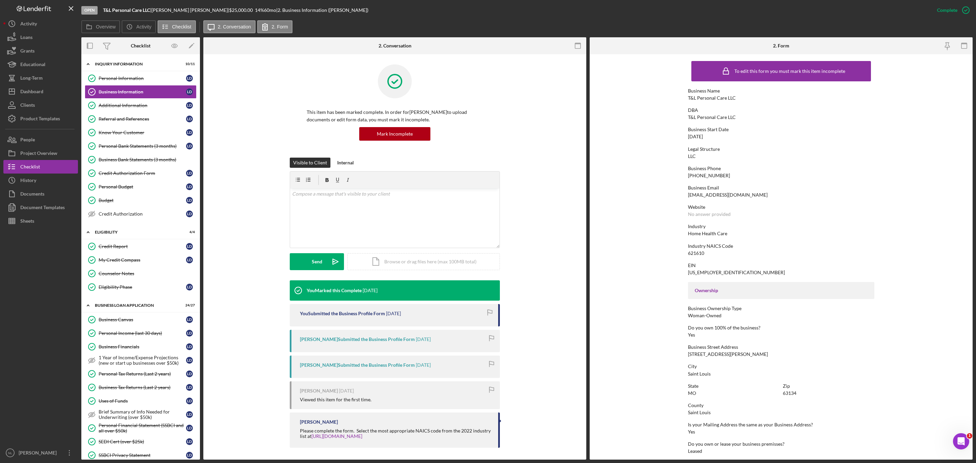
scroll to position [105, 0]
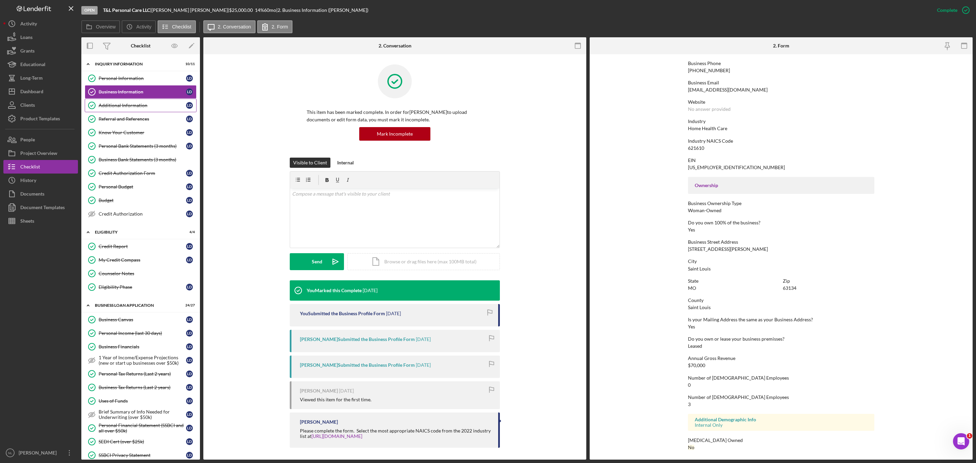
click at [137, 108] on div "Additional Information" at bounding box center [142, 105] width 87 height 5
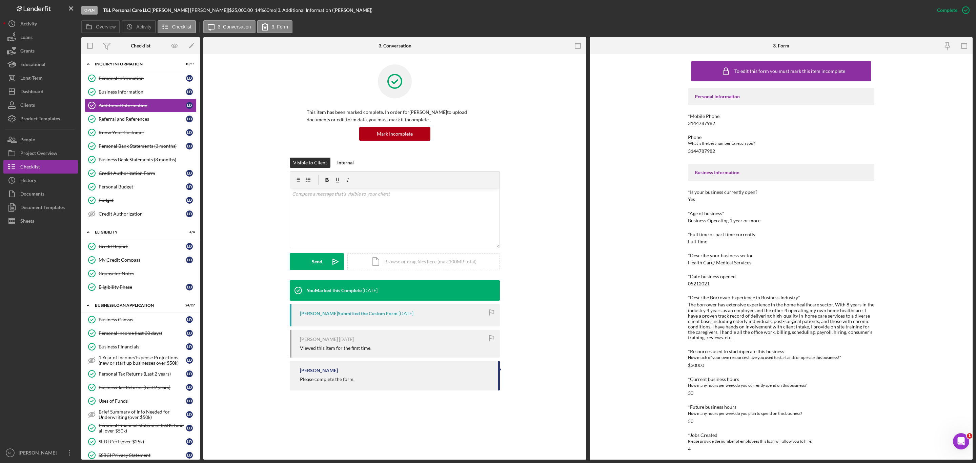
scroll to position [142, 0]
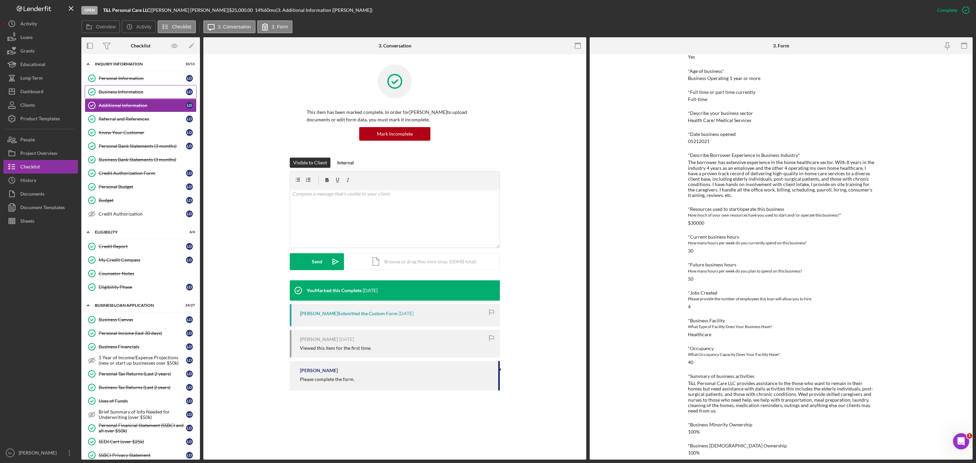
click at [110, 92] on div "Business Information" at bounding box center [142, 91] width 87 height 5
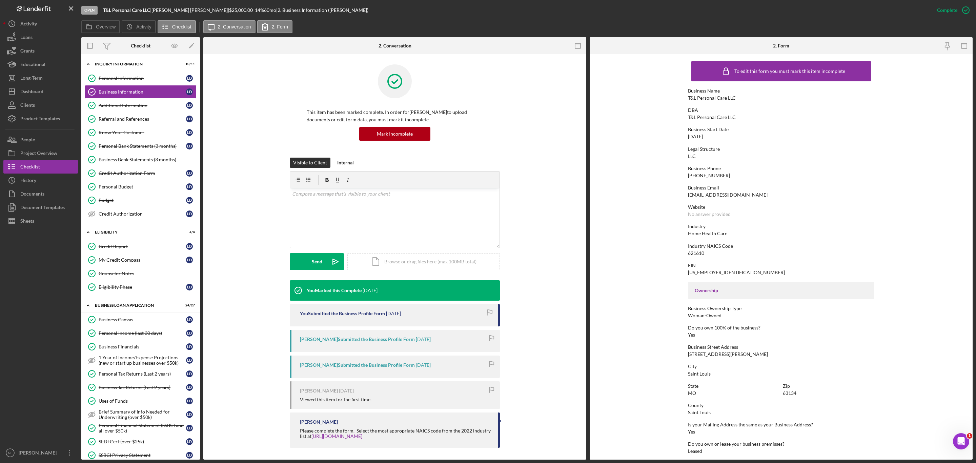
click at [713, 173] on div "[PHONE_NUMBER]" at bounding box center [709, 175] width 42 height 5
copy div "[PHONE_NUMBER]"
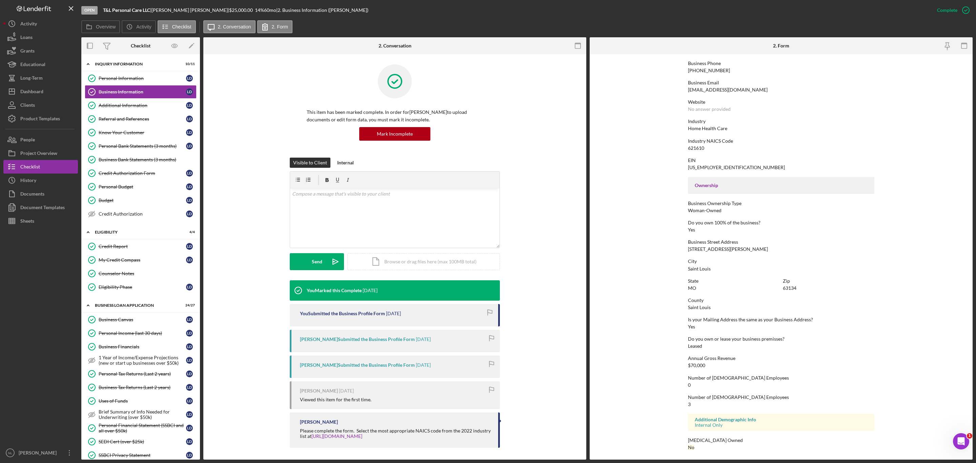
click at [715, 248] on div "[STREET_ADDRESS][PERSON_NAME]" at bounding box center [728, 248] width 80 height 5
copy div "[STREET_ADDRESS][PERSON_NAME]"
click at [700, 145] on div "621610" at bounding box center [696, 147] width 16 height 5
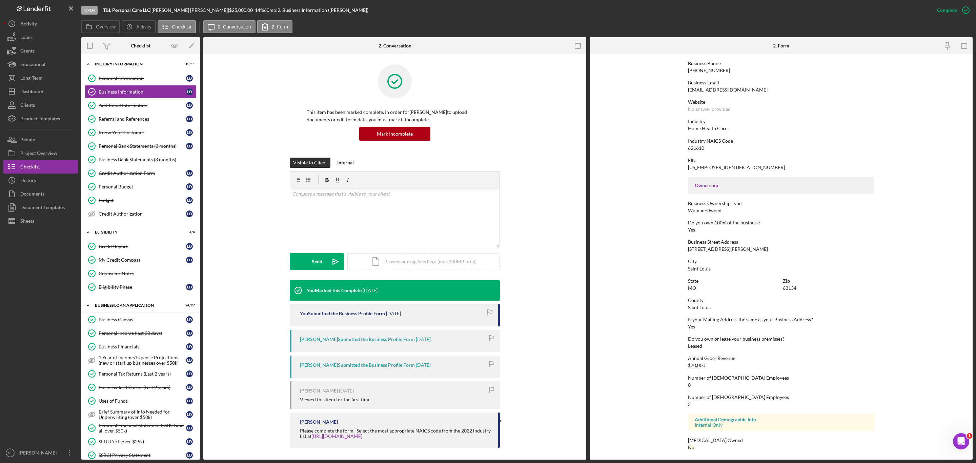
click at [700, 145] on div "621610" at bounding box center [696, 147] width 16 height 5
copy div "621610"
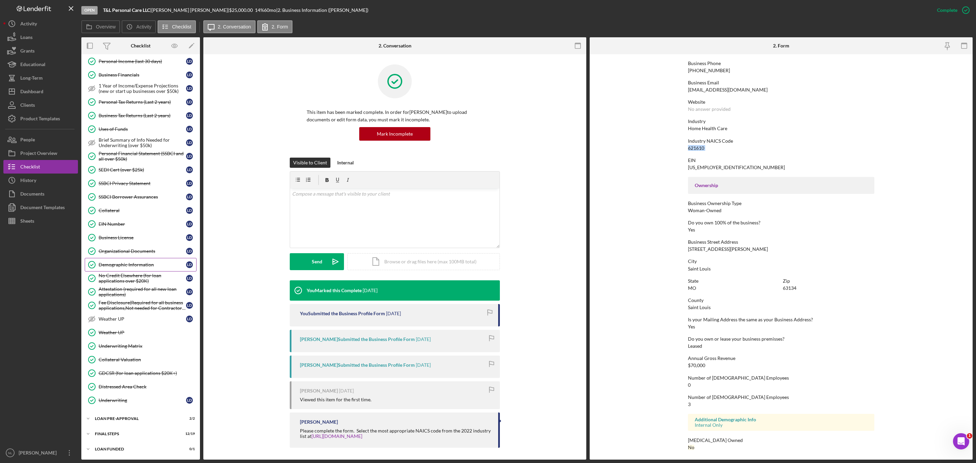
click at [128, 258] on link "Demographic Information Demographic Information [PERSON_NAME]" at bounding box center [141, 265] width 112 height 14
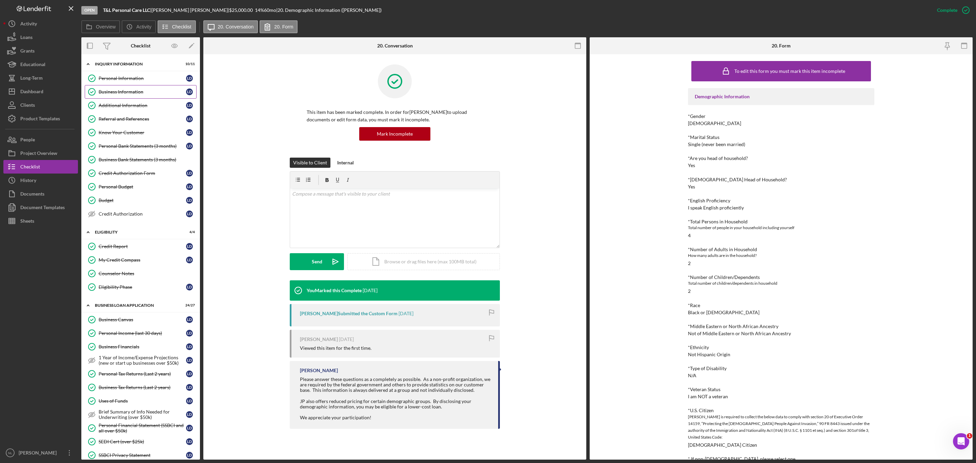
click at [133, 93] on div "Business Information" at bounding box center [142, 91] width 87 height 5
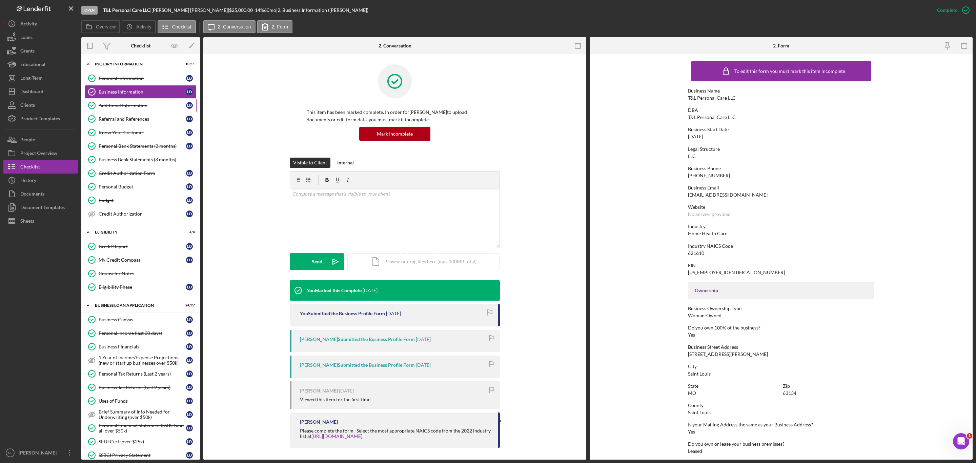
click at [124, 104] on div "Additional Information" at bounding box center [142, 105] width 87 height 5
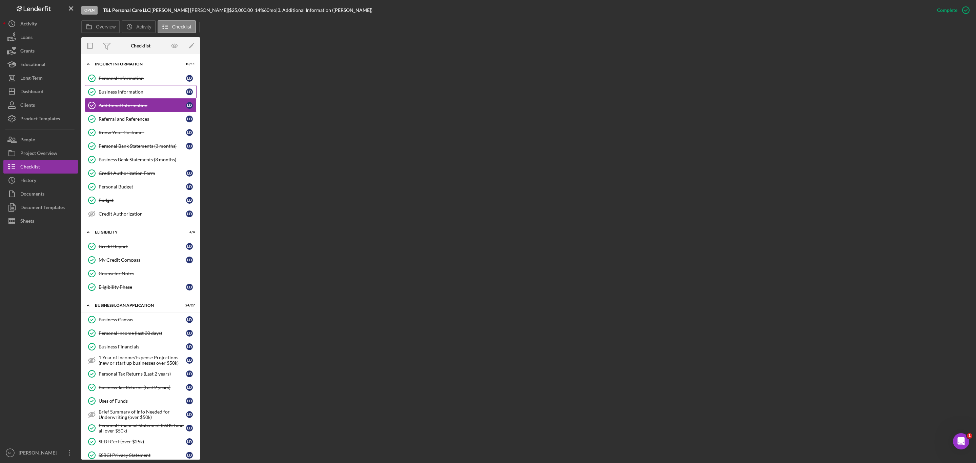
click at [116, 90] on div "Business Information" at bounding box center [142, 91] width 87 height 5
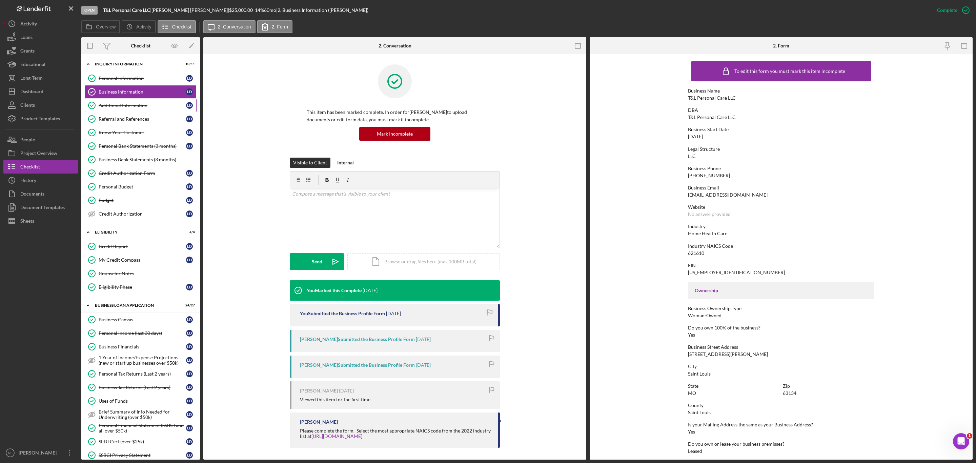
click at [123, 108] on div "Additional Information" at bounding box center [142, 105] width 87 height 5
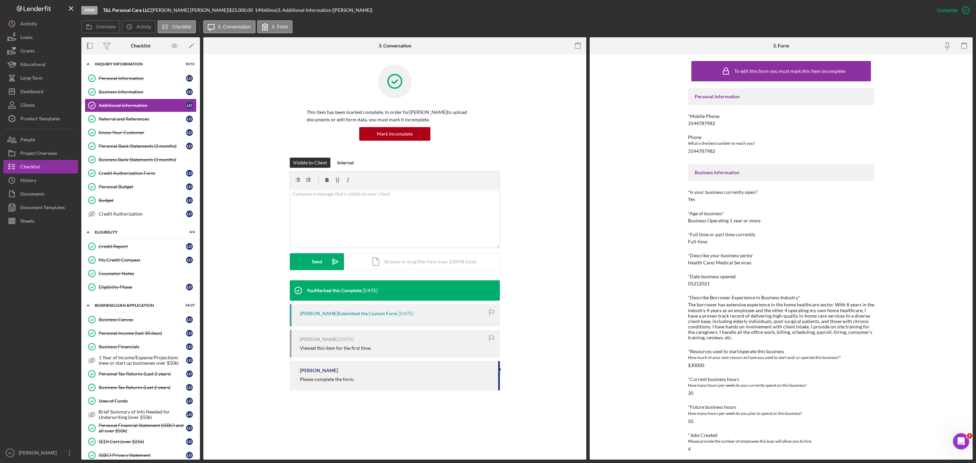
click at [715, 322] on div "The borrower has extensive experience in the home healthcare sector. With 8 yea…" at bounding box center [781, 321] width 186 height 38
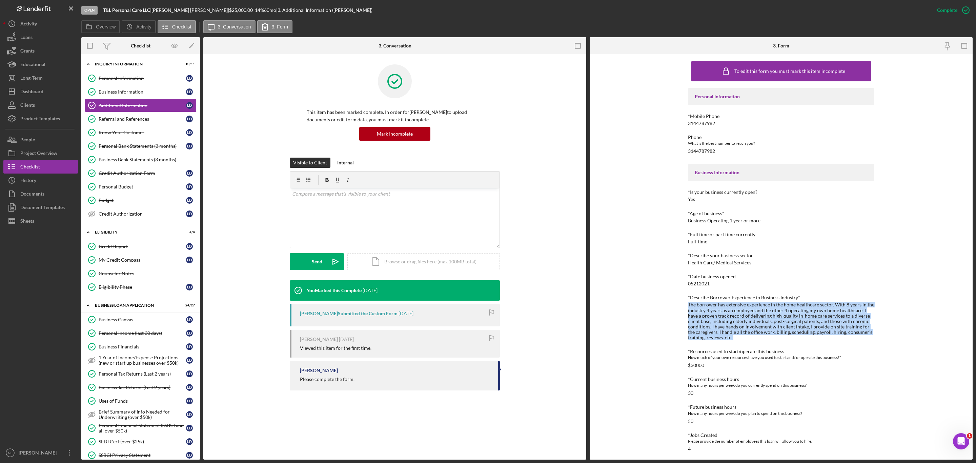
click at [715, 322] on div "The borrower has extensive experience in the home healthcare sector. With 8 yea…" at bounding box center [781, 321] width 186 height 38
copy div "The borrower has extensive experience in the home healthcare sector. With 8 yea…"
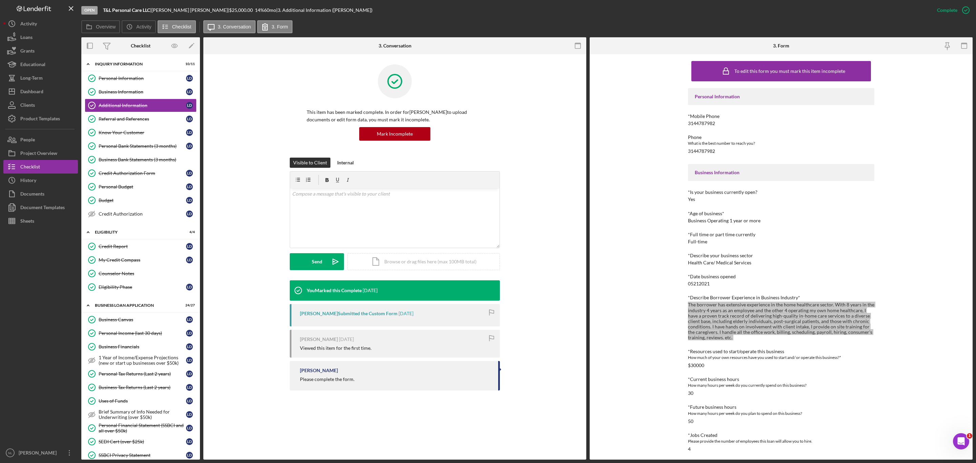
scroll to position [142, 0]
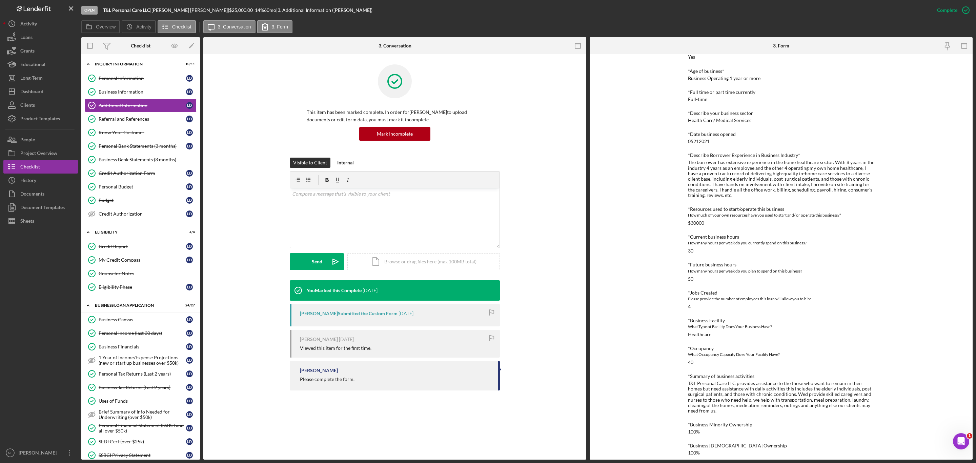
click at [719, 389] on div "T&L Personal Care LLC provides assistance to the those who want to remain in th…" at bounding box center [781, 397] width 186 height 33
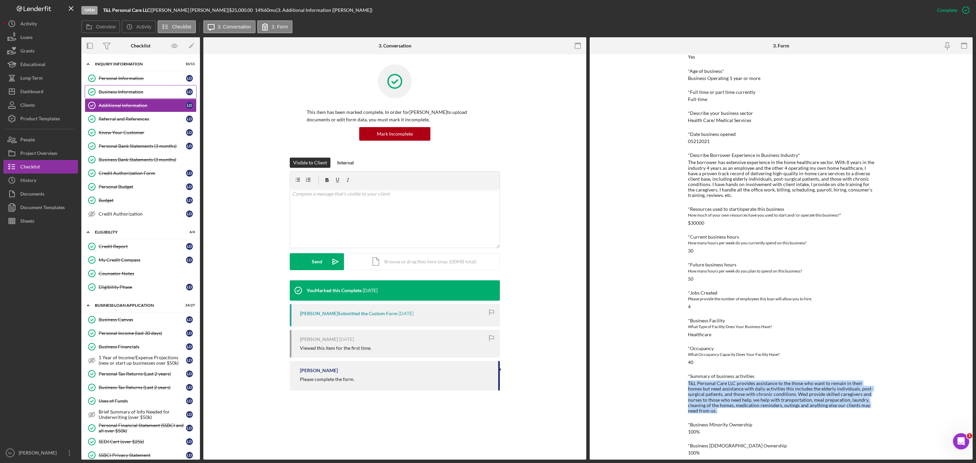
click at [141, 96] on link "Business Information Business Information [PERSON_NAME]" at bounding box center [141, 92] width 112 height 14
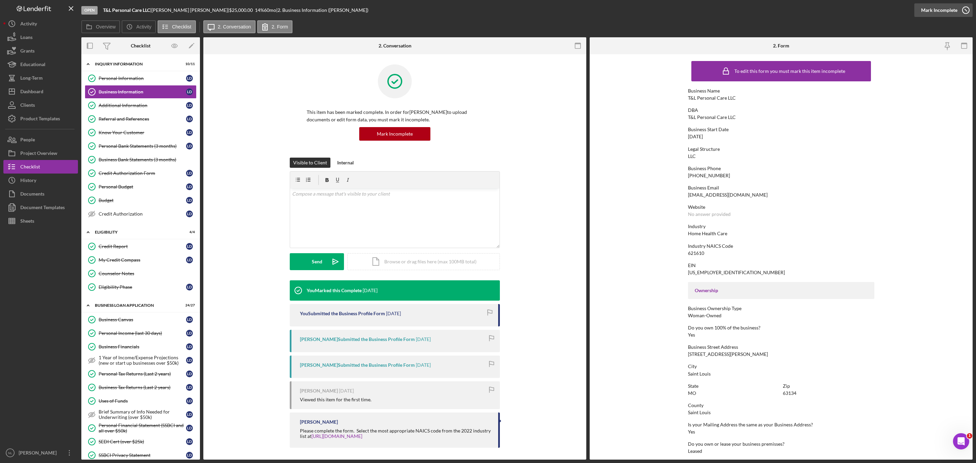
click at [945, 10] on div "Mark Incomplete" at bounding box center [939, 10] width 36 height 14
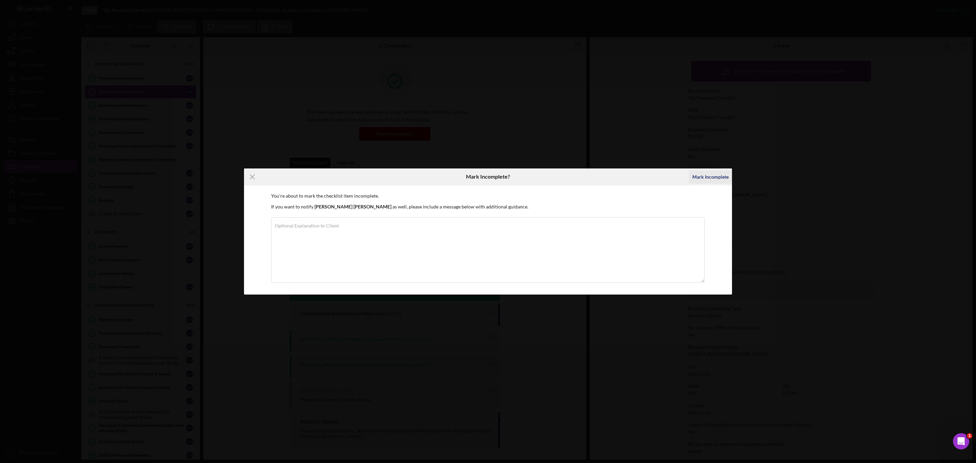
click at [701, 170] on div "Mark Incomplete" at bounding box center [711, 177] width 36 height 14
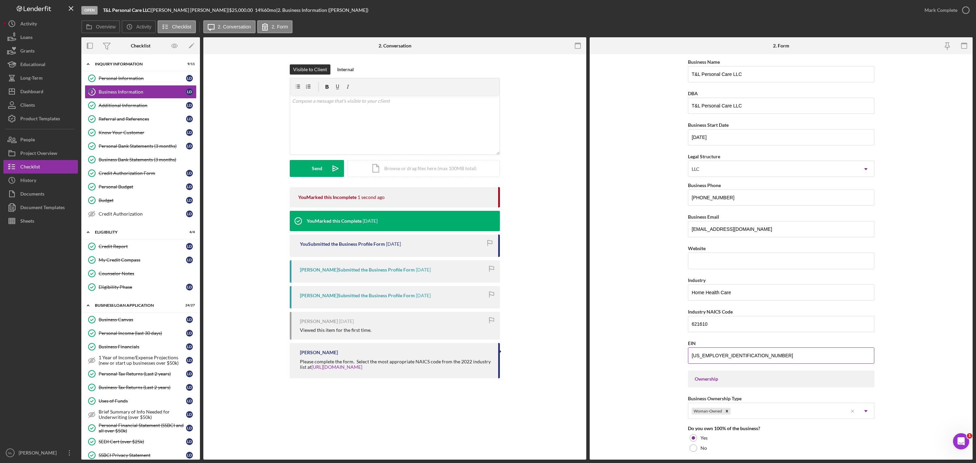
scroll to position [65, 0]
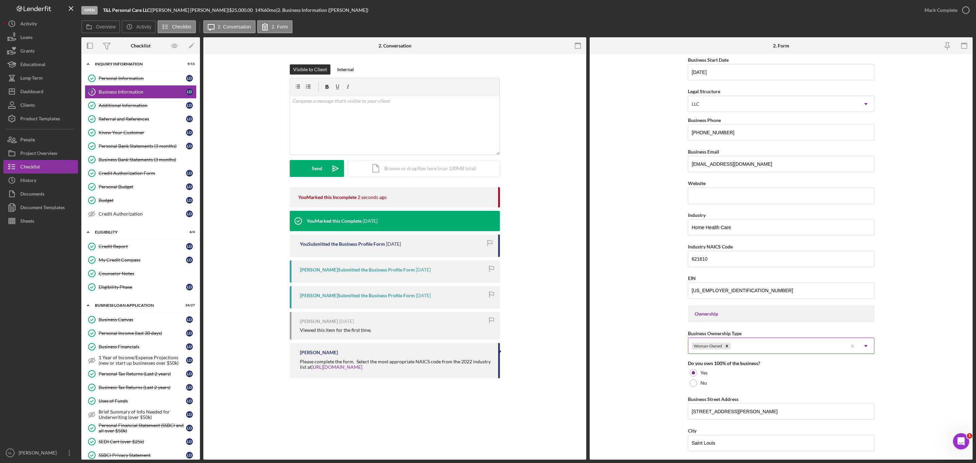
click at [760, 348] on div "Woman-Owned" at bounding box center [768, 346] width 159 height 16
click at [741, 386] on div "Minority-Owned Business (51% Owned & Managed)" at bounding box center [781, 385] width 186 height 17
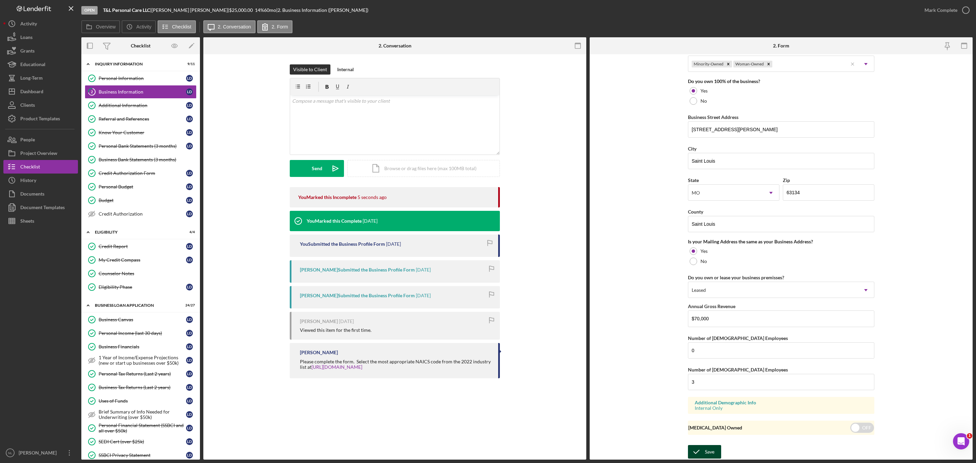
click at [711, 452] on div "Save" at bounding box center [709, 452] width 9 height 14
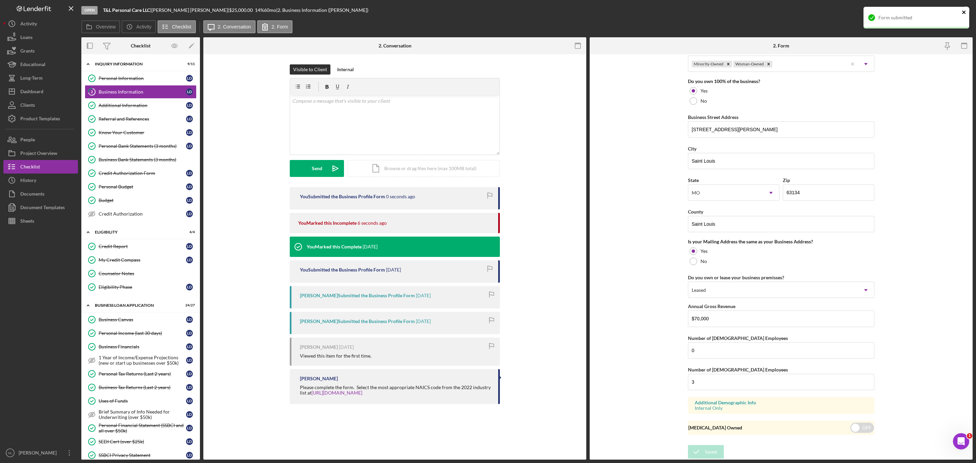
click at [965, 16] on button "close" at bounding box center [964, 12] width 5 height 6
click at [958, 12] on icon "button" at bounding box center [966, 10] width 17 height 17
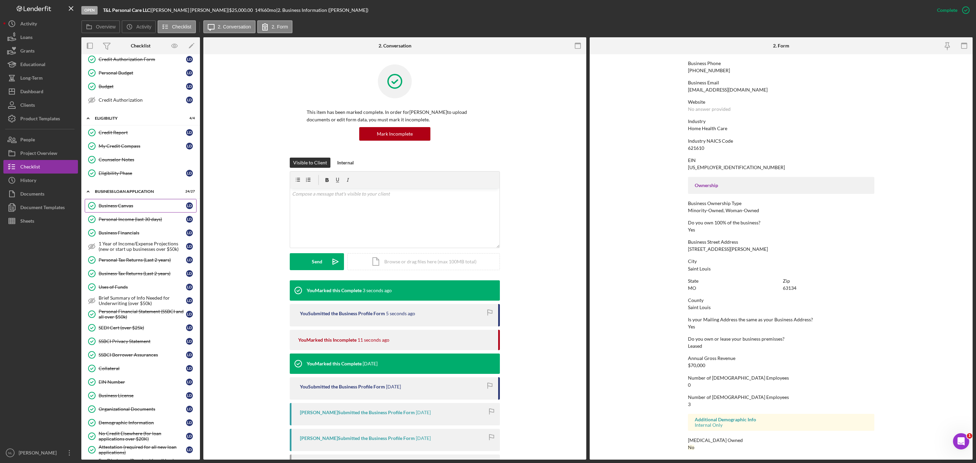
scroll to position [94, 0]
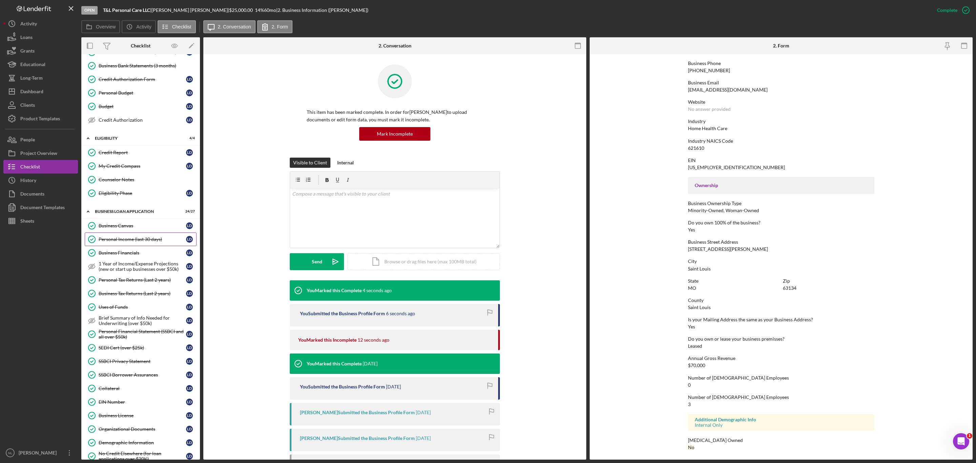
click at [141, 242] on div "Personal Income (last 30 days)" at bounding box center [142, 239] width 87 height 5
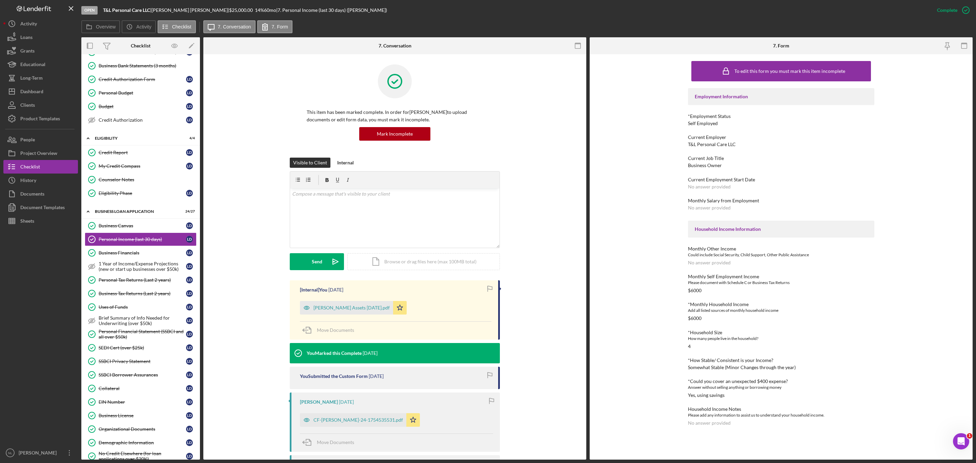
click at [948, 18] on div "Complete Mark Incomplete" at bounding box center [952, 10] width 42 height 20
click at [946, 14] on div "Mark Incomplete" at bounding box center [939, 10] width 36 height 14
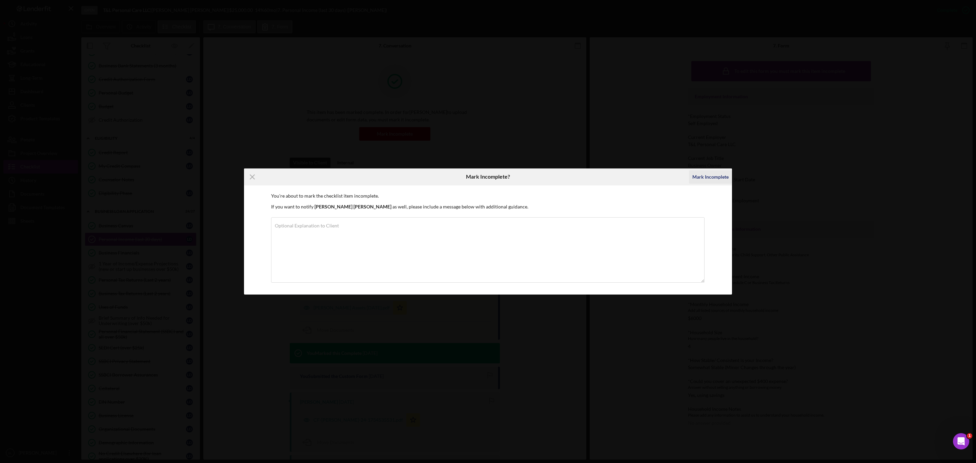
click at [720, 175] on div "Mark Incomplete" at bounding box center [711, 177] width 36 height 14
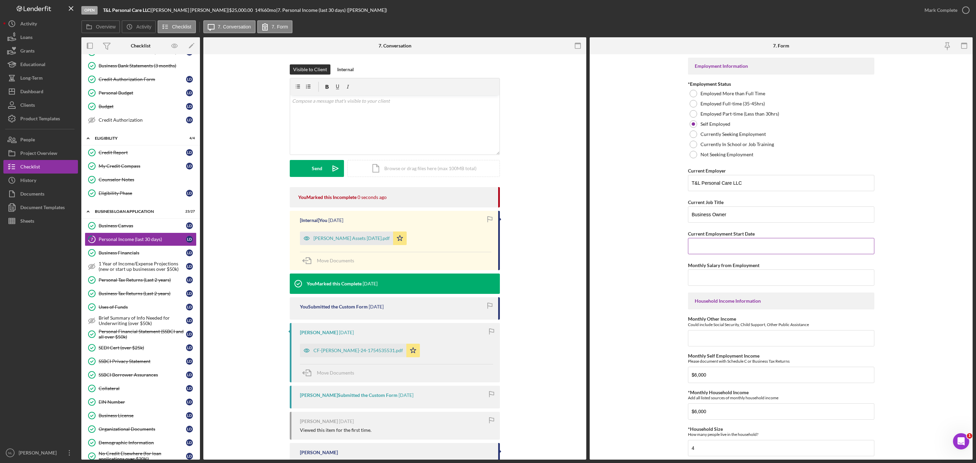
click at [722, 247] on input "Current Employment Start Date" at bounding box center [781, 246] width 186 height 16
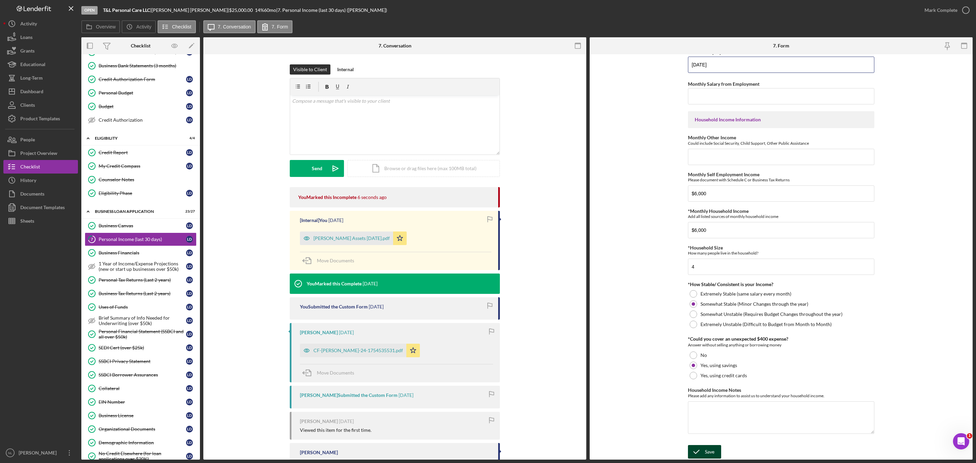
type input "[DATE]"
click at [705, 453] on div "Save" at bounding box center [709, 452] width 9 height 14
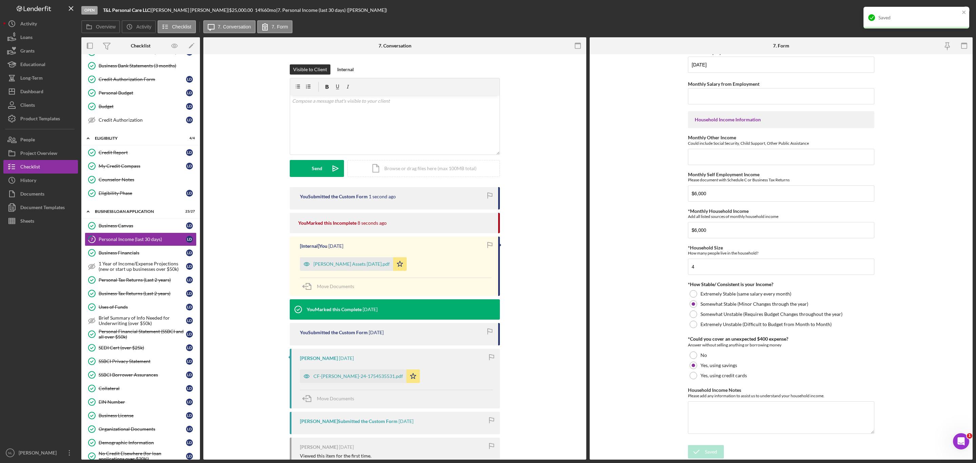
click at [961, 14] on div "Saved" at bounding box center [915, 17] width 96 height 11
click at [950, 13] on div "Mark Complete" at bounding box center [941, 10] width 33 height 14
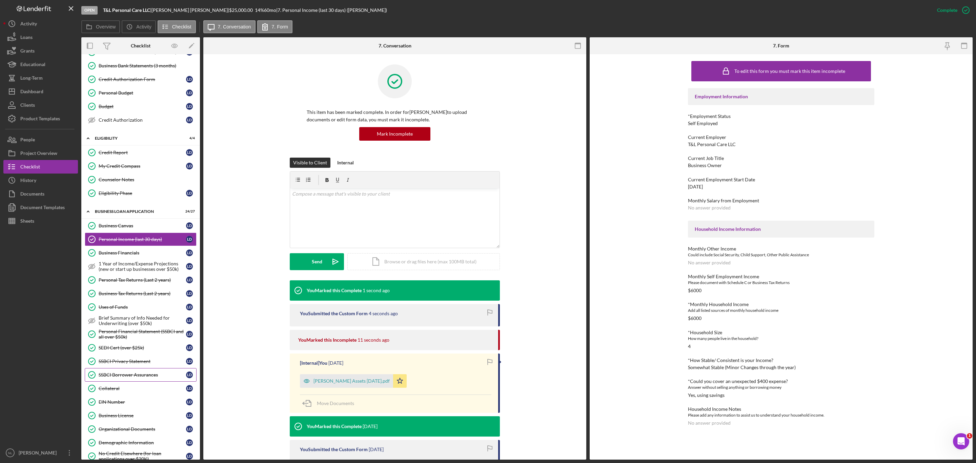
scroll to position [286, 0]
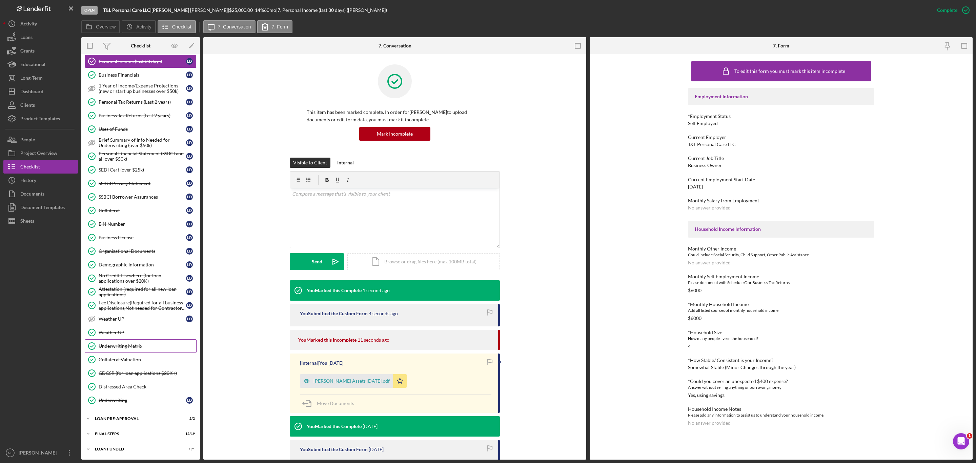
click at [120, 343] on div "Underwriting Matrix" at bounding box center [148, 345] width 98 height 5
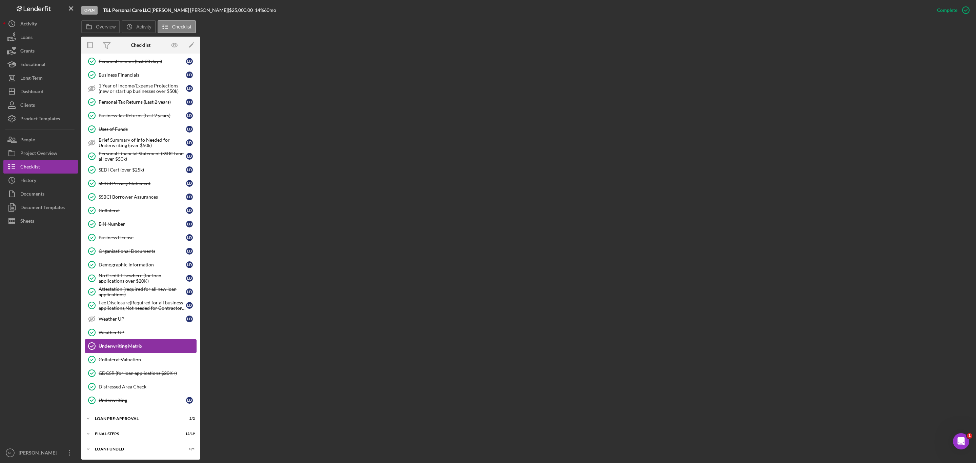
scroll to position [286, 0]
click at [122, 420] on div "LOAN PRE-APPROVAL" at bounding box center [143, 419] width 97 height 4
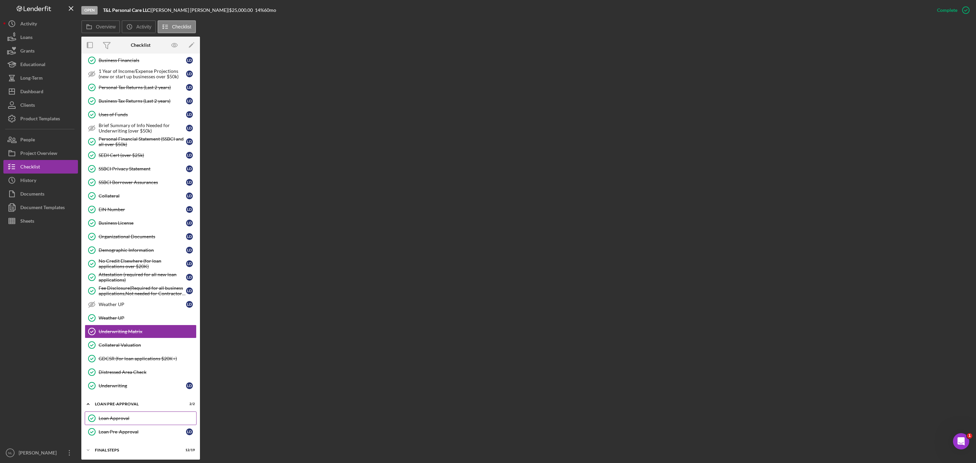
click at [126, 421] on div "Loan Approval" at bounding box center [148, 418] width 98 height 5
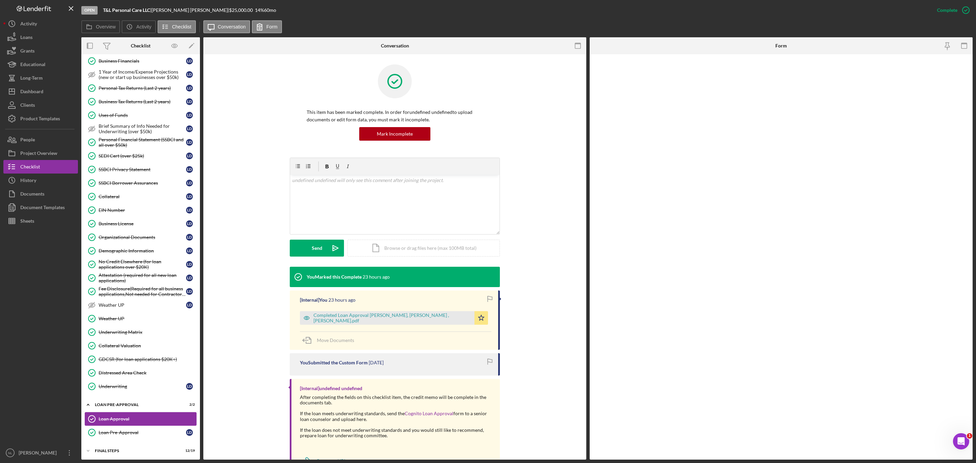
scroll to position [318, 0]
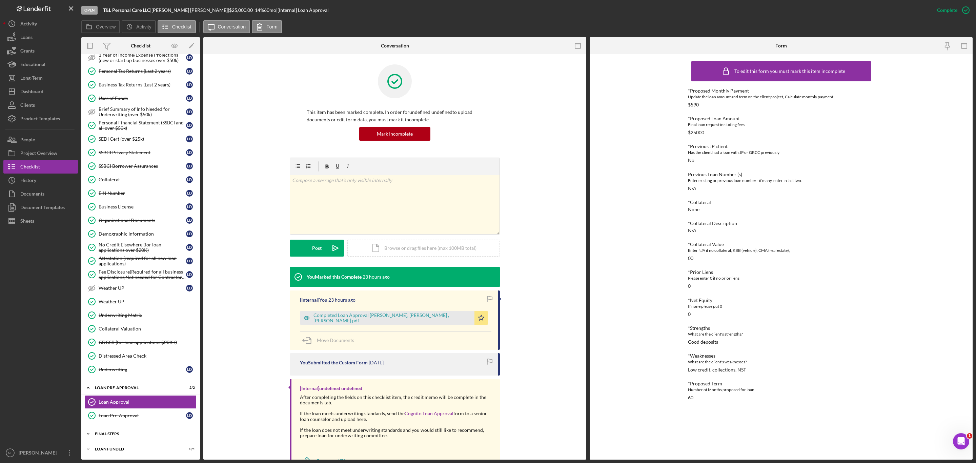
click at [126, 437] on div "Icon/Expander FINAL STEPS 12 / 19" at bounding box center [140, 434] width 119 height 14
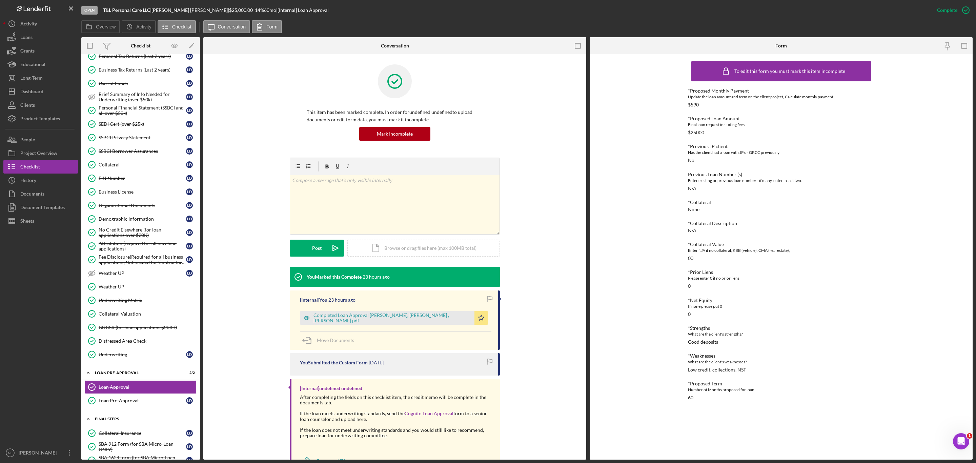
scroll to position [586, 0]
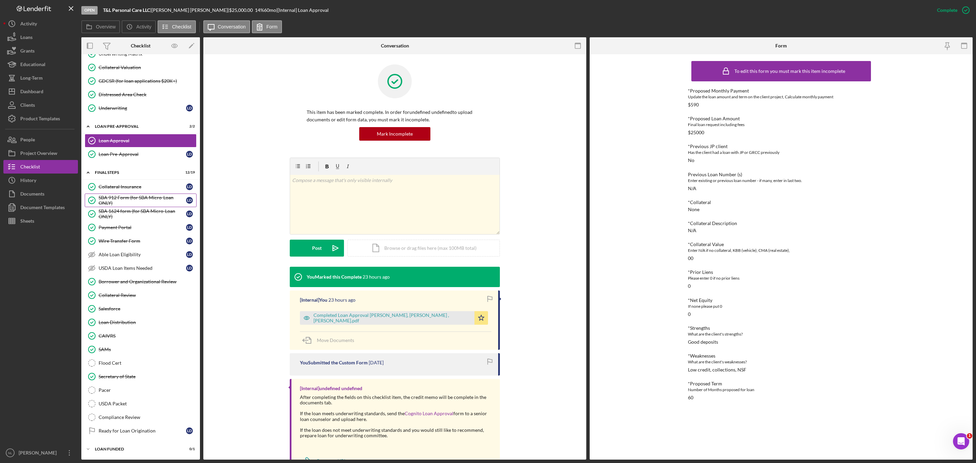
click at [117, 199] on div "SBA 912 Form (for SBA Micro-Loan ONLY)" at bounding box center [142, 200] width 87 height 11
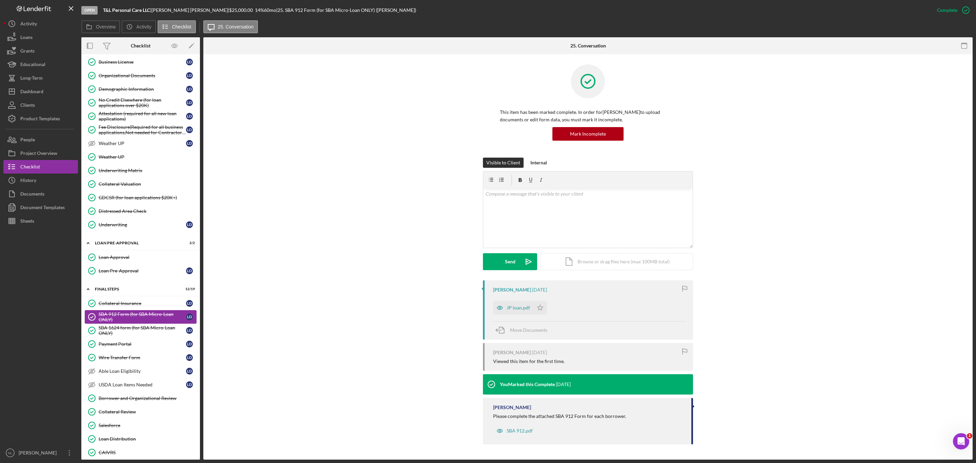
scroll to position [293, 0]
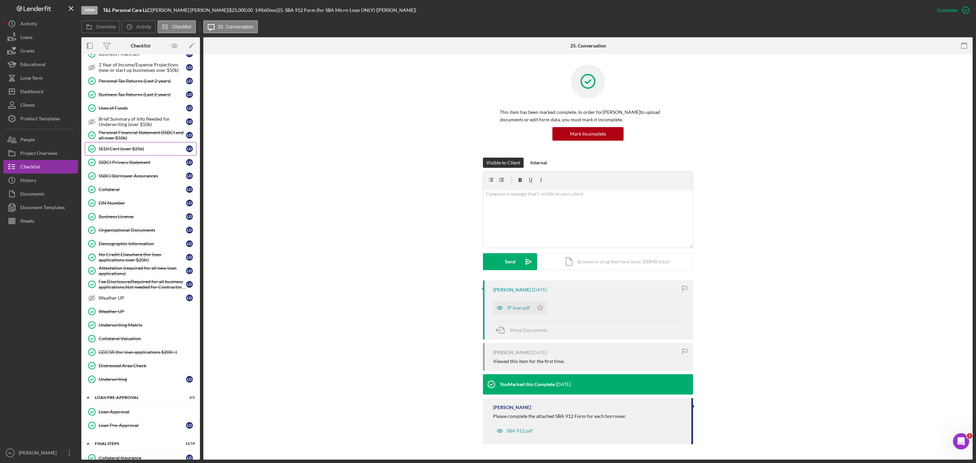
click at [118, 151] on link "SEDI Cert (over $25k) SEDI Cert (over $25k) [PERSON_NAME]" at bounding box center [141, 149] width 112 height 14
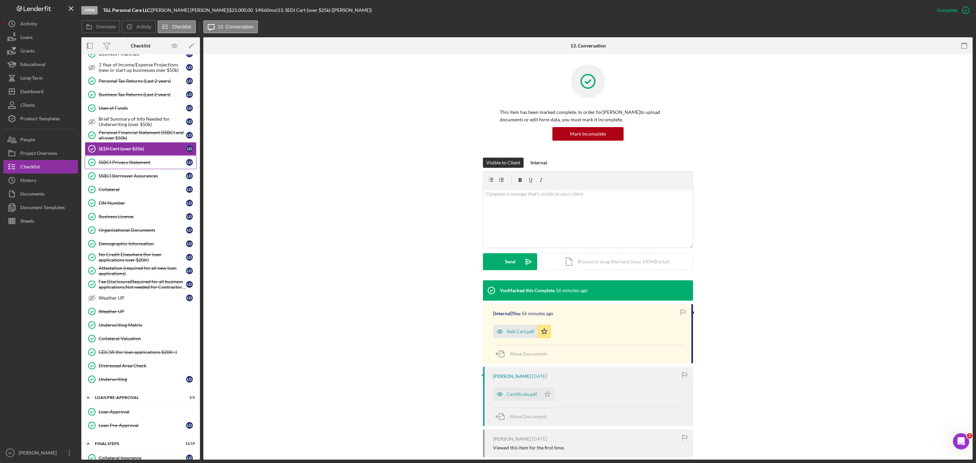
click at [120, 165] on div "SSBCI Privacy Statement" at bounding box center [142, 162] width 87 height 5
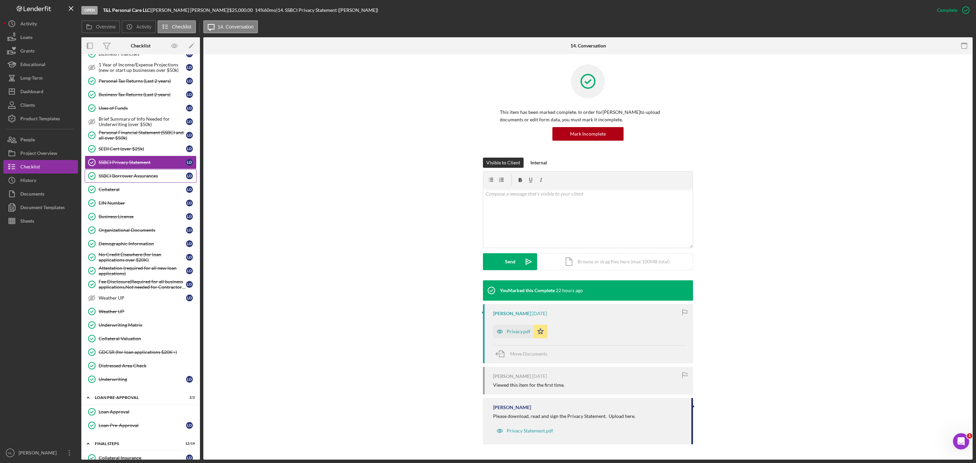
click at [121, 179] on div "SSBCI Borrower Assurances" at bounding box center [142, 175] width 87 height 5
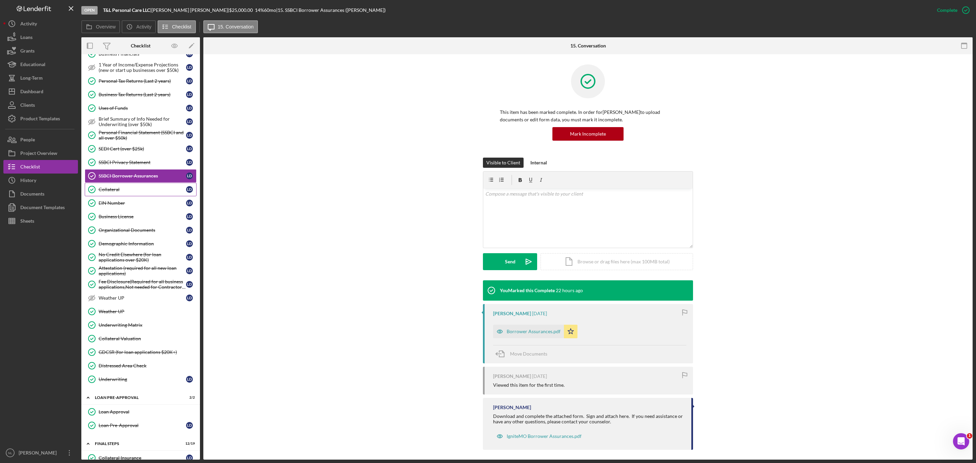
click at [117, 192] on div "Collateral" at bounding box center [142, 189] width 87 height 5
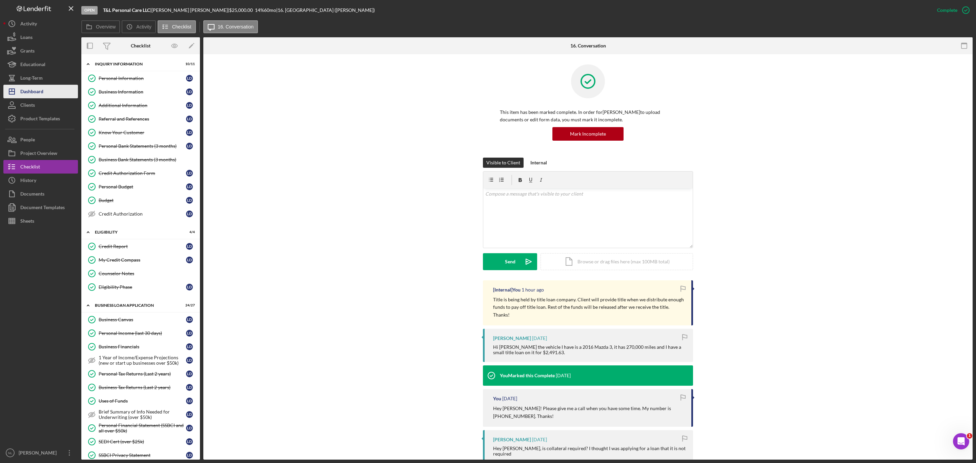
click at [44, 90] on button "Icon/Dashboard Dashboard" at bounding box center [40, 92] width 75 height 14
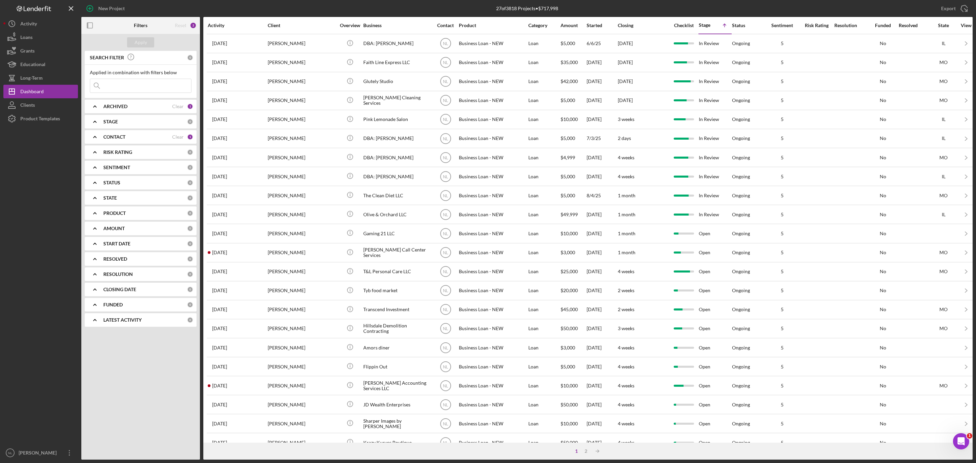
click at [149, 107] on div "ARCHIVED" at bounding box center [137, 106] width 69 height 5
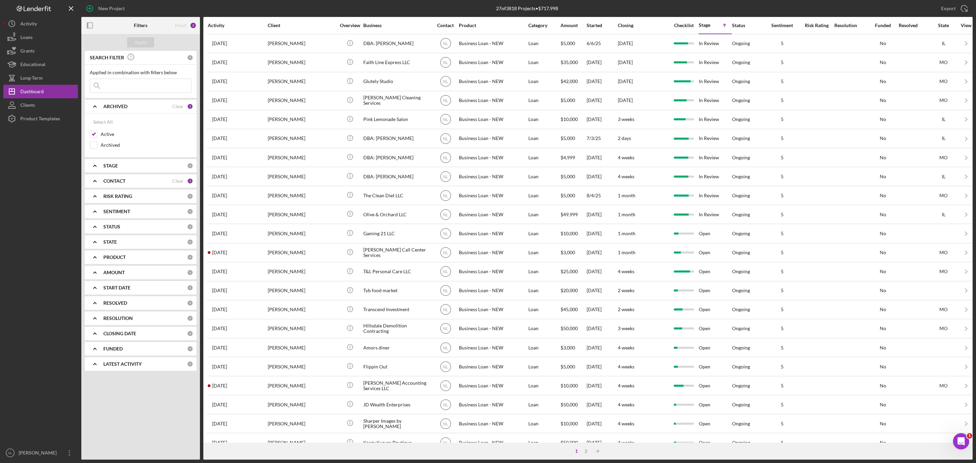
click at [113, 180] on b "CONTACT" at bounding box center [114, 180] width 22 height 5
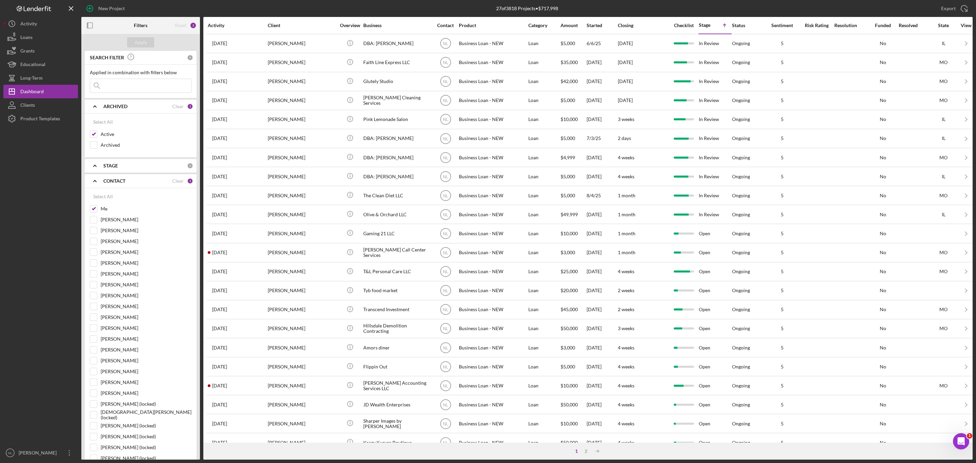
click at [89, 212] on div "Select All Me [PERSON_NAME] [PERSON_NAME] [PERSON_NAME] [PERSON_NAME] [PERSON_N…" at bounding box center [141, 437] width 112 height 499
click at [91, 212] on input "Me" at bounding box center [93, 208] width 7 height 7
checkbox input "false"
click at [128, 84] on input at bounding box center [140, 86] width 101 height 14
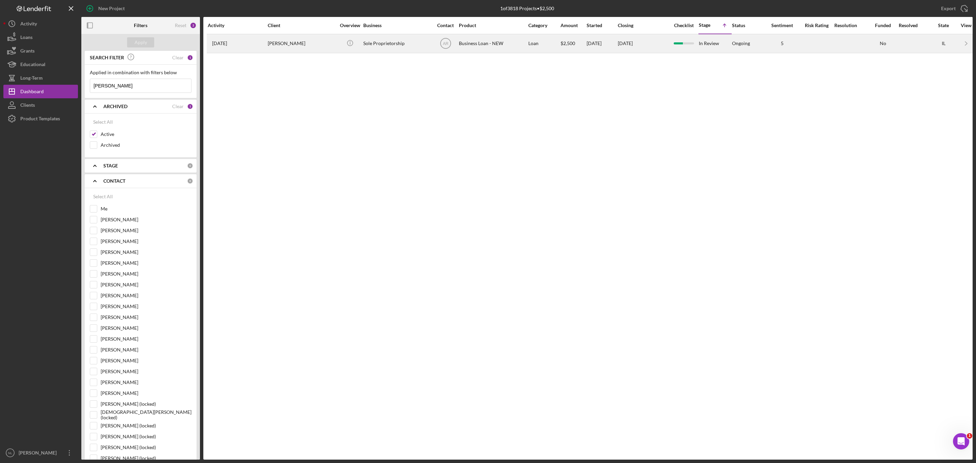
type input "[PERSON_NAME]"
click at [280, 52] on div "[PERSON_NAME]" at bounding box center [302, 44] width 68 height 18
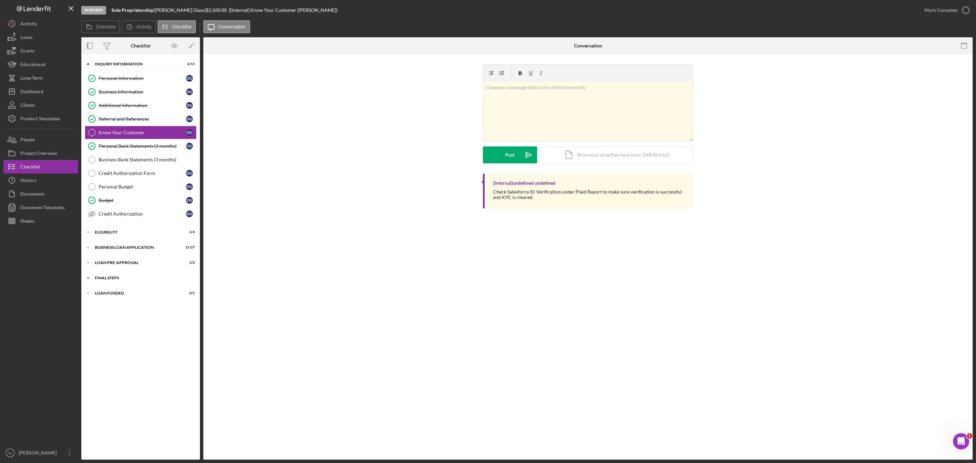
click at [135, 276] on div "Icon/Expander FINAL STEPS 3 / 19" at bounding box center [140, 278] width 119 height 14
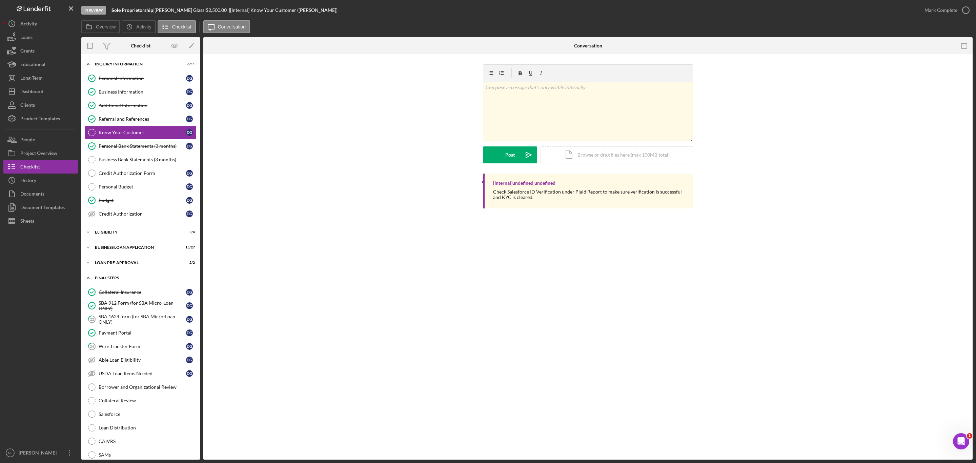
scroll to position [98, 0]
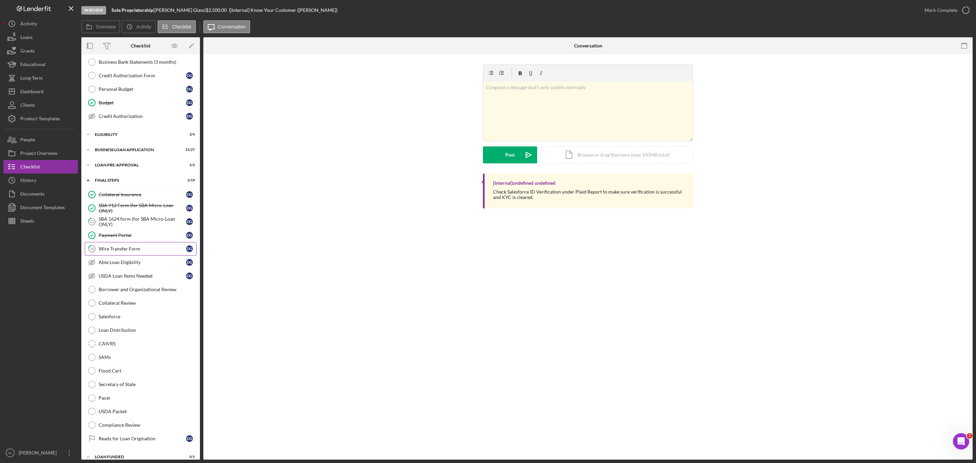
click at [133, 256] on link "24 Wire Transfer Form D G" at bounding box center [141, 249] width 112 height 14
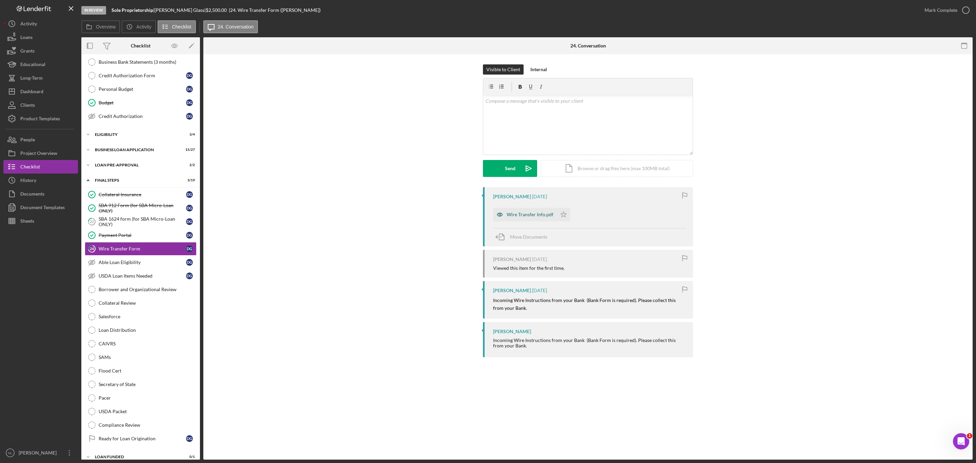
click at [514, 215] on div "Wire Transfer Info.pdf" at bounding box center [530, 214] width 47 height 5
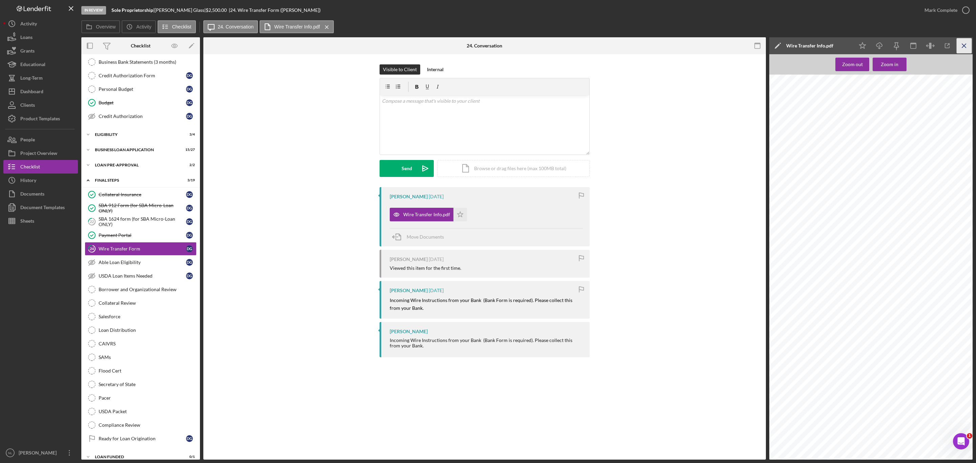
click at [961, 45] on icon "Icon/Menu Close" at bounding box center [964, 45] width 15 height 15
